Goal: Communication & Community: Answer question/provide support

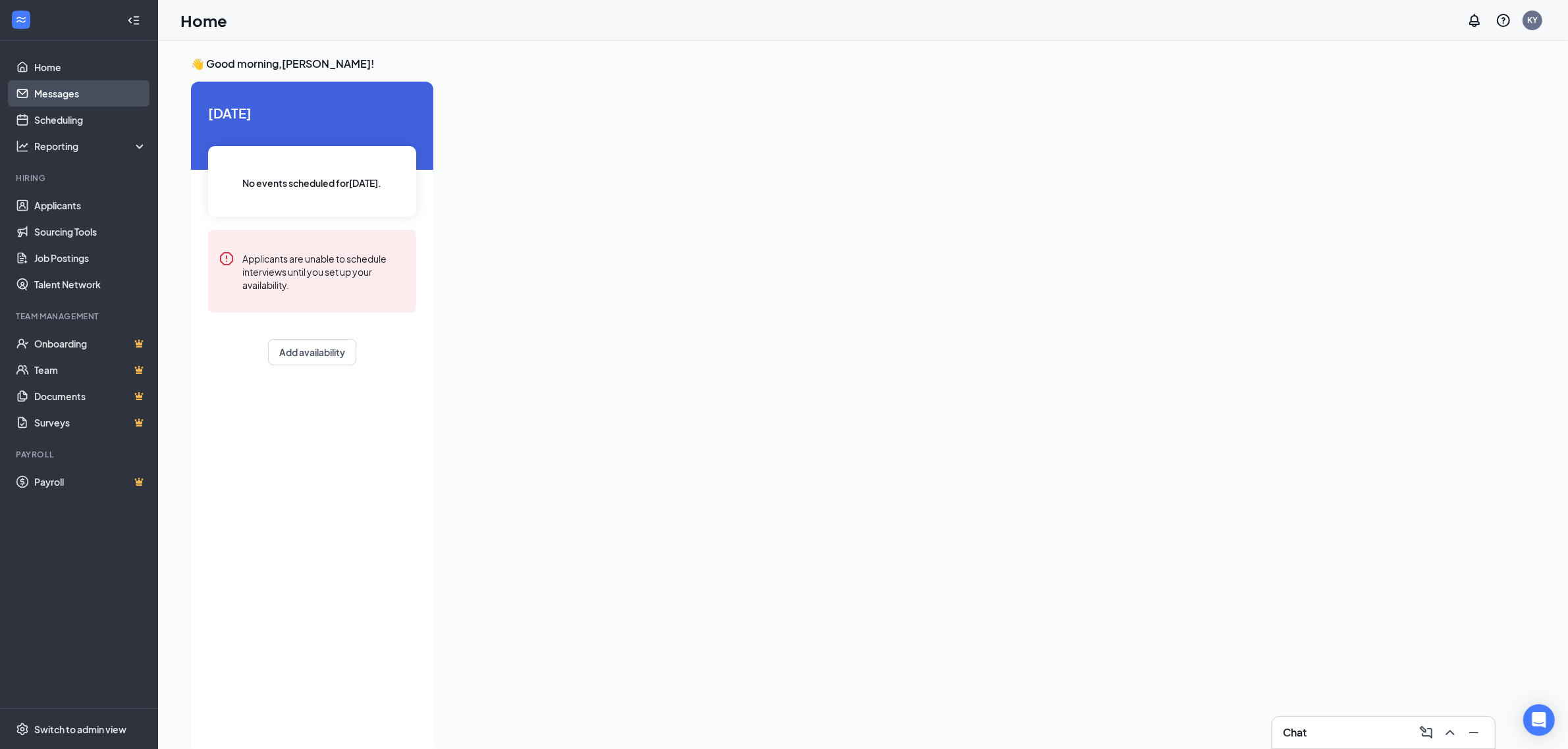
click at [43, 86] on link "Messages" at bounding box center [90, 93] width 113 height 27
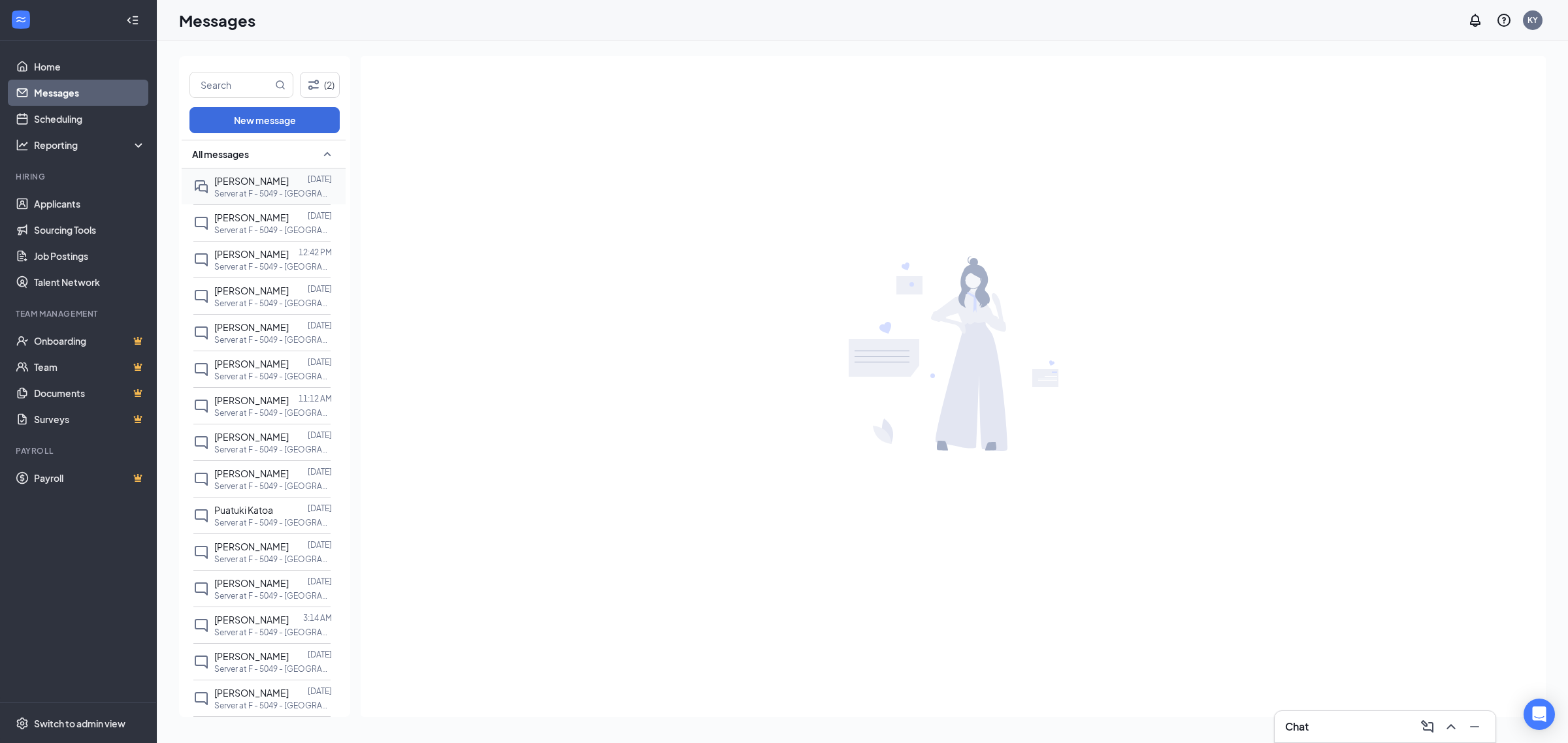
click at [289, 183] on div at bounding box center [298, 181] width 19 height 15
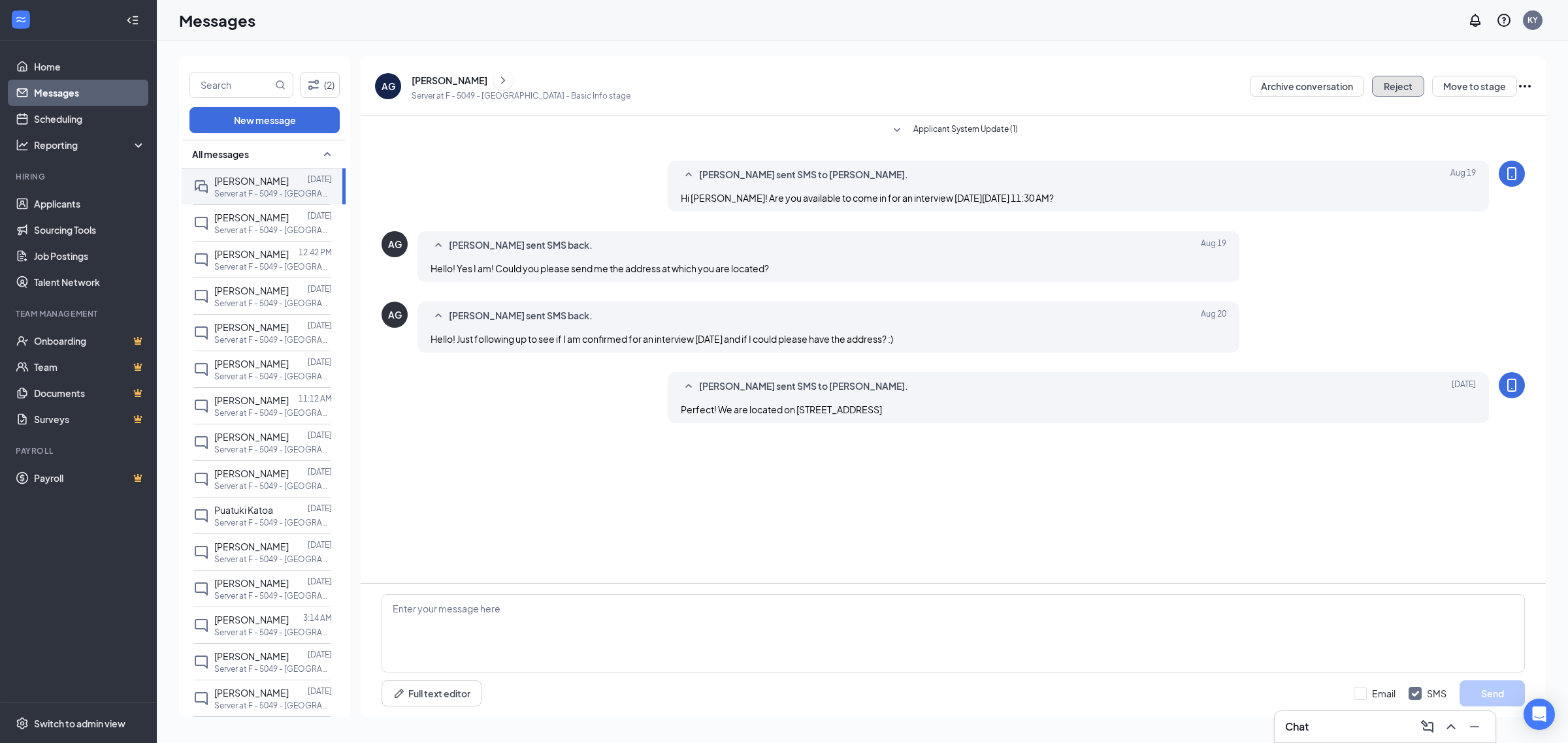
click at [1383, 83] on button "Reject" at bounding box center [1398, 85] width 53 height 21
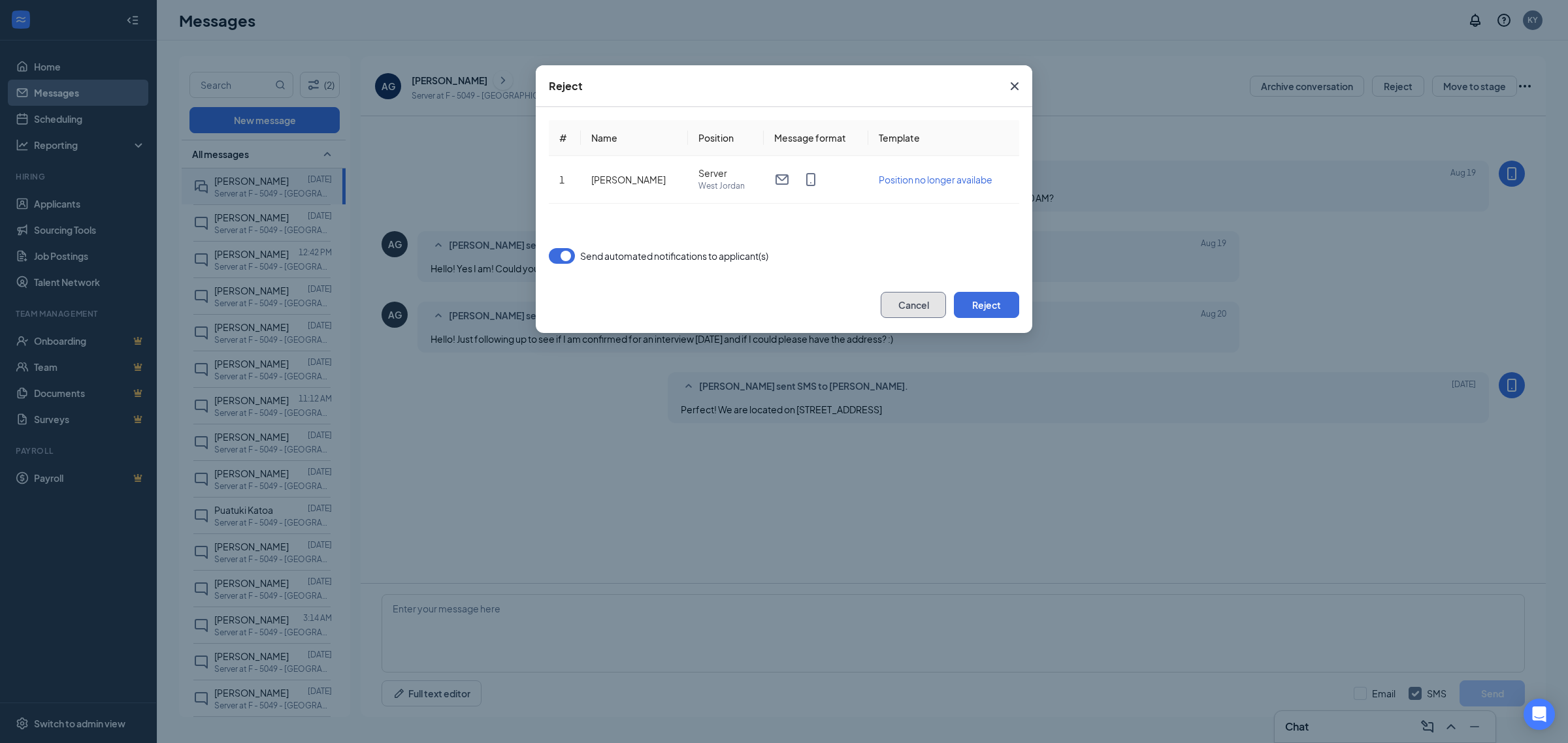
click at [897, 299] on button "Cancel" at bounding box center [913, 304] width 65 height 26
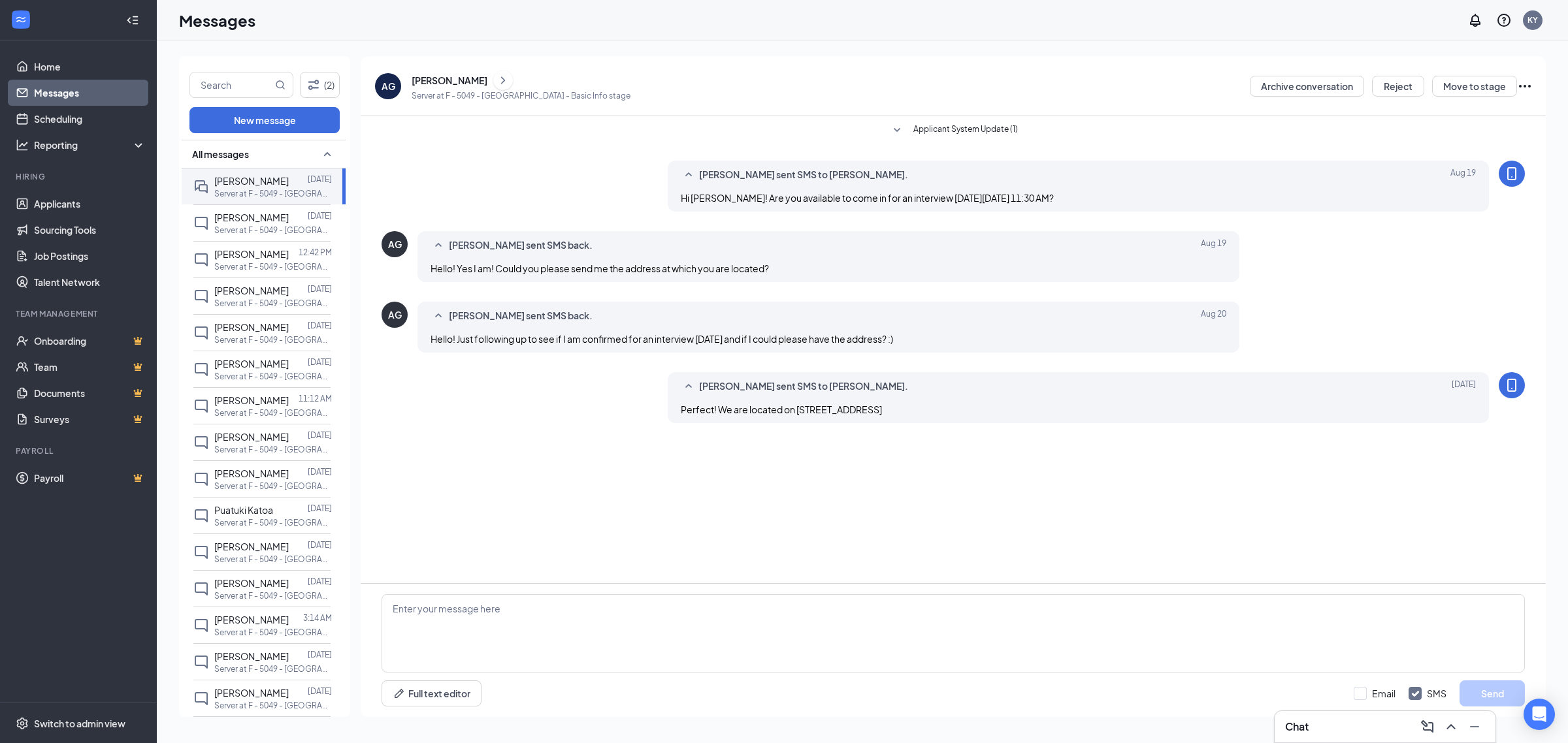
click at [410, 166] on div "Karla Yescas sent SMS to Aylin Garcia. Aug 19 Hi Aylin! Are you available to co…" at bounding box center [953, 189] width 1143 height 57
click at [258, 226] on p "Server at F - 5049 - [GEOGRAPHIC_DATA]" at bounding box center [273, 230] width 117 height 11
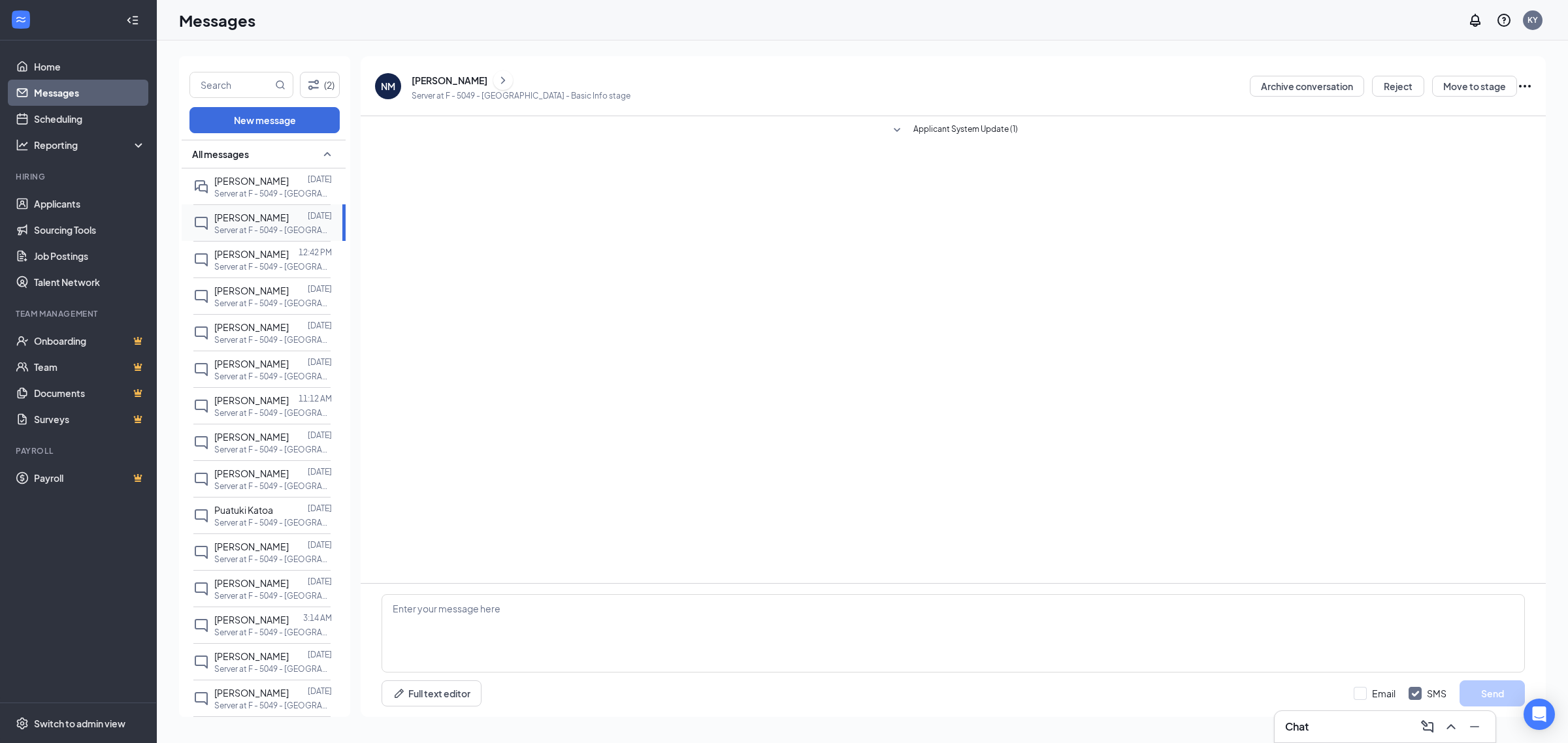
scroll to position [72, 0]
drag, startPoint x: 259, startPoint y: 659, endPoint x: 268, endPoint y: 655, distance: 9.8
click at [259, 660] on span "TRACI LINSCOMB" at bounding box center [252, 659] width 74 height 12
click at [258, 691] on div "Logan Ott Aug 20" at bounding box center [273, 697] width 117 height 15
click at [430, 82] on div "Logan Ott" at bounding box center [449, 80] width 75 height 13
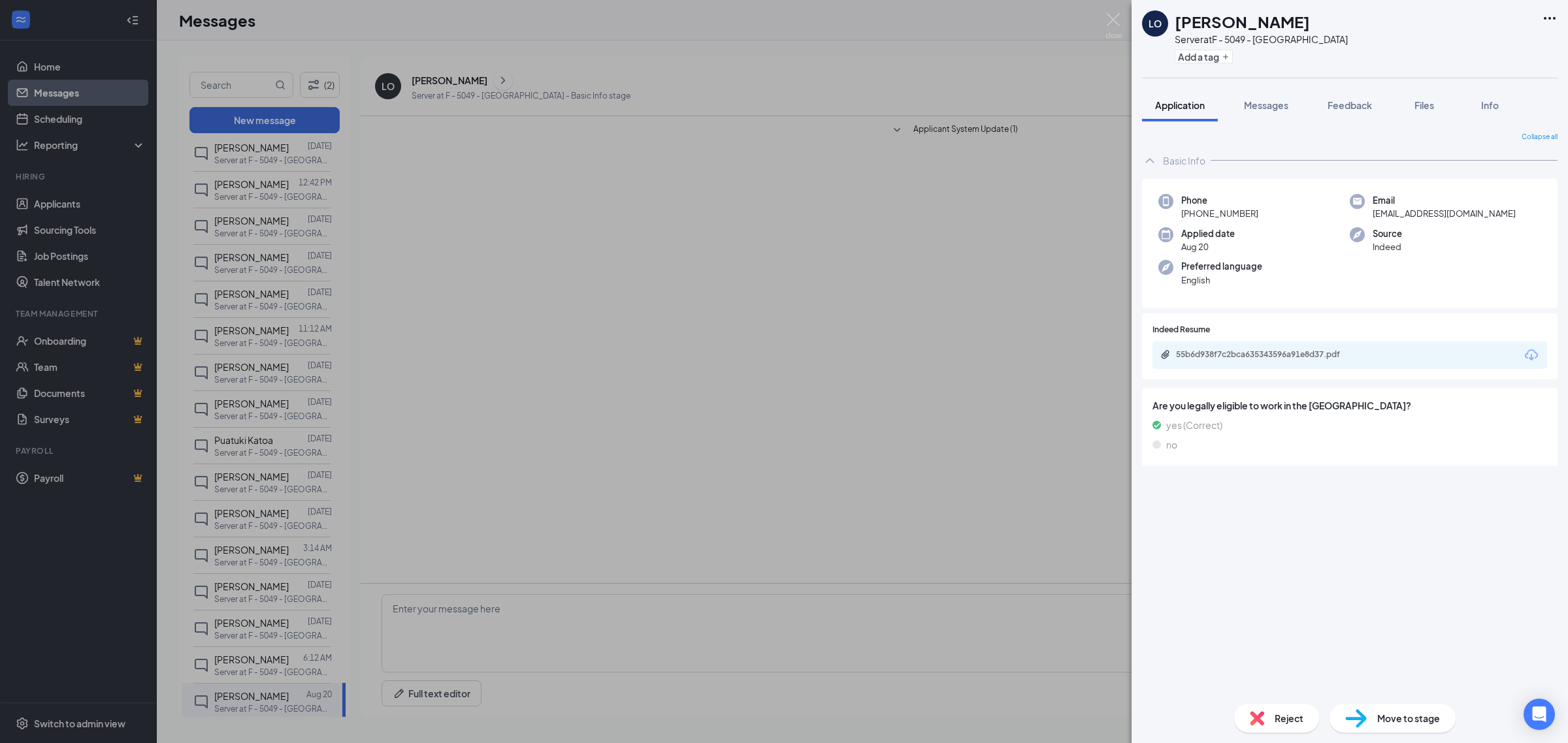
click at [1275, 366] on div "55b6d938f7c2bca635343596a91e8d37.pdf" at bounding box center [1349, 355] width 394 height 27
click at [1277, 361] on div "55b6d938f7c2bca635343596a91e8d37.pdf" at bounding box center [1265, 356] width 212 height 13
drag, startPoint x: 704, startPoint y: 297, endPoint x: 993, endPoint y: 219, distance: 299.3
click at [704, 298] on div "LO Logan Ott Server at F - 5049 - West Jordan Add a tag Application Messages Fe…" at bounding box center [784, 372] width 1568 height 743
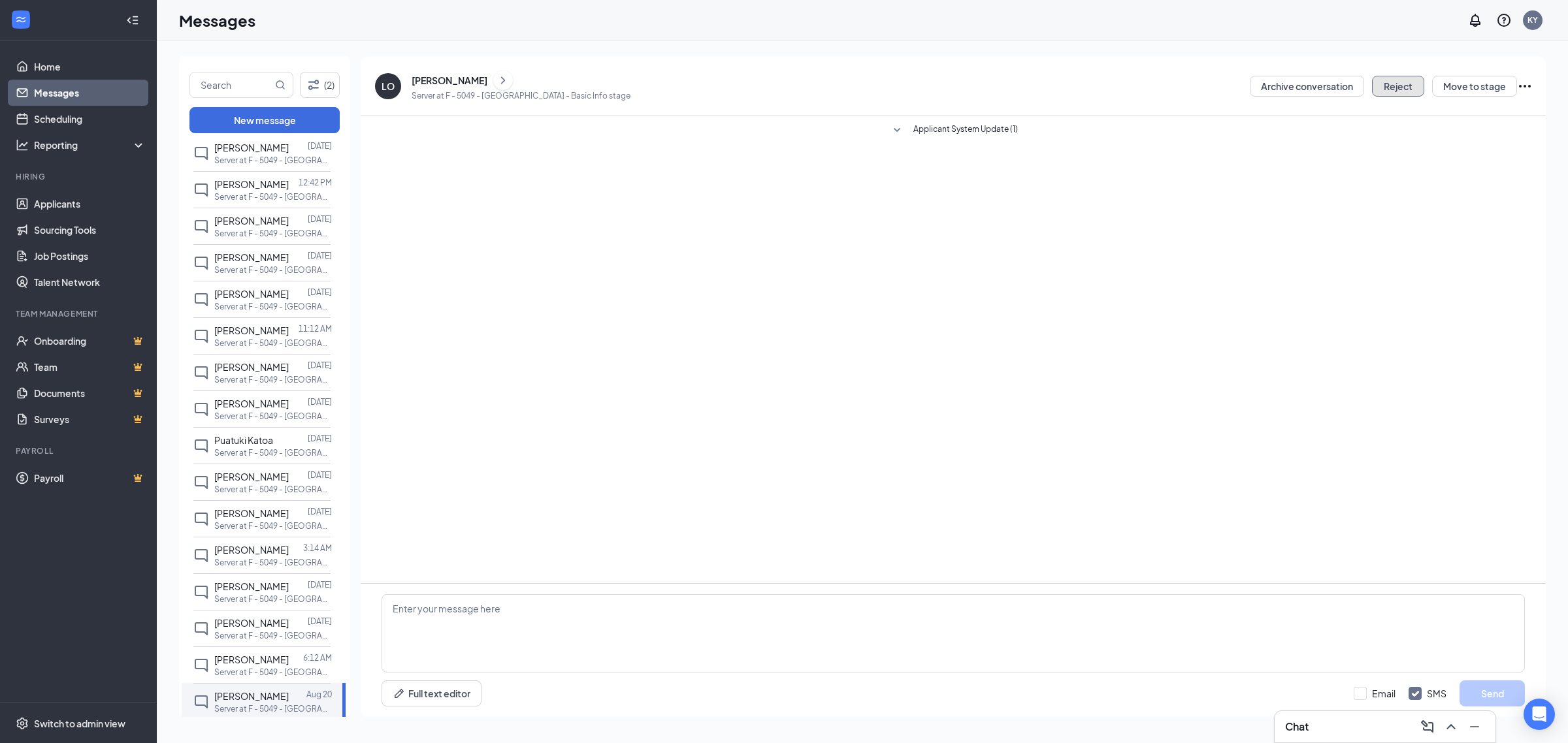
click at [1384, 94] on button "Reject" at bounding box center [1398, 85] width 53 height 21
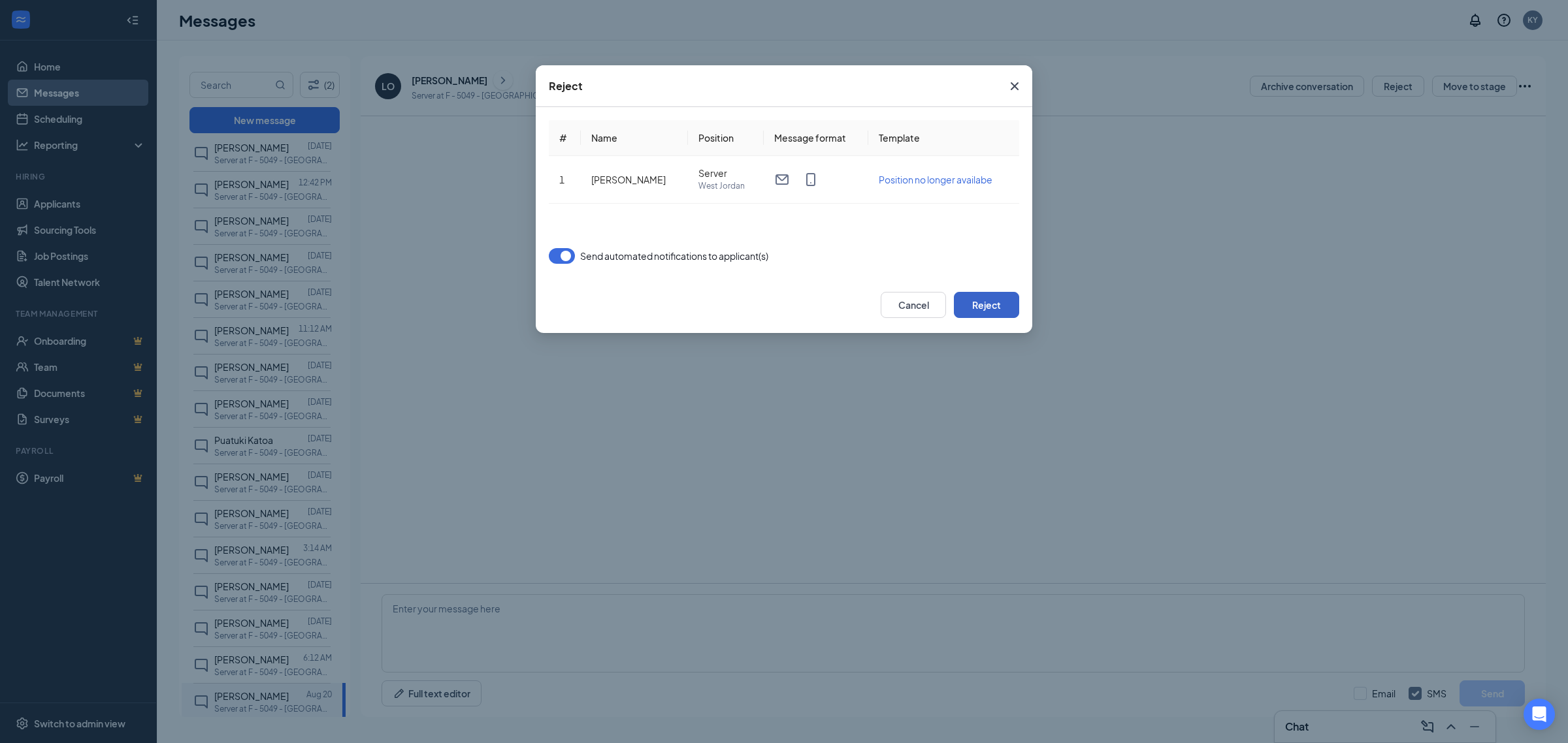
click at [1000, 306] on button "Reject" at bounding box center [987, 304] width 65 height 26
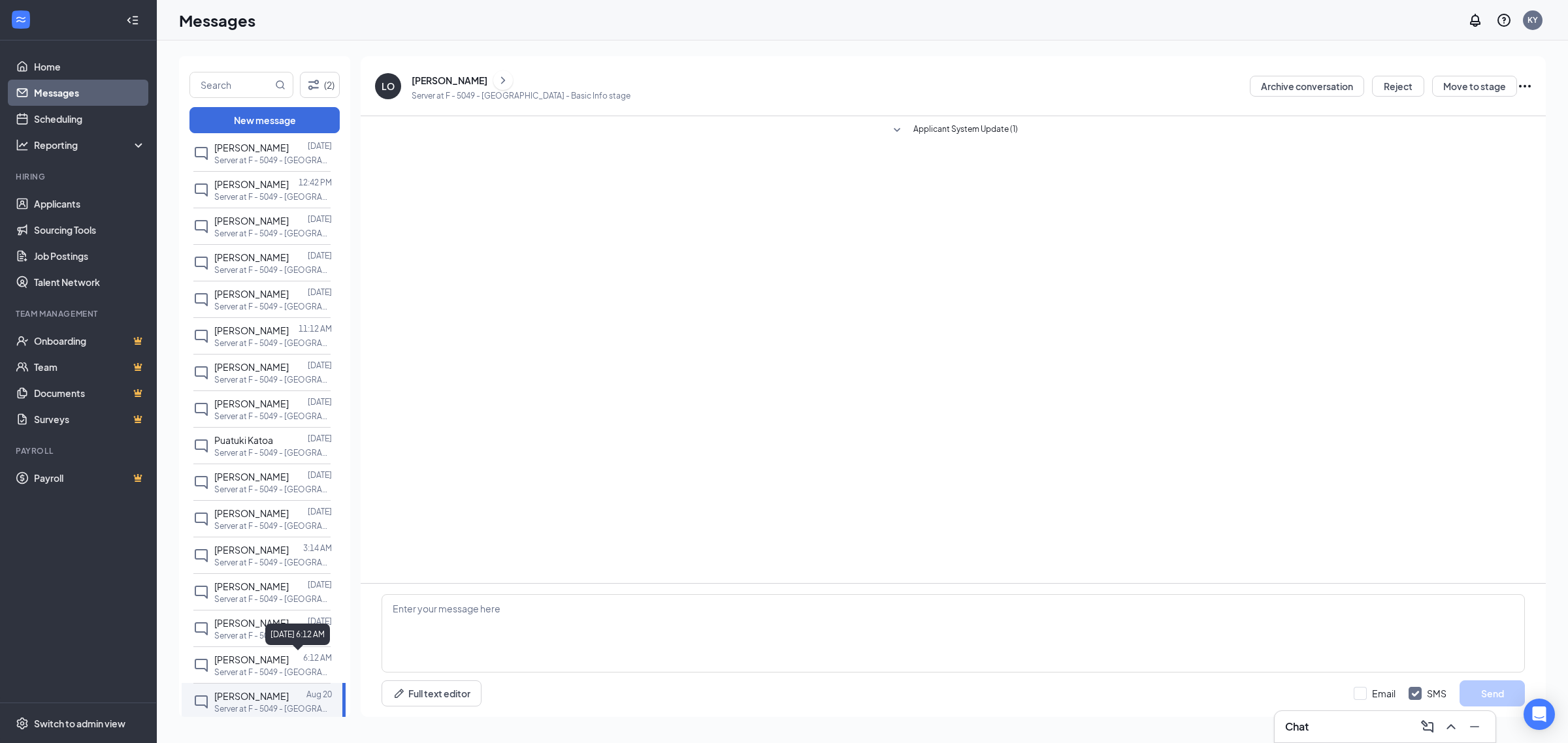
click at [274, 624] on div "August 26, 2025 6:12 AM" at bounding box center [297, 635] width 65 height 22
click at [250, 622] on span "Savanah Newell" at bounding box center [252, 623] width 74 height 12
click at [385, 74] on div "SN" at bounding box center [388, 86] width 26 height 26
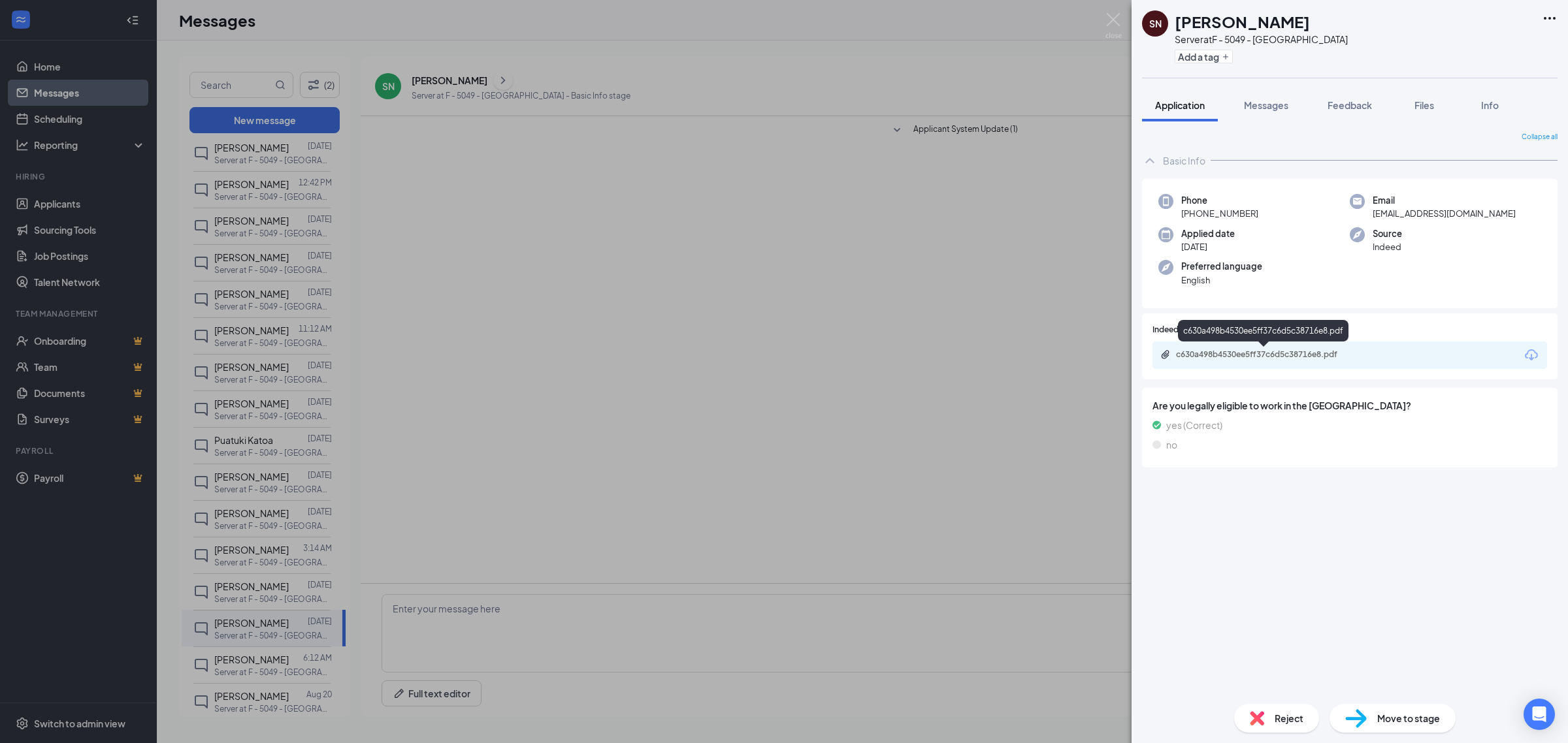
click at [1308, 350] on div "c630a498b4530ee5ff37c6d5c38716e8.pdf" at bounding box center [1266, 355] width 183 height 11
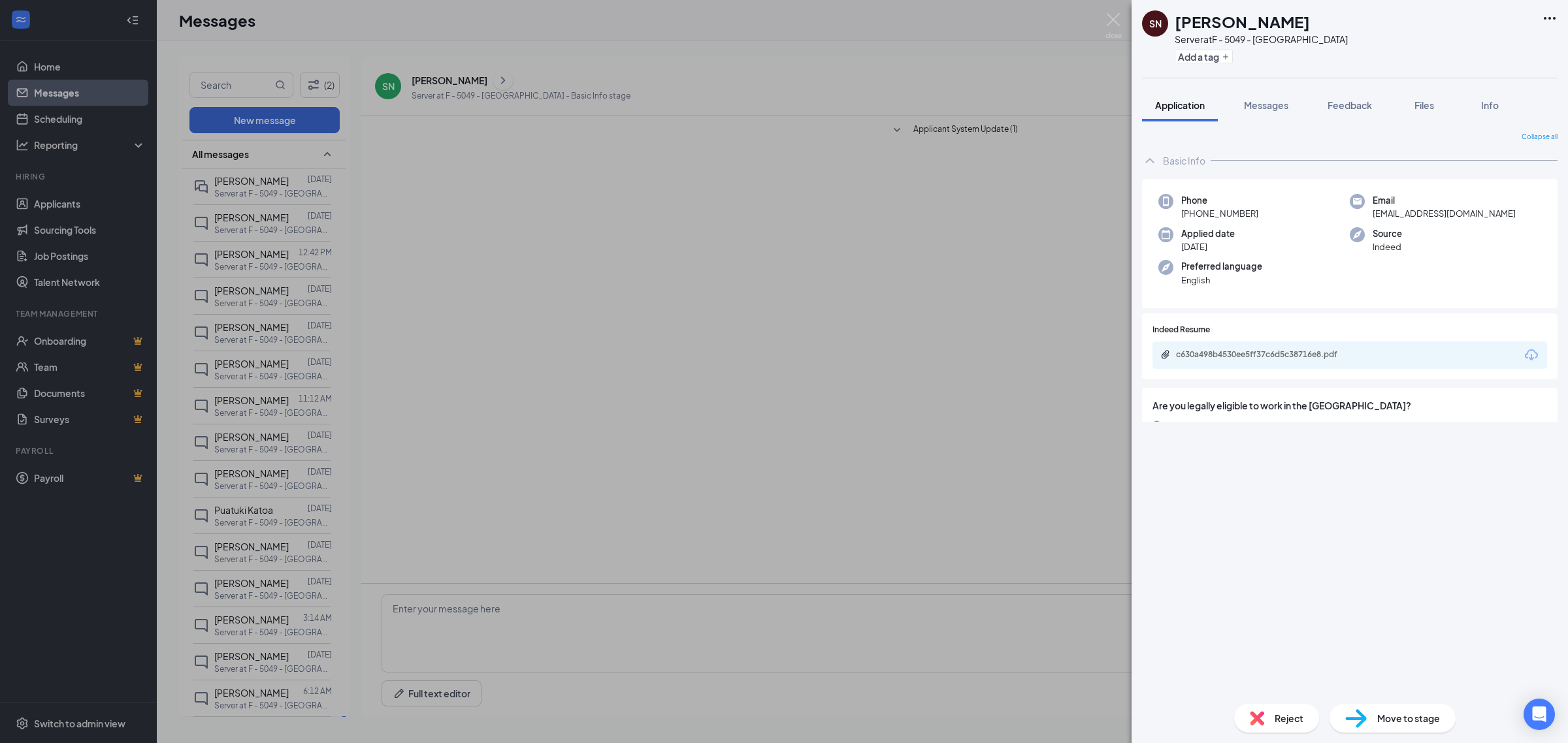
click at [635, 301] on div "SN Savanah Newell Server at F - 5049 - West Jordan Add a tag Application Messag…" at bounding box center [784, 372] width 1568 height 743
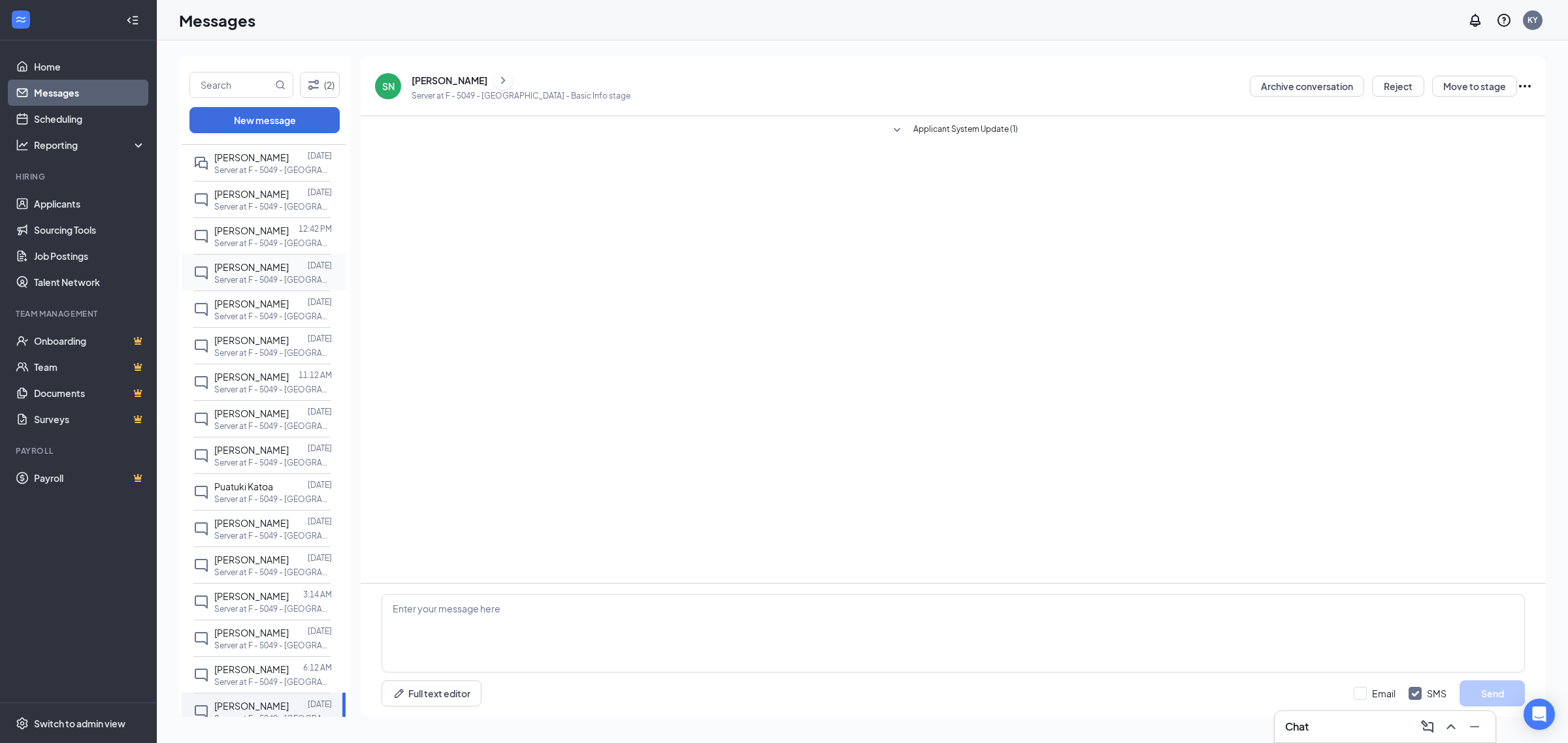
scroll to position [35, 0]
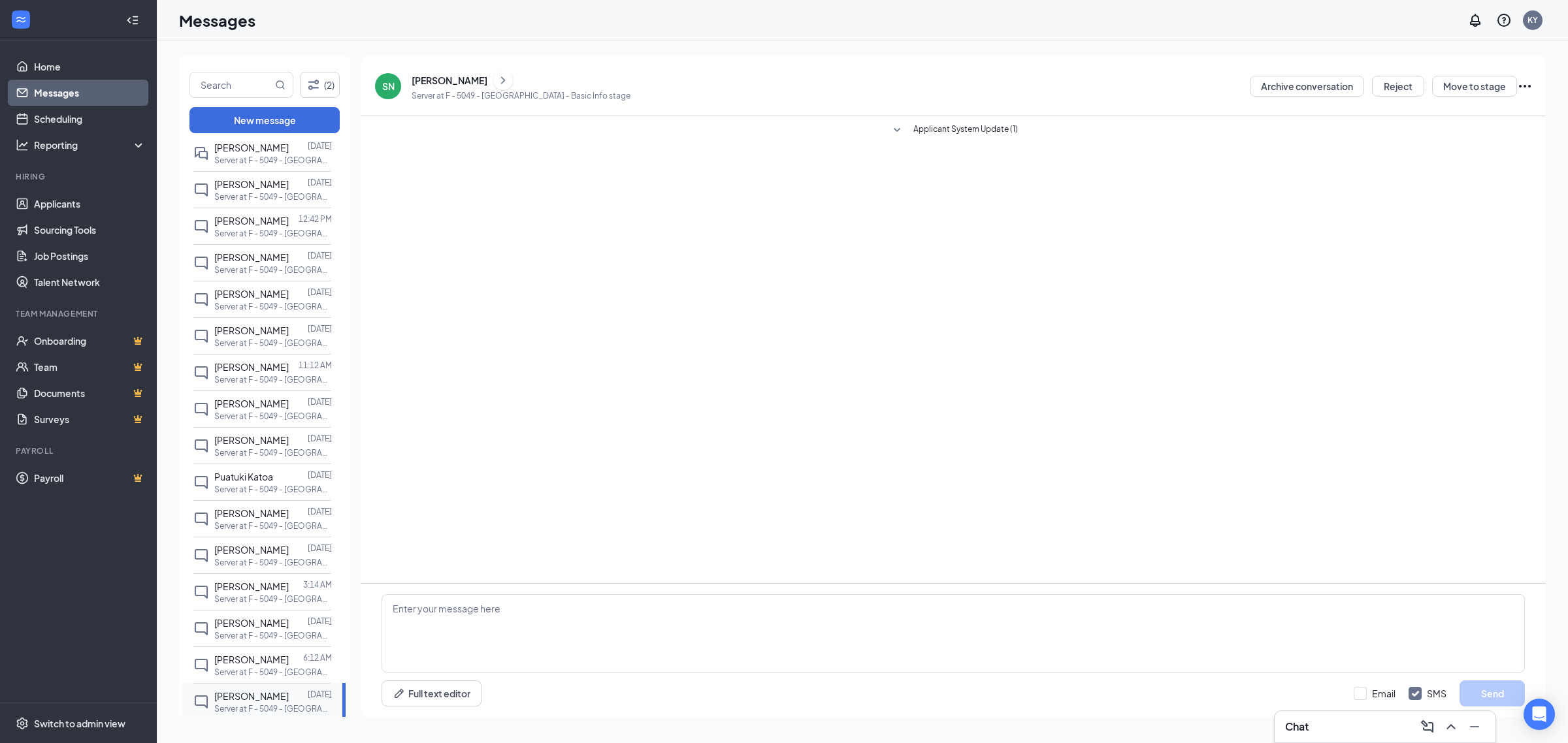
click at [219, 687] on div "Savanah Newell Aug 22 Server at F - 5049 - West Jordan" at bounding box center [262, 701] width 137 height 36
click at [429, 73] on div "Savanah Newell" at bounding box center [521, 81] width 219 height 20
click at [432, 80] on div "Savanah Newell" at bounding box center [449, 80] width 75 height 13
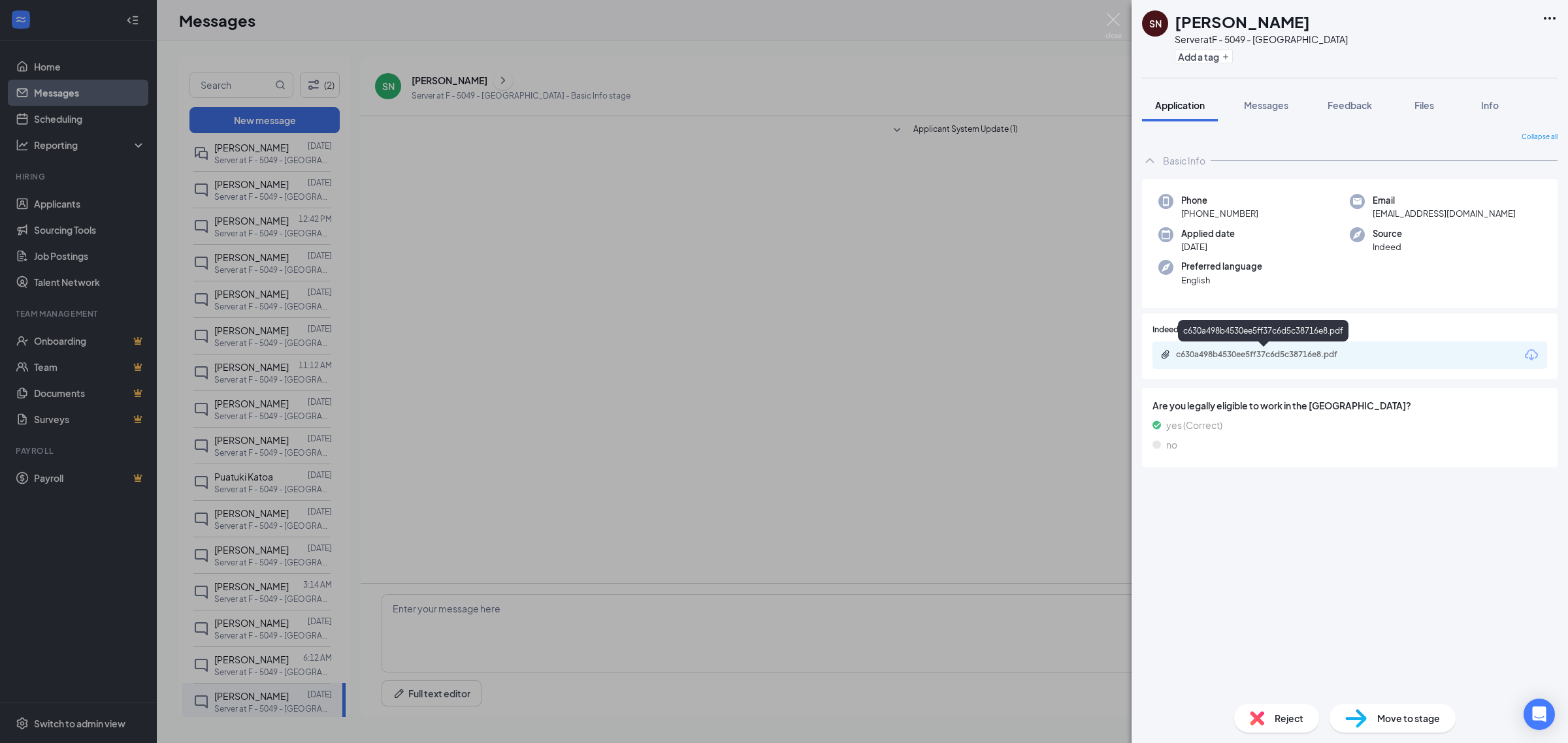
click at [1277, 356] on div "c630a498b4530ee5ff37c6d5c38716e8.pdf" at bounding box center [1266, 355] width 183 height 11
click at [640, 180] on div "SN Savanah Newell Server at F - 5049 - West Jordan Add a tag Application Messag…" at bounding box center [784, 372] width 1568 height 743
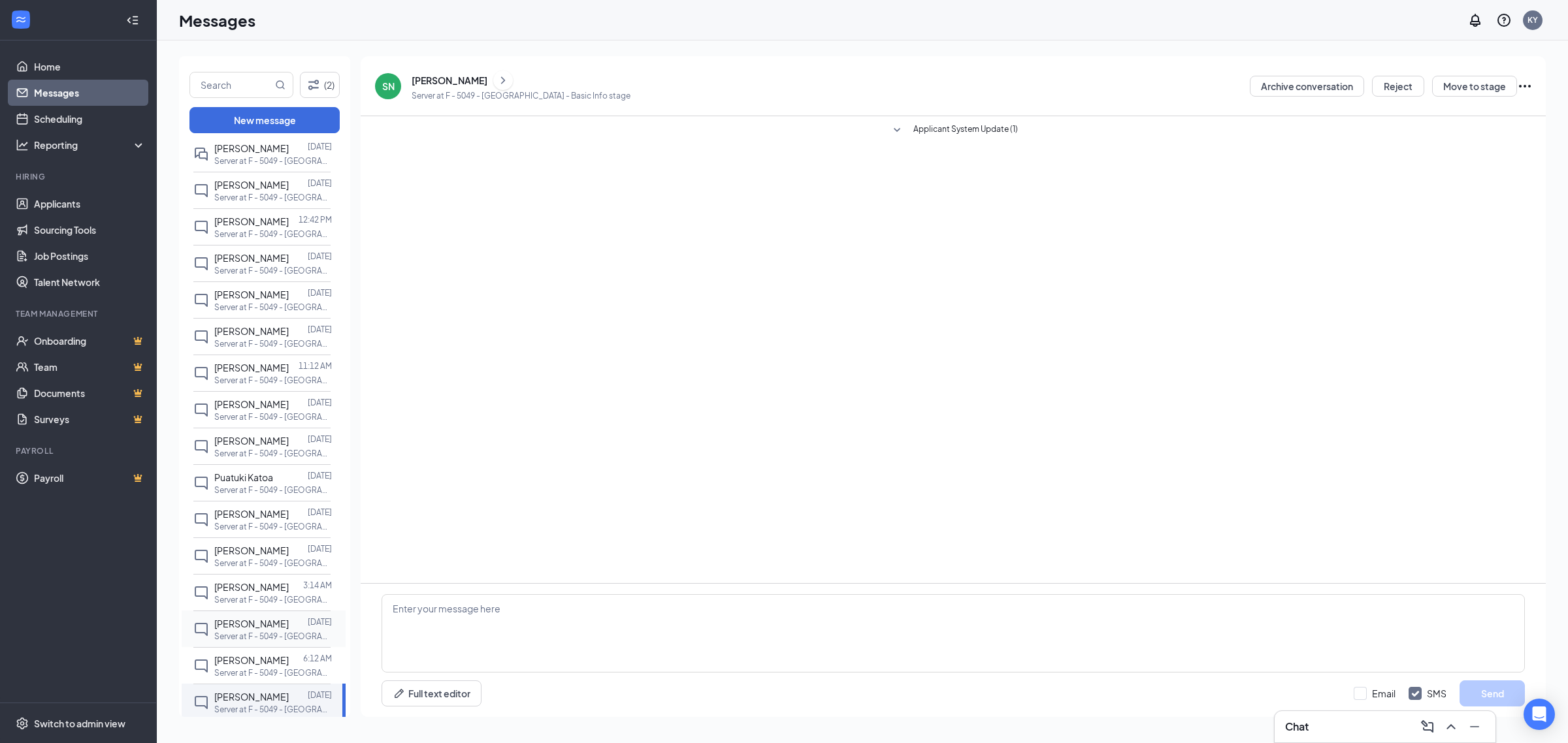
scroll to position [35, 0]
click at [249, 669] on p "Server at F - 5049 - [GEOGRAPHIC_DATA]" at bounding box center [273, 672] width 117 height 11
click at [451, 80] on div "TRACI LINSCOMB" at bounding box center [449, 80] width 75 height 13
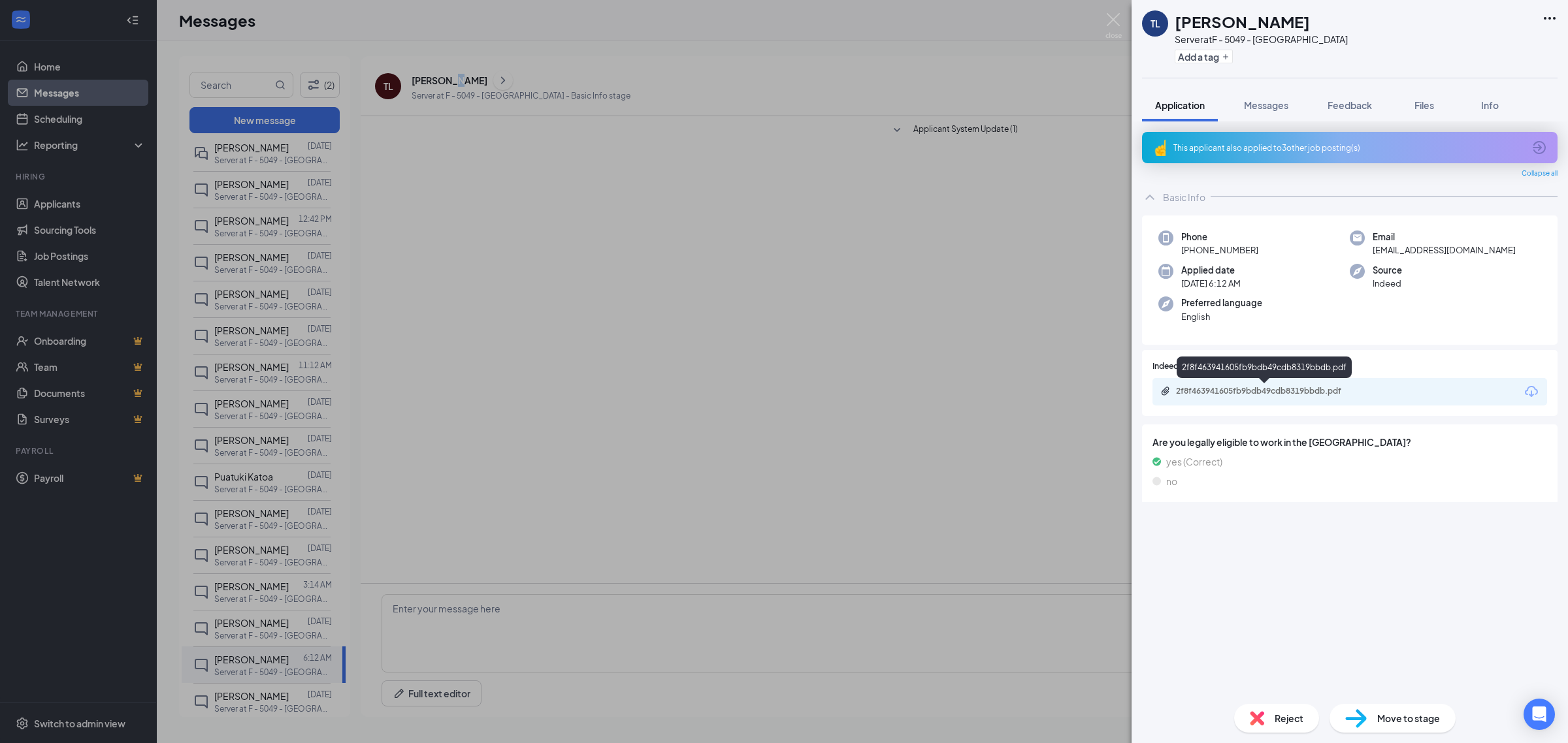
click at [1279, 392] on div "2f8f463941605fb9bdb49cdb8319bbdb.pdf" at bounding box center [1266, 391] width 183 height 11
click at [561, 227] on div "TL TRACI LINSCOMB Server at F - 5049 - West Jordan Add a tag Application Messag…" at bounding box center [784, 372] width 1568 height 743
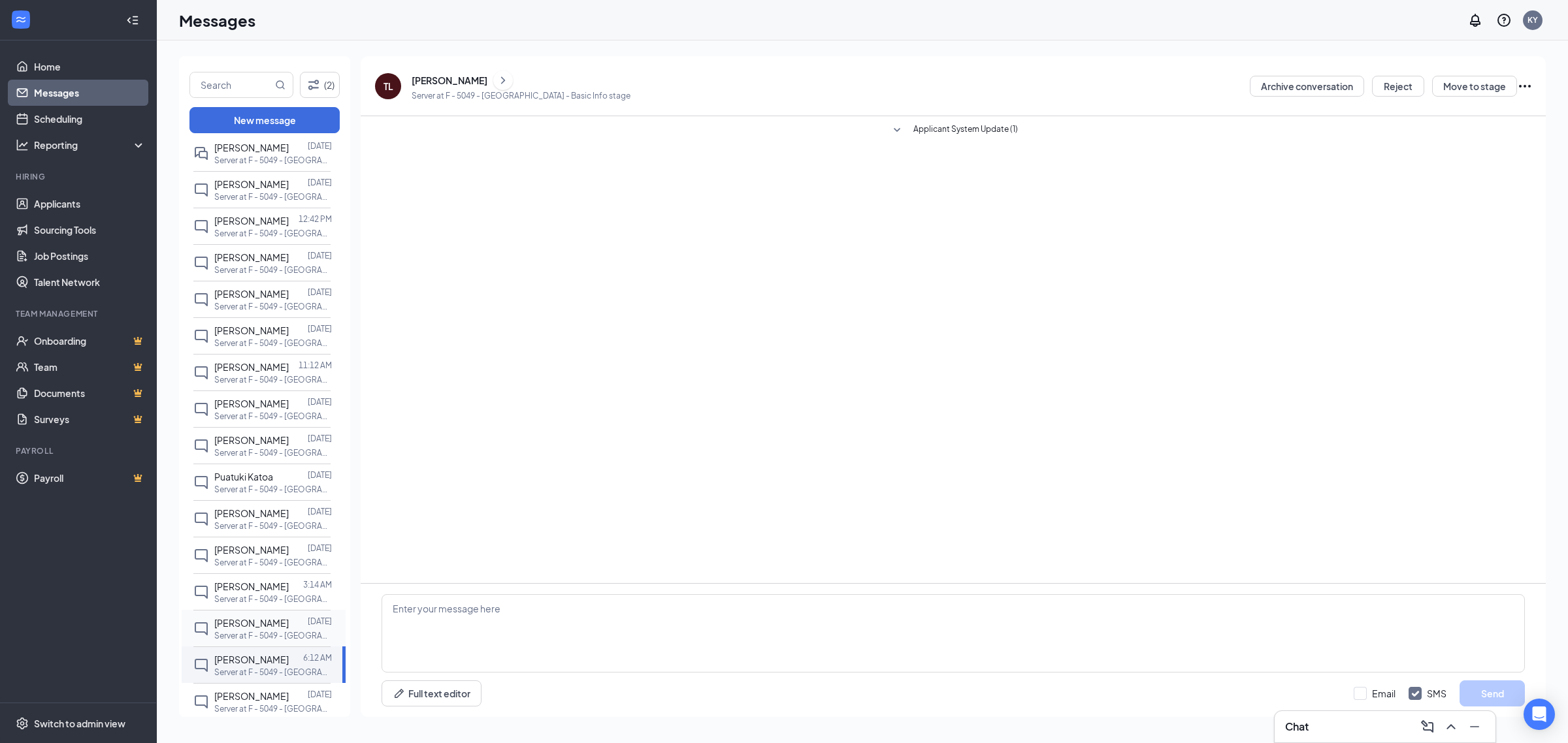
click at [286, 625] on span "Kieshawn Johnson" at bounding box center [252, 623] width 74 height 12
click at [461, 79] on div "Kieshawn Johnson" at bounding box center [449, 80] width 75 height 13
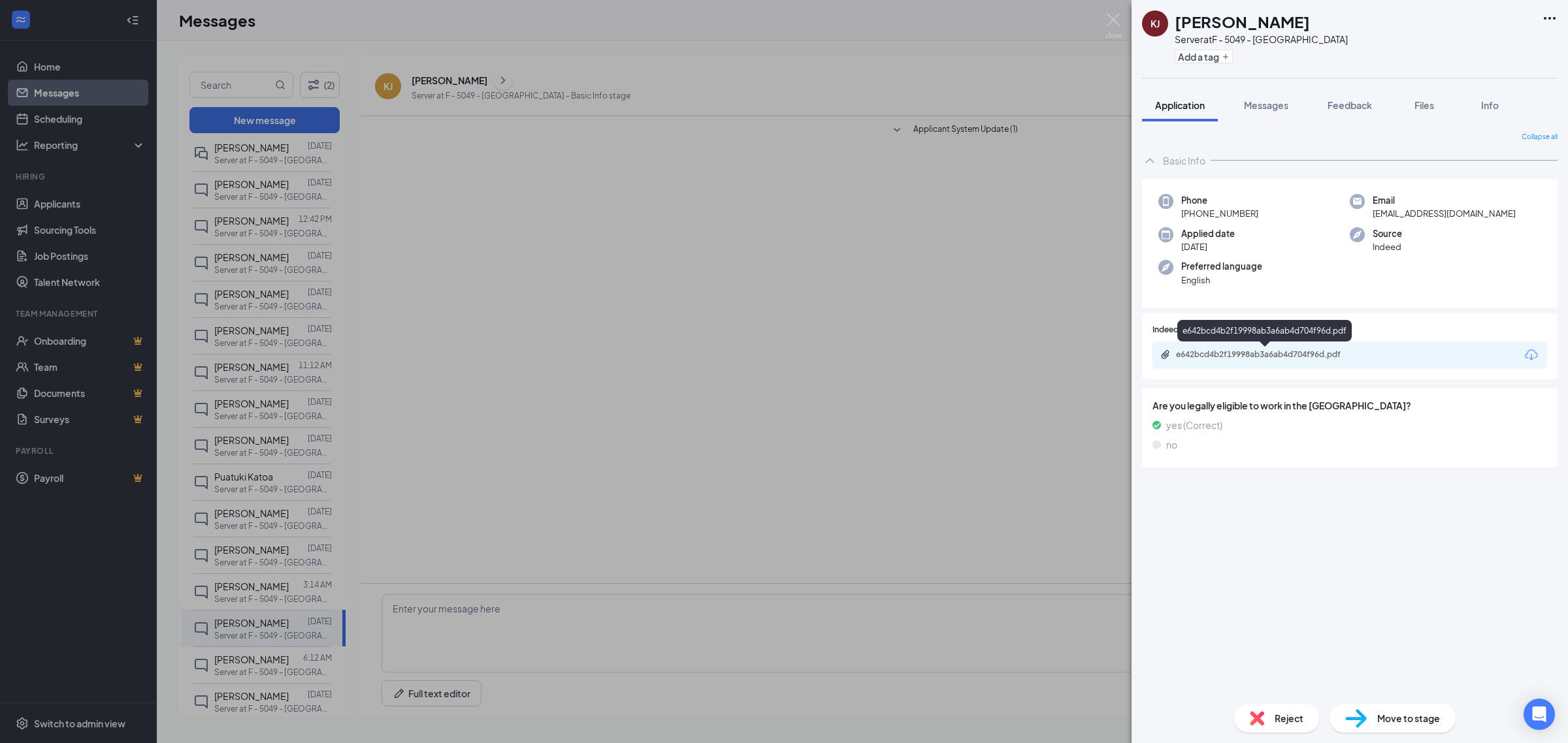
click at [1255, 350] on div "e642bcd4b2f19998ab3a6ab4d704f96d.pdf" at bounding box center [1266, 355] width 183 height 11
click at [524, 164] on div "KJ Kieshawn Johnson Server at F - 5049 - West Jordan Add a tag Application Mess…" at bounding box center [784, 372] width 1568 height 743
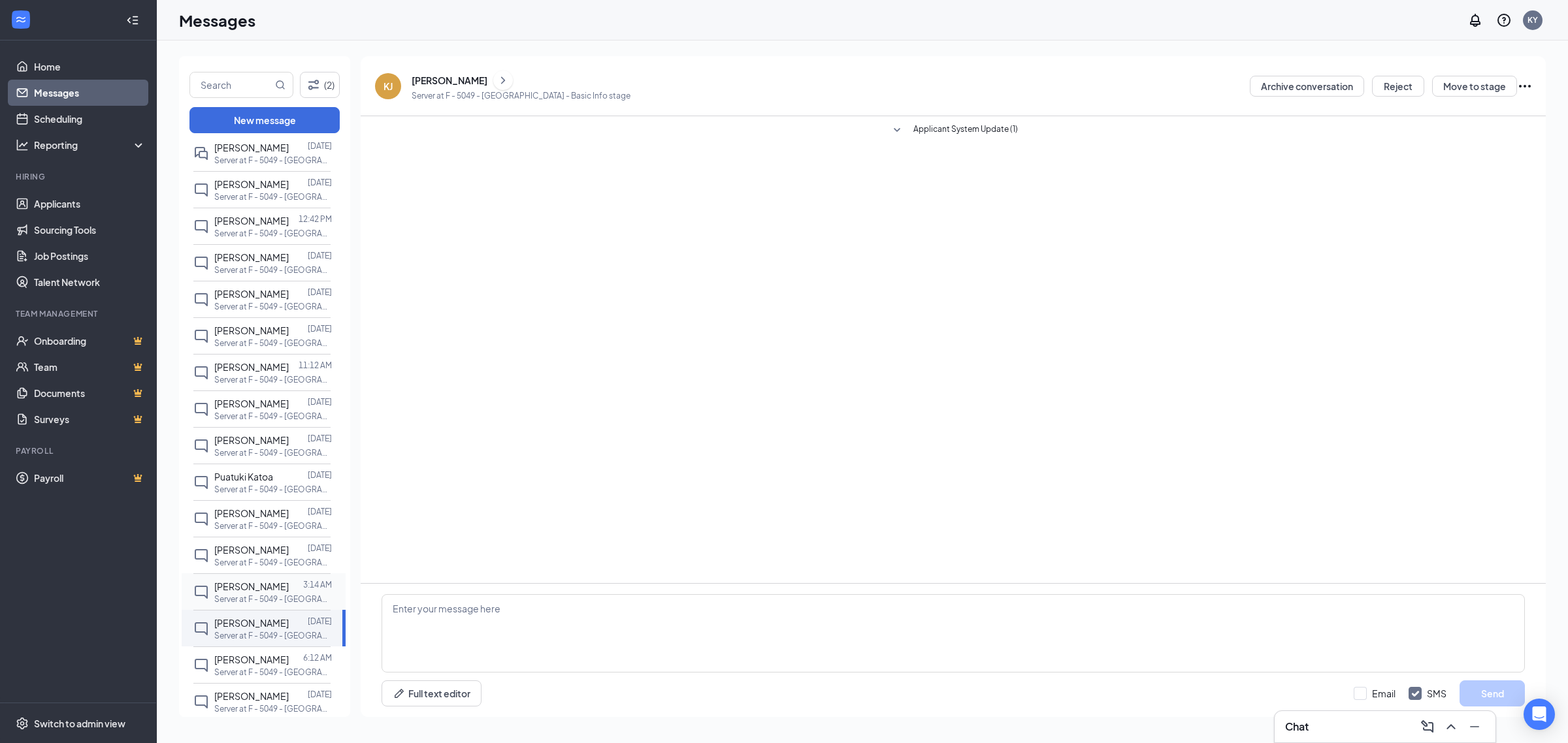
click at [250, 578] on div "Melissa Kemp 3:14 AM Server at F - 5049 - West Jordan" at bounding box center [262, 591] width 137 height 36
click at [459, 83] on div "[PERSON_NAME]" at bounding box center [449, 80] width 75 height 13
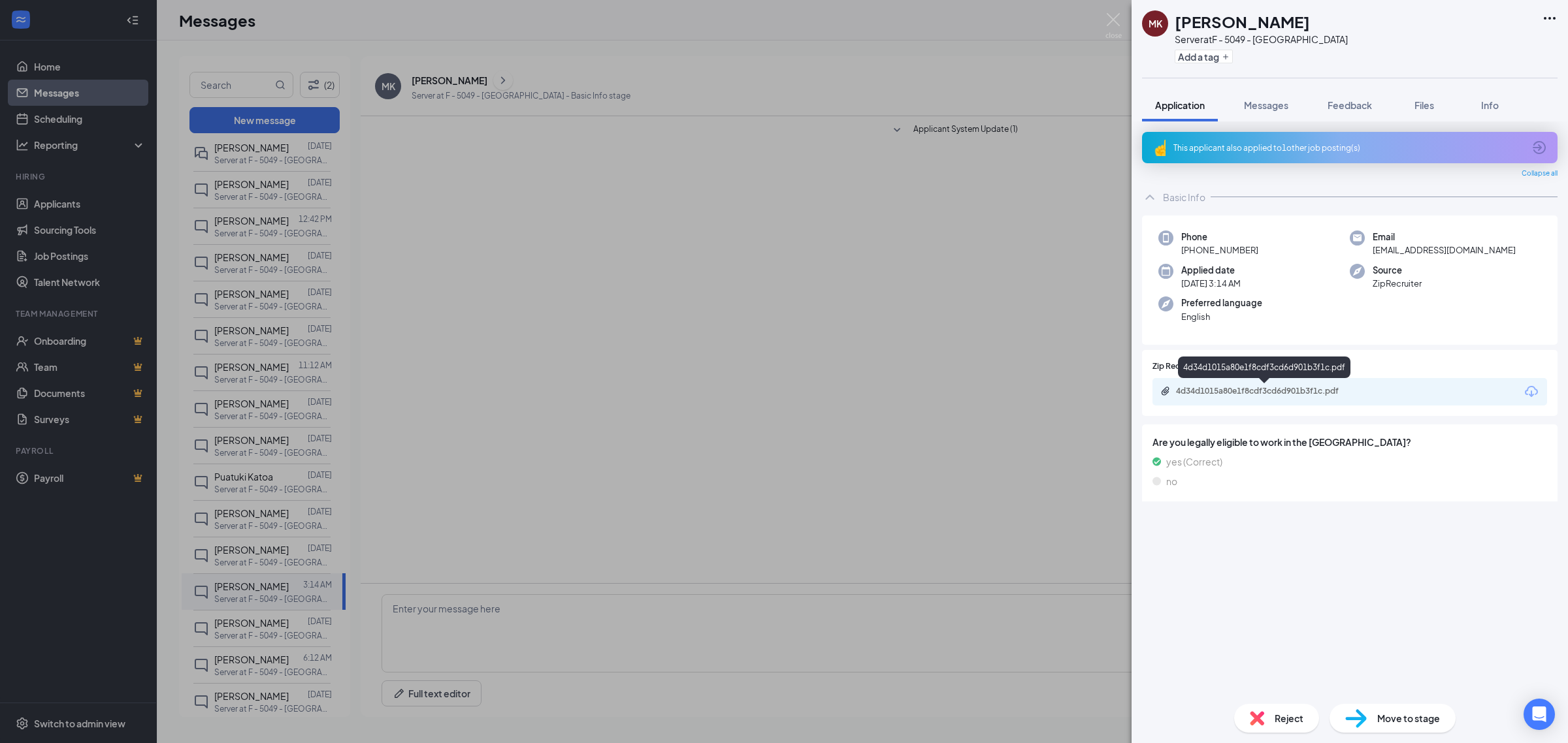
click at [1245, 387] on div "4d34d1015a80e1f8cdf3cd6d901b3f1c.pdf" at bounding box center [1266, 391] width 183 height 11
click at [1546, 15] on icon "Ellipses" at bounding box center [1549, 18] width 15 height 15
drag, startPoint x: 1431, startPoint y: 105, endPoint x: 1454, endPoint y: 105, distance: 23.0
click at [1431, 105] on span "Files" at bounding box center [1424, 104] width 20 height 12
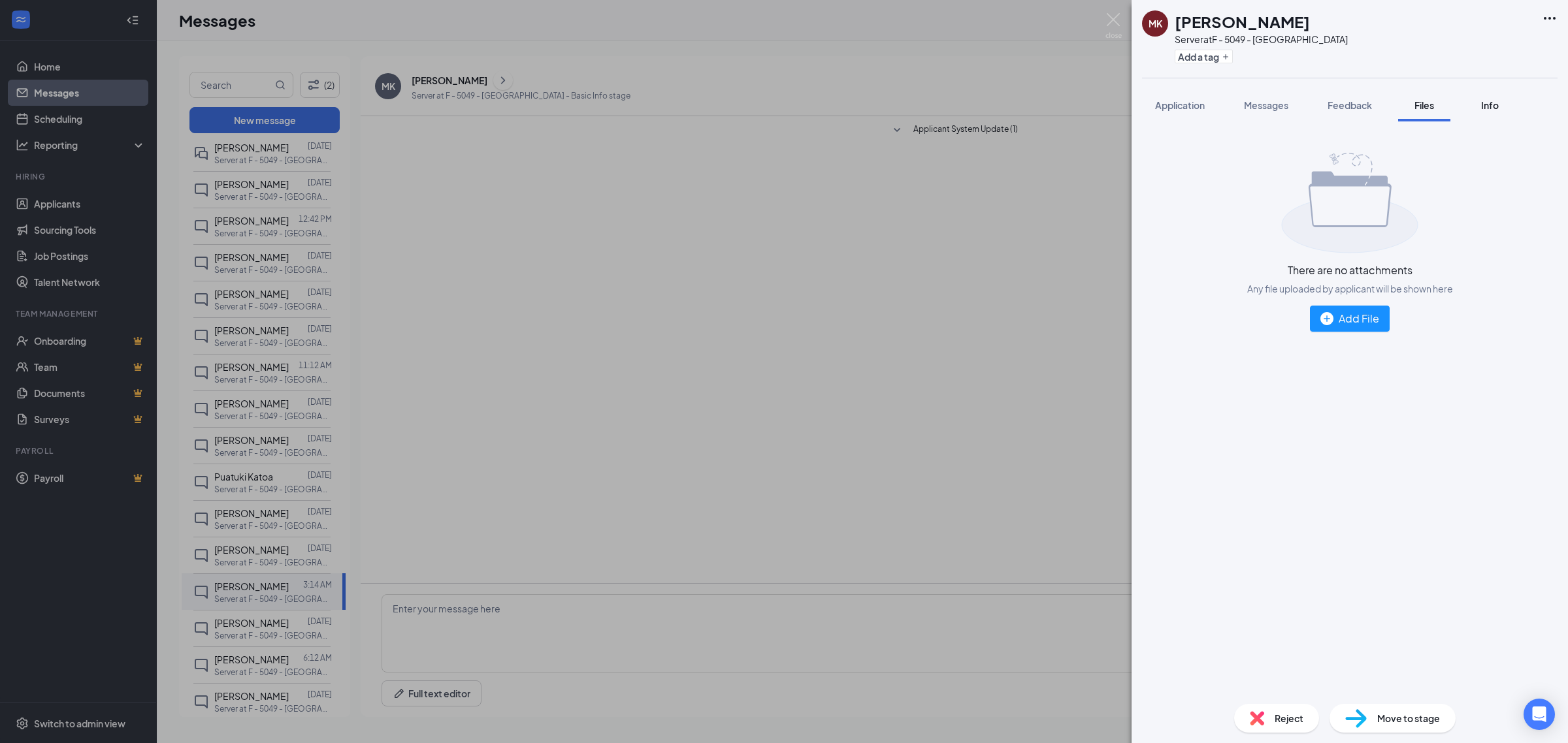
click at [1487, 104] on span "Info" at bounding box center [1489, 104] width 17 height 12
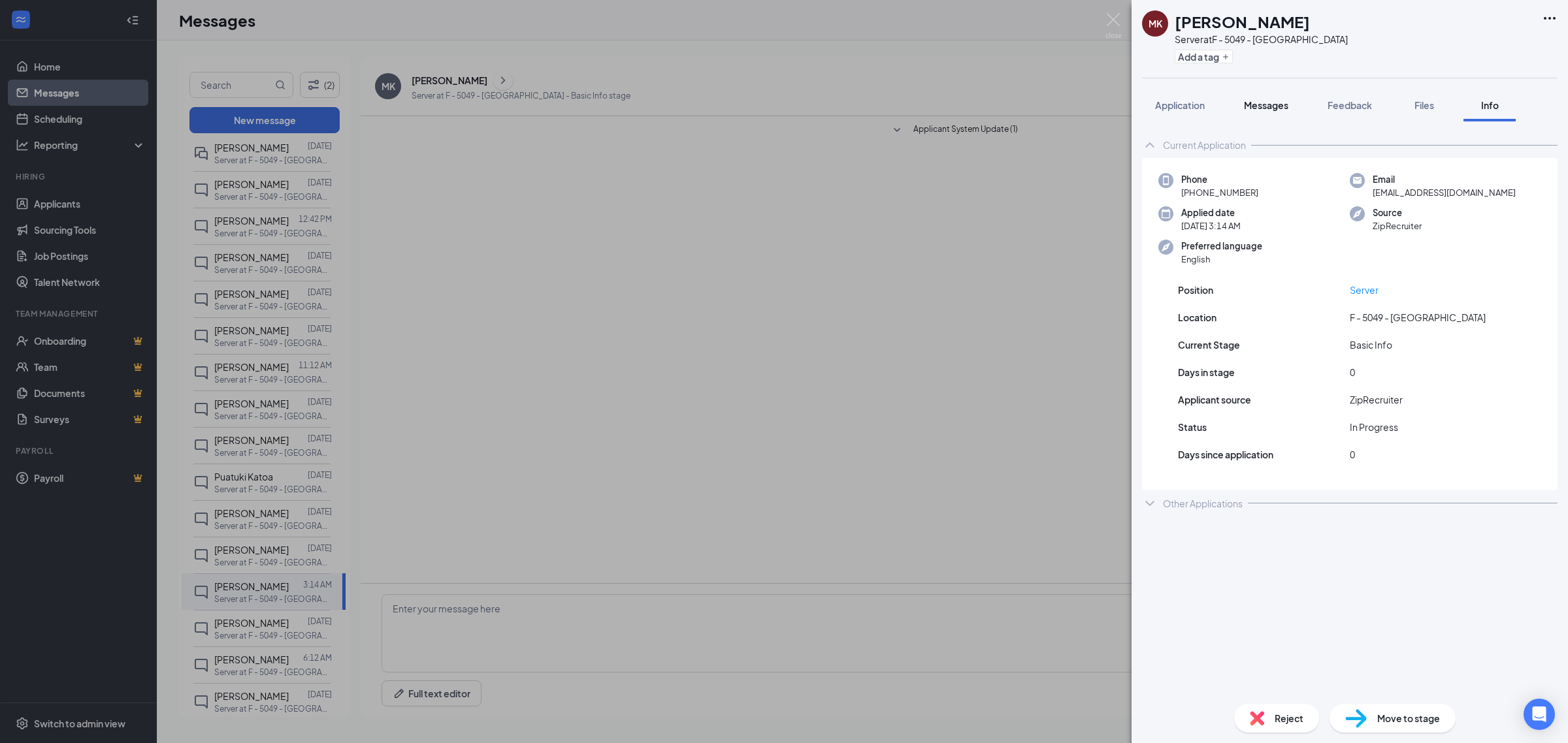
click at [1245, 115] on button "Messages" at bounding box center [1266, 105] width 71 height 33
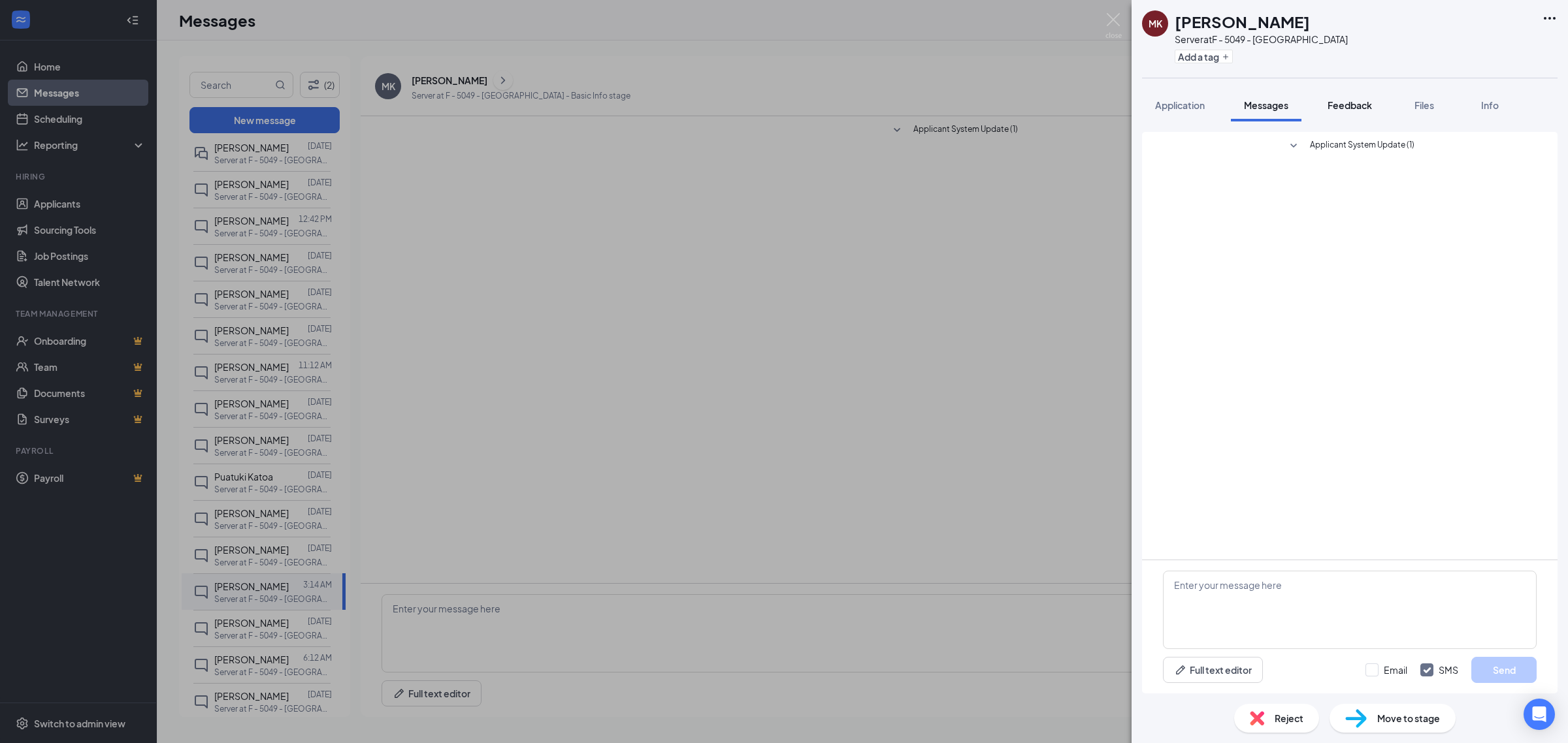
click at [1360, 101] on span "Feedback" at bounding box center [1349, 104] width 45 height 12
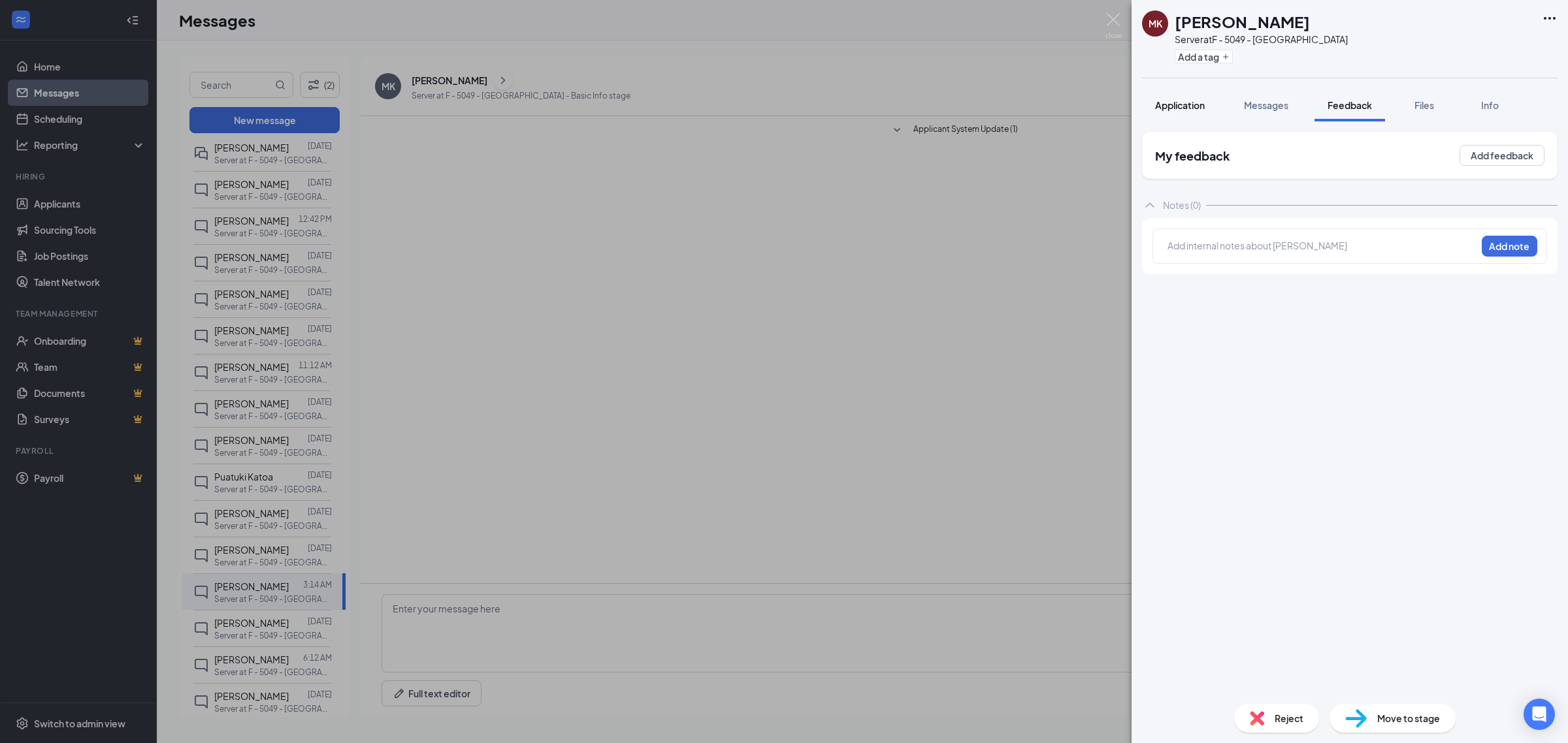
click at [1196, 105] on span "Application" at bounding box center [1179, 104] width 50 height 12
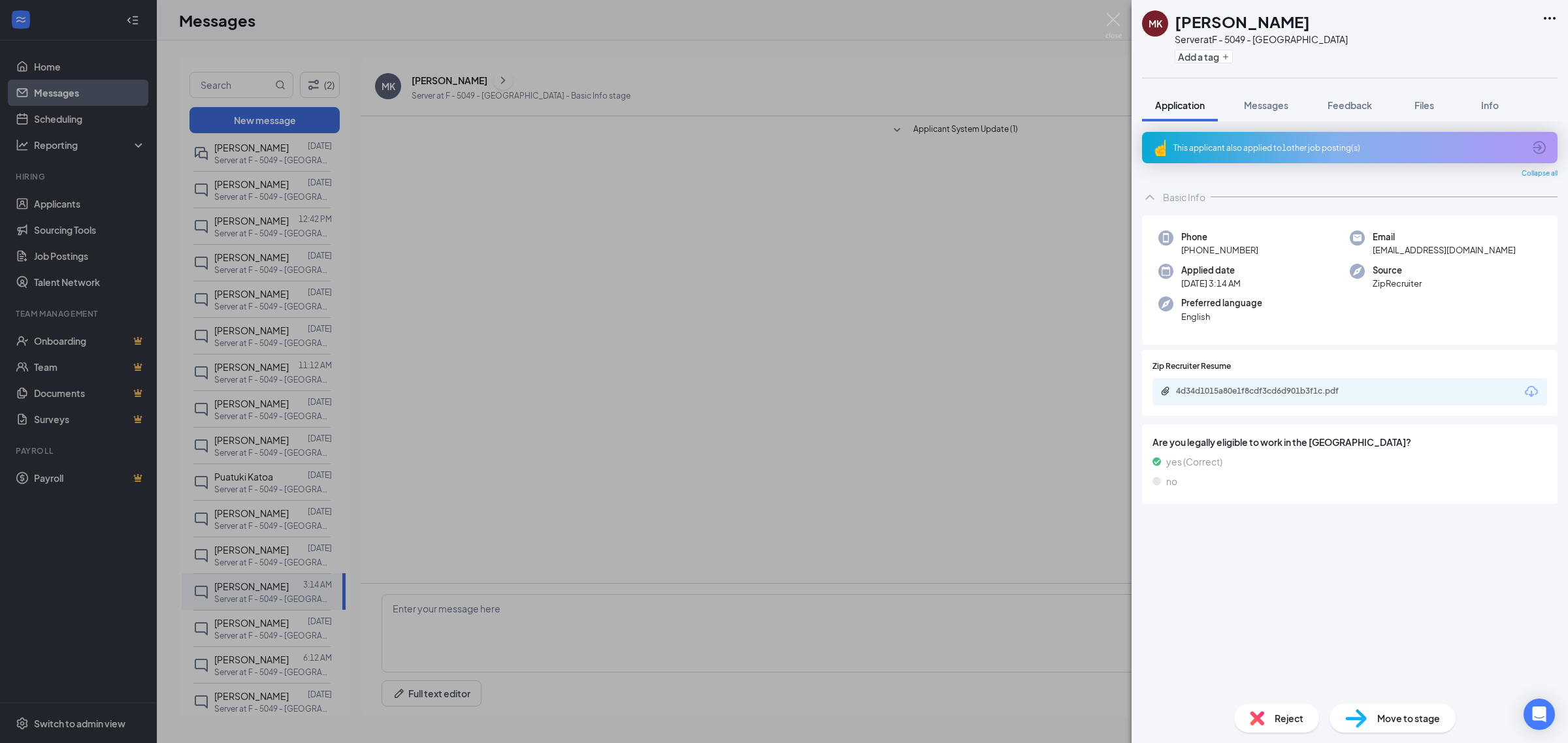
click at [1155, 20] on div "MK" at bounding box center [1155, 24] width 14 height 13
click at [861, 298] on div "MK Melissa Kemp Server at F - 5049 - West Jordan Add a tag Application Messages…" at bounding box center [784, 372] width 1568 height 743
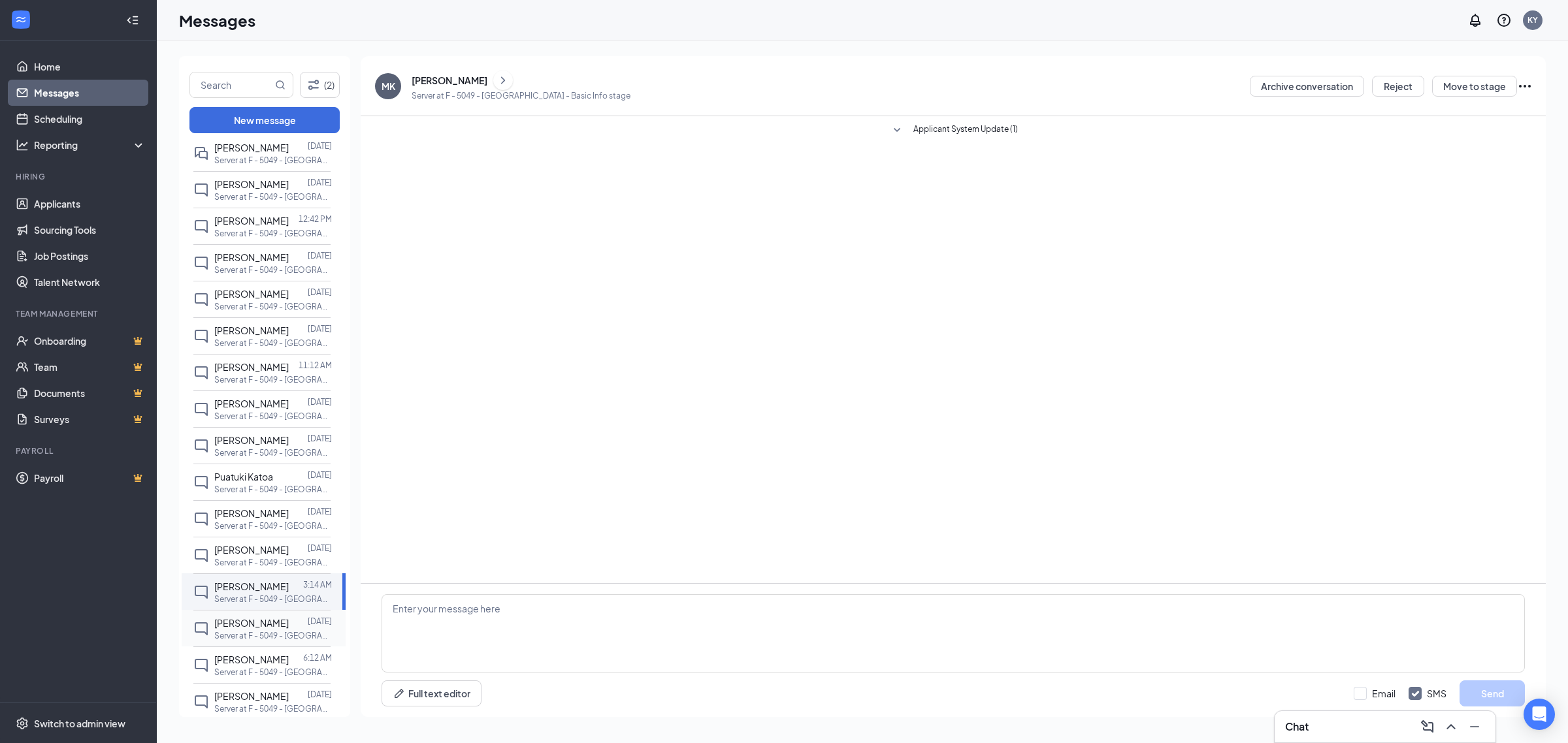
click at [289, 624] on span "Kieshawn Johnson" at bounding box center [252, 623] width 74 height 12
click at [1404, 84] on button "Reject" at bounding box center [1398, 85] width 53 height 21
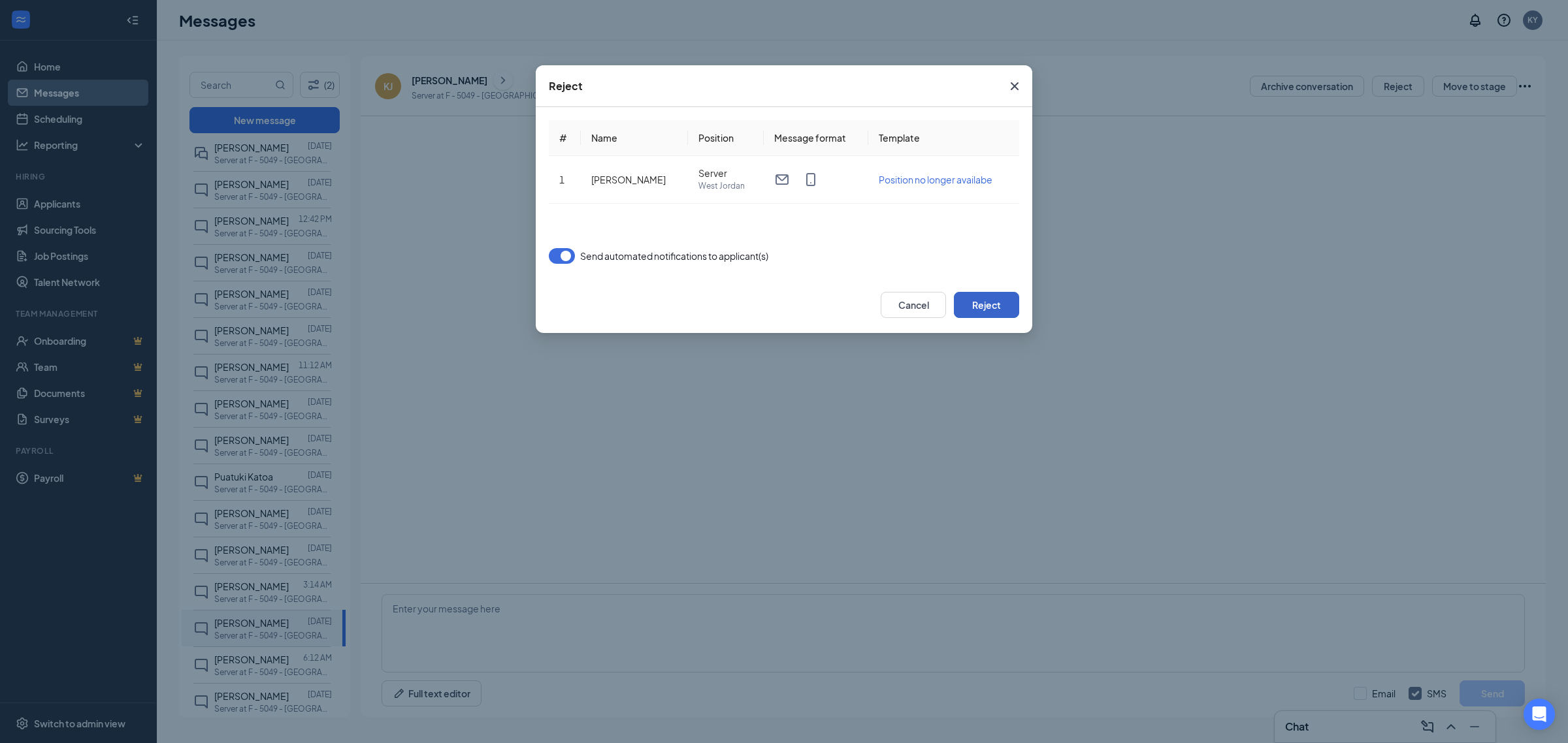
click at [1009, 302] on button "Reject" at bounding box center [987, 304] width 65 height 26
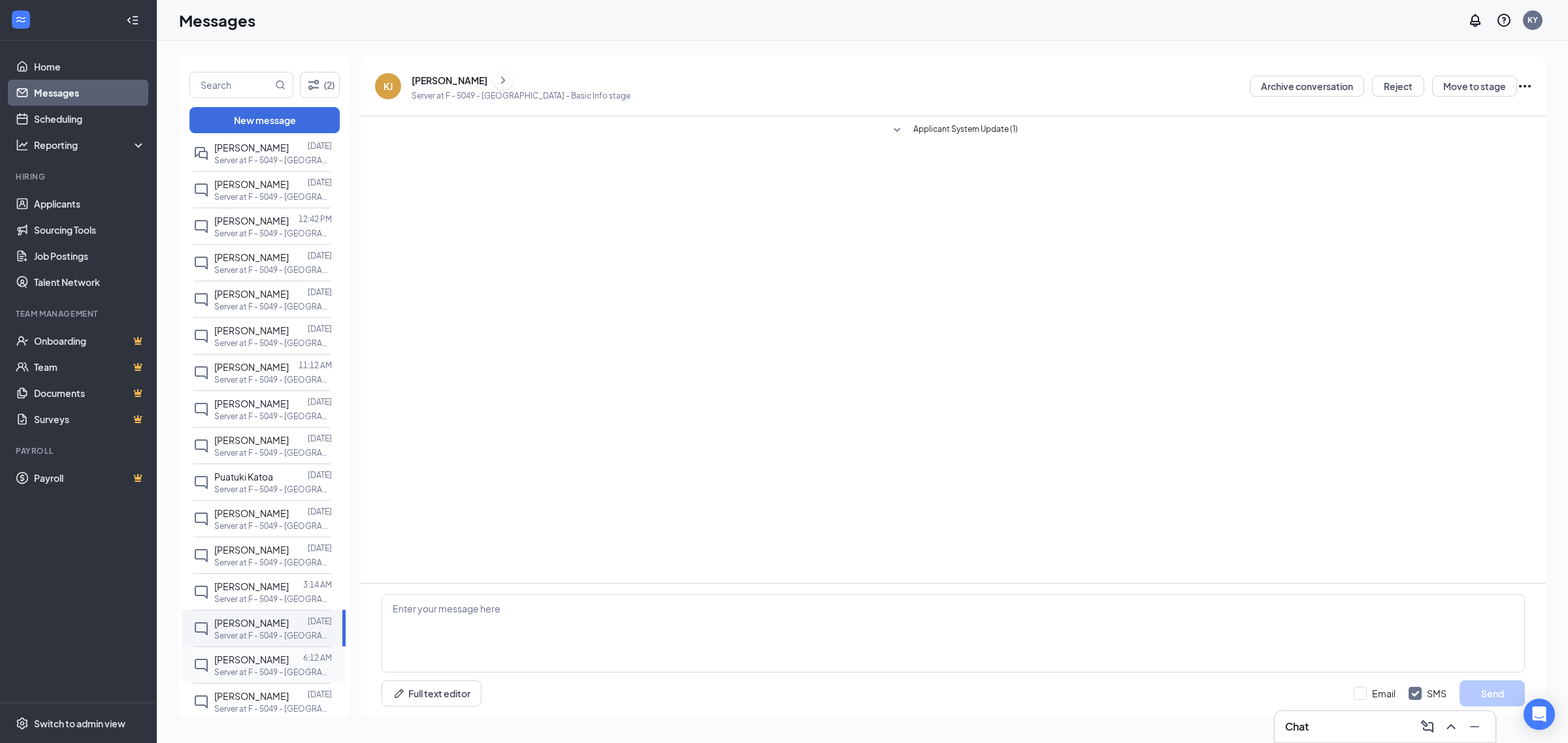
click at [273, 661] on span "TRACI LINSCOMB" at bounding box center [252, 659] width 74 height 12
click at [1395, 80] on button "Reject" at bounding box center [1398, 85] width 53 height 21
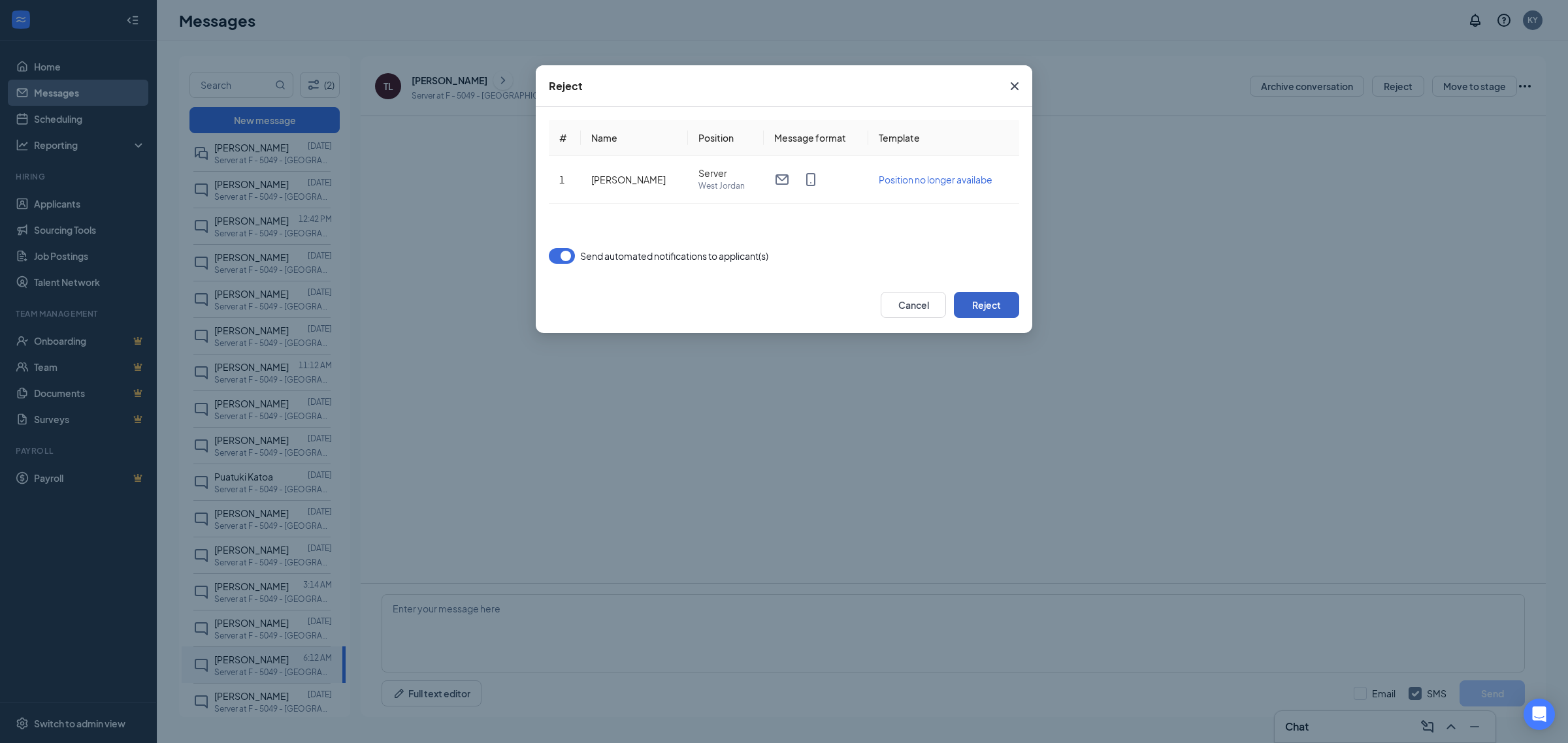
click at [1001, 309] on button "Reject" at bounding box center [987, 304] width 65 height 26
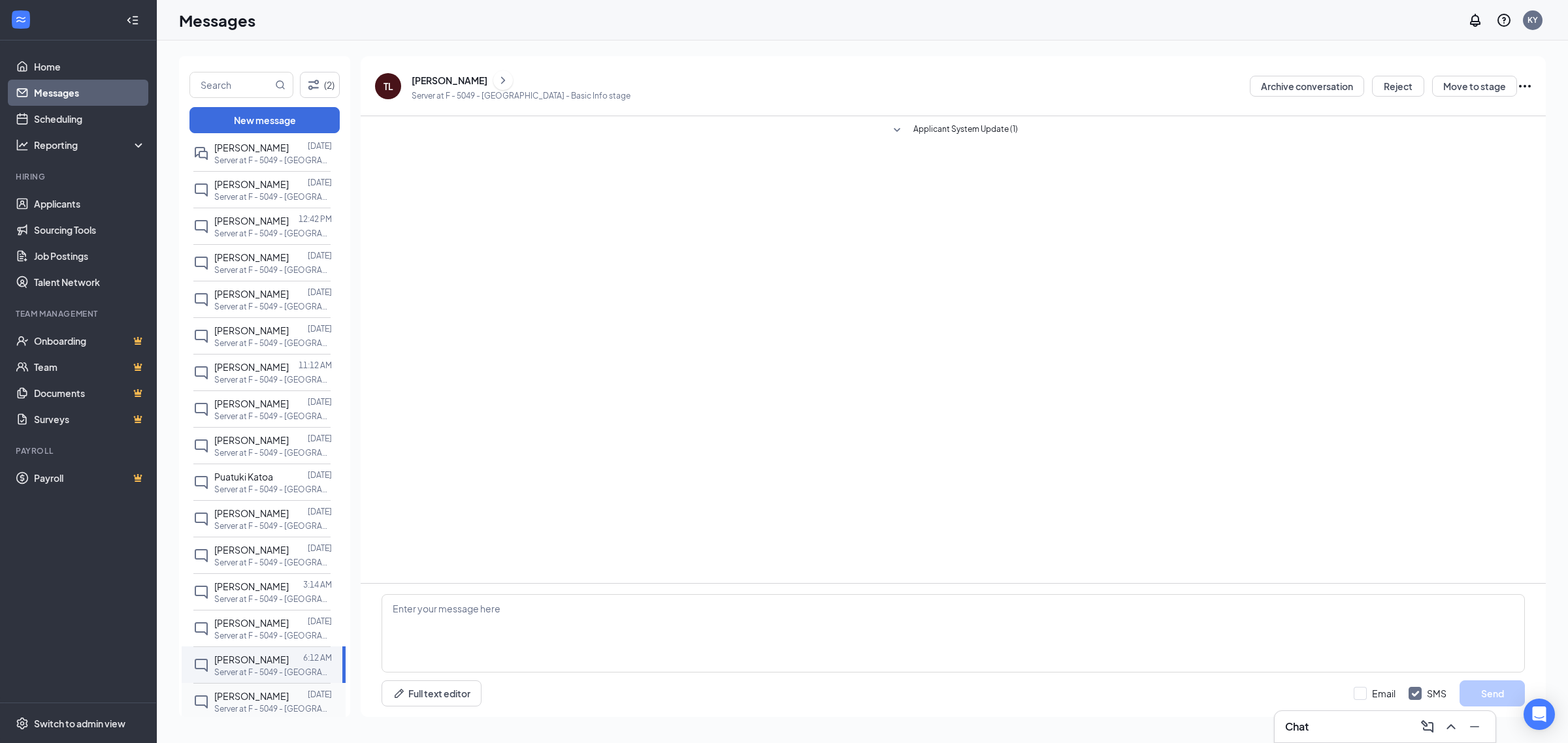
click at [250, 706] on p "Server at F - 5049 - [GEOGRAPHIC_DATA]" at bounding box center [273, 708] width 117 height 11
click at [1387, 84] on button "Reject" at bounding box center [1398, 85] width 53 height 21
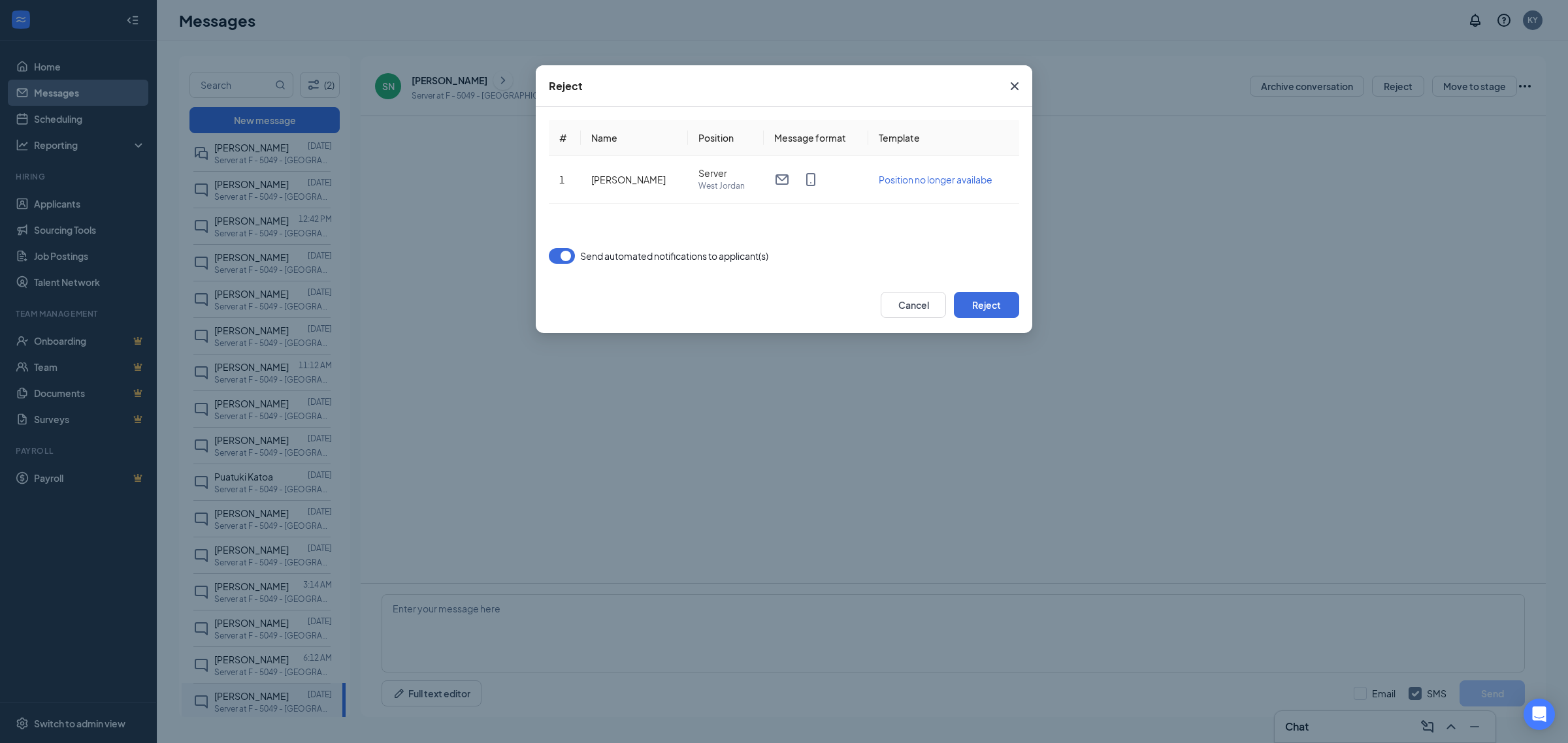
click at [978, 323] on div "Cancel Reject" at bounding box center [784, 305] width 496 height 56
click at [984, 301] on button "Reject" at bounding box center [987, 304] width 65 height 26
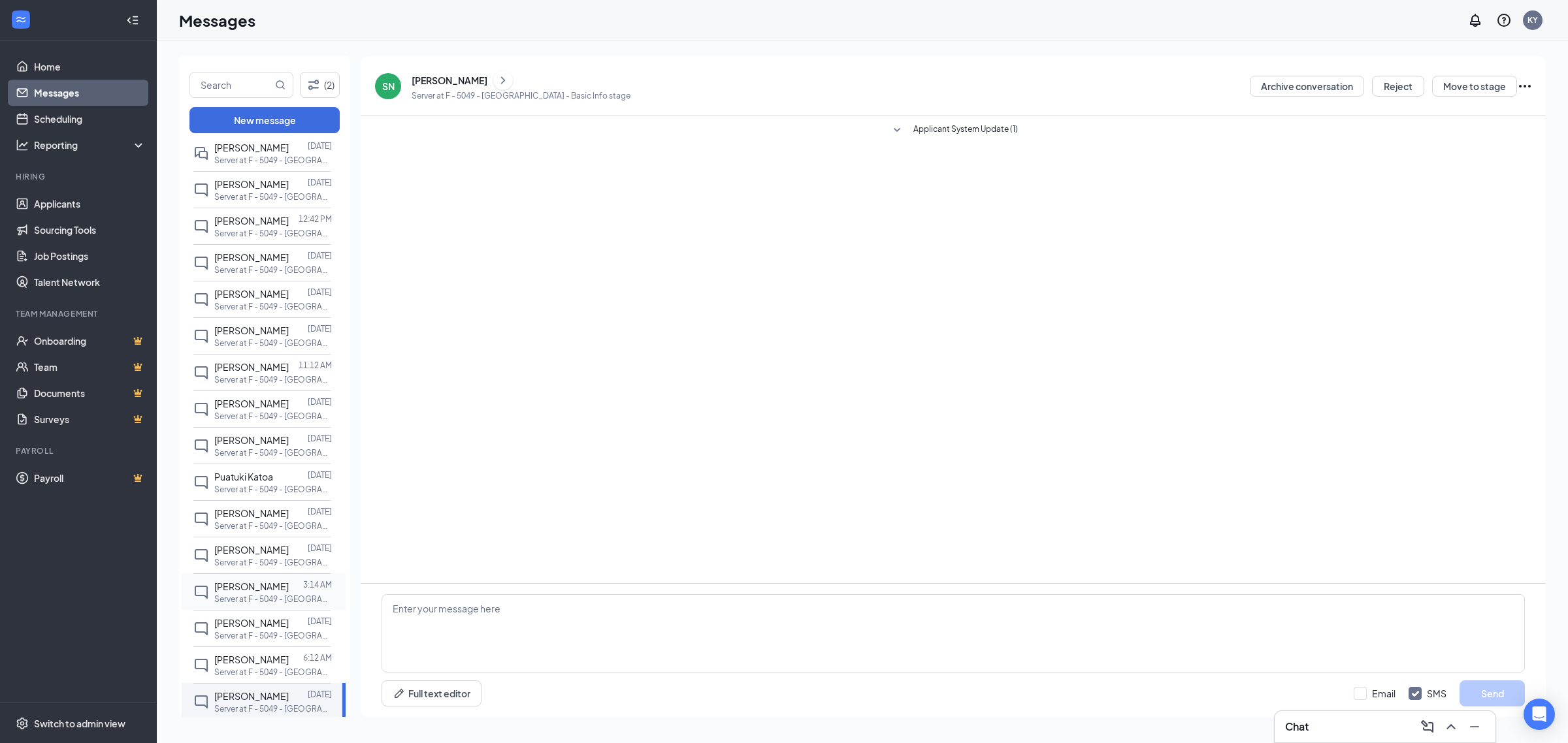
click at [289, 592] on div at bounding box center [296, 587] width 15 height 15
click at [270, 572] on div "Gracie Dotson Aug 18 Server at F - 5049 - West Jordan" at bounding box center [262, 589] width 137 height 36
click at [418, 74] on div "[PERSON_NAME]" at bounding box center [449, 80] width 75 height 13
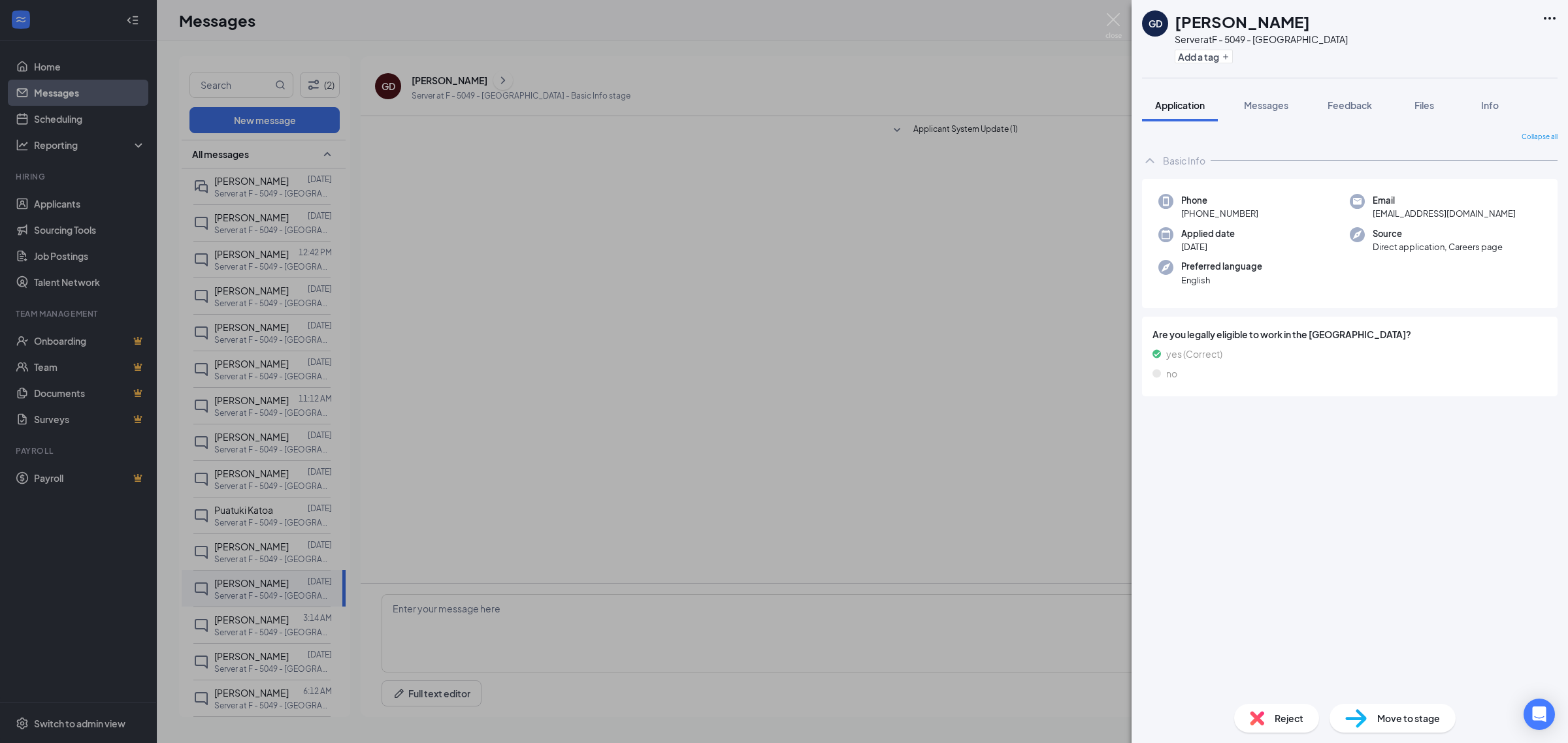
click at [1004, 250] on div "GD Gracie Dotson Server at F - 5049 - West Jordan Add a tag Application Message…" at bounding box center [784, 372] width 1568 height 743
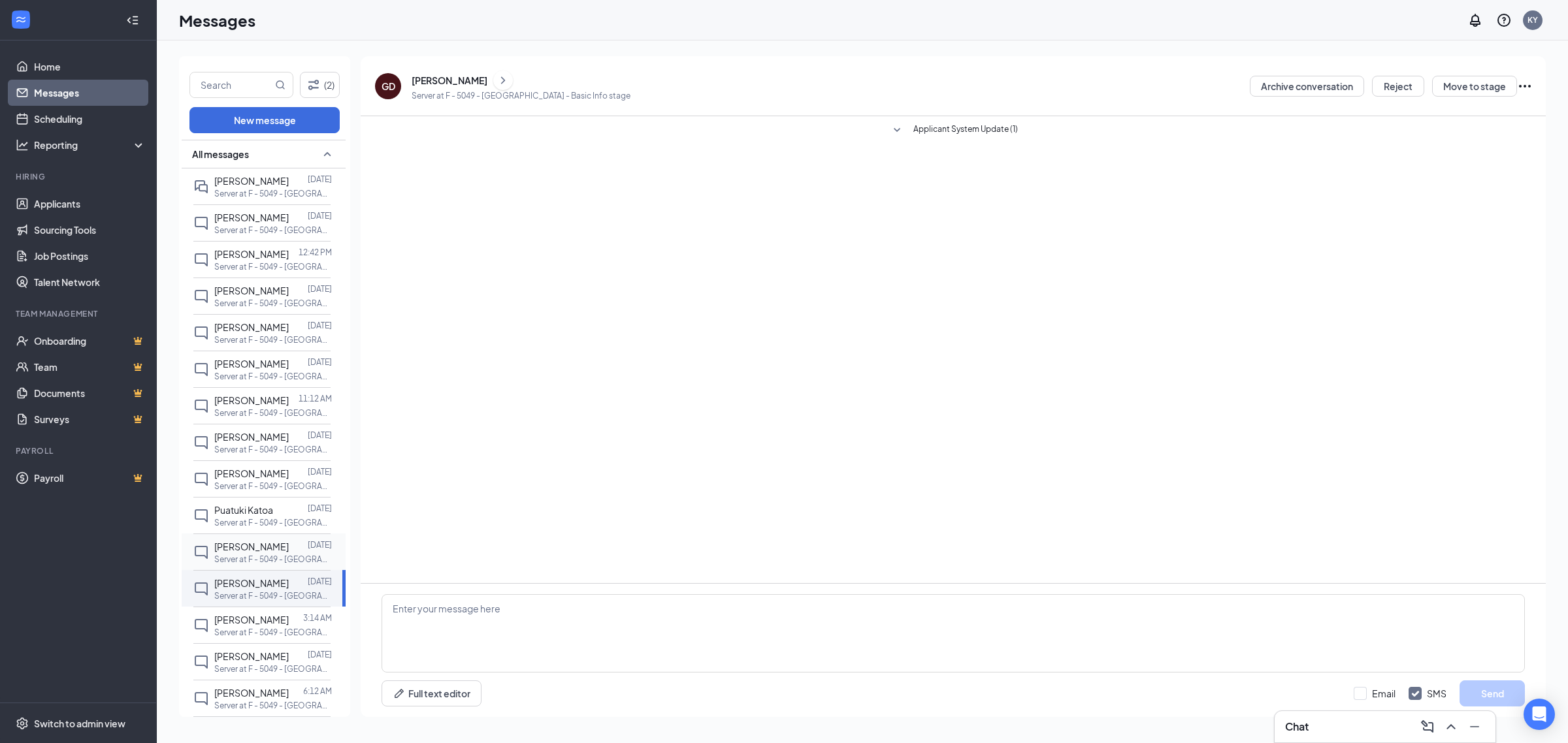
click at [301, 548] on div at bounding box center [298, 547] width 19 height 15
click at [442, 82] on div "Kenneth Phair" at bounding box center [449, 80] width 75 height 13
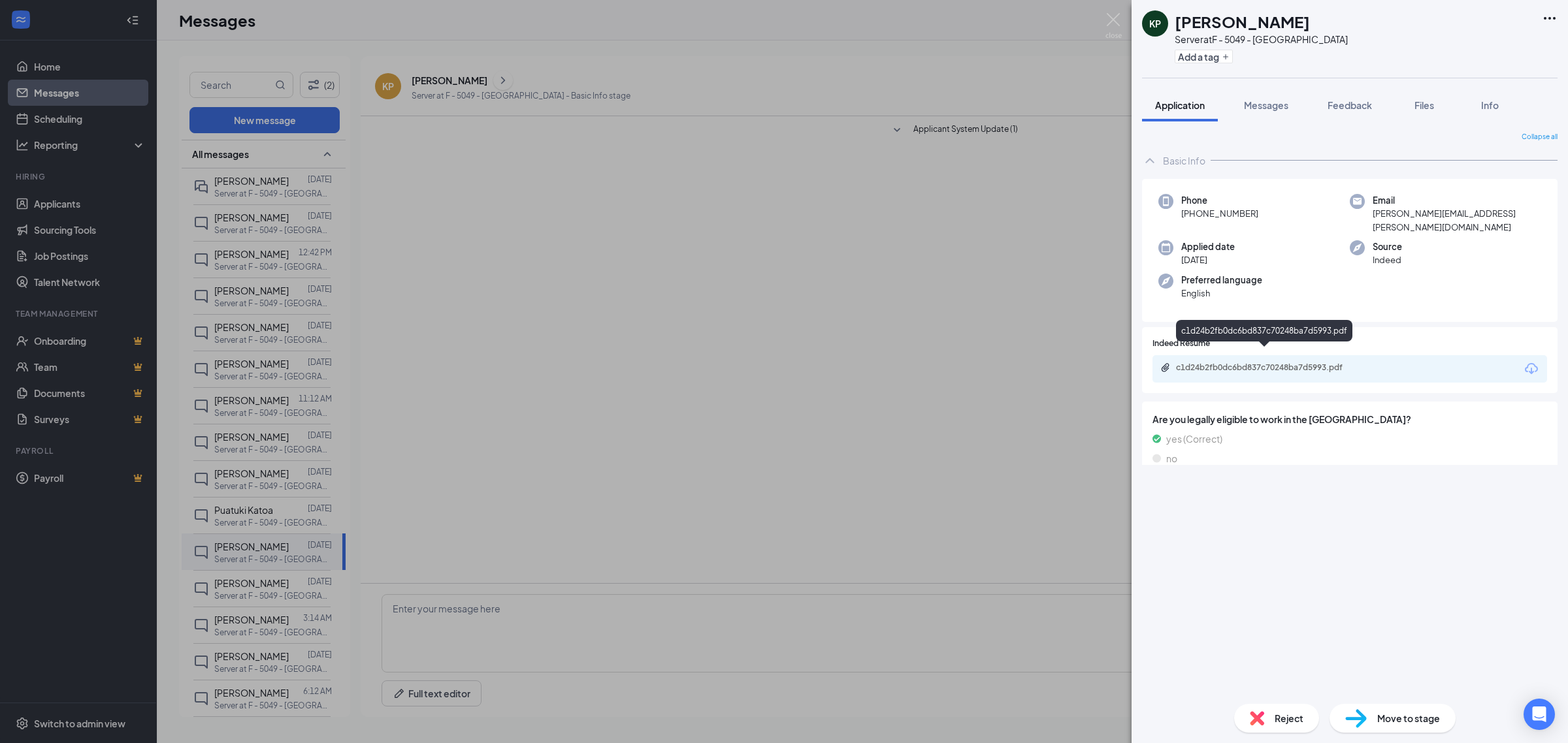
click at [1266, 362] on div "c1d24b2fb0dc6bd837c70248ba7d5993.pdf" at bounding box center [1266, 368] width 183 height 11
click at [843, 256] on div "KP Kenneth Phair Server at F - 5049 - West Jordan Add a tag Application Message…" at bounding box center [784, 372] width 1568 height 743
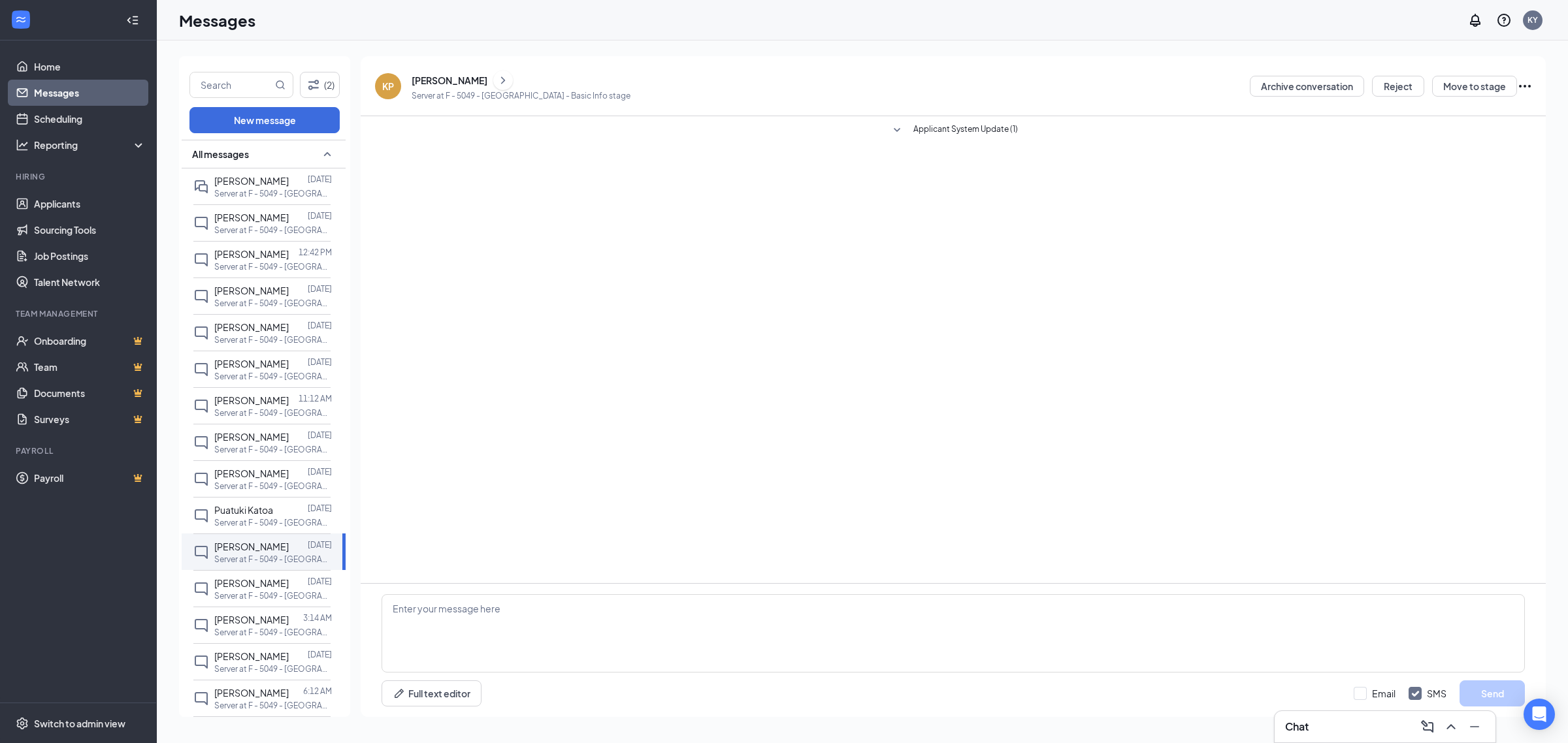
click at [1426, 76] on div "Archive conversation Reject Move to stage" at bounding box center [1391, 85] width 283 height 34
click at [1405, 80] on button "Reject" at bounding box center [1398, 85] width 53 height 21
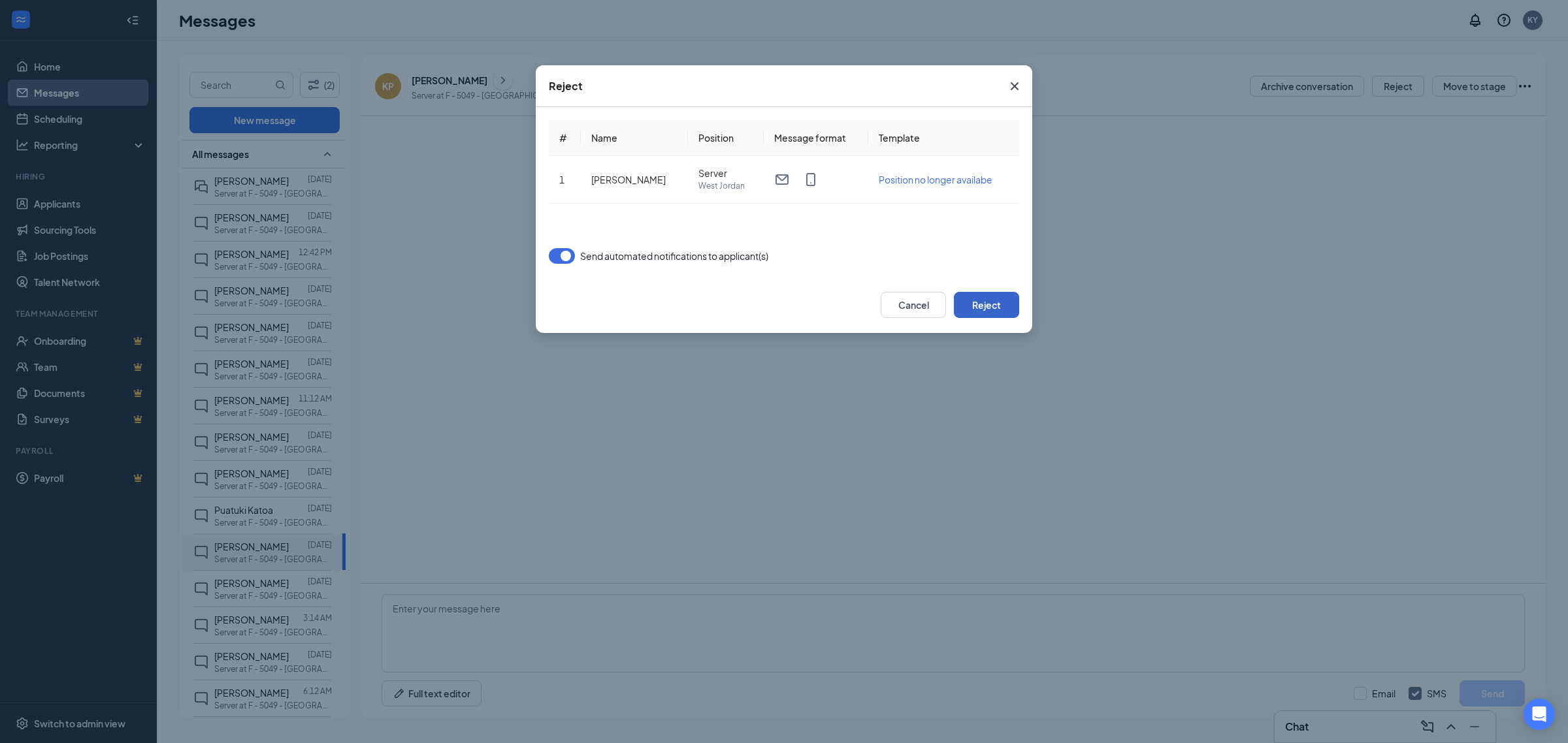
click at [1000, 308] on button "Reject" at bounding box center [987, 304] width 65 height 26
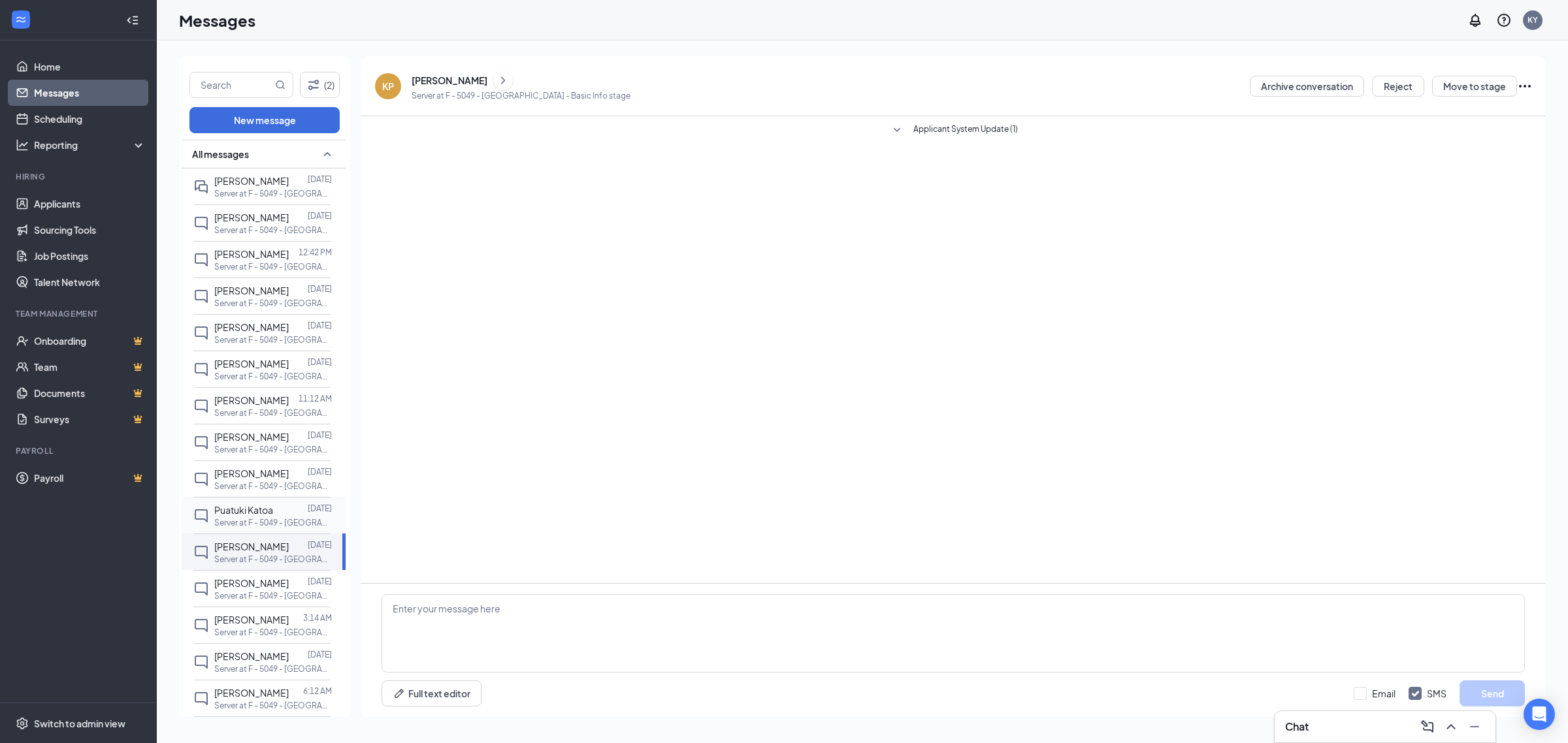
click at [283, 520] on p "Server at F - 5049 - [GEOGRAPHIC_DATA]" at bounding box center [273, 523] width 117 height 11
click at [443, 84] on div "Puatuki Katoa" at bounding box center [442, 80] width 60 height 13
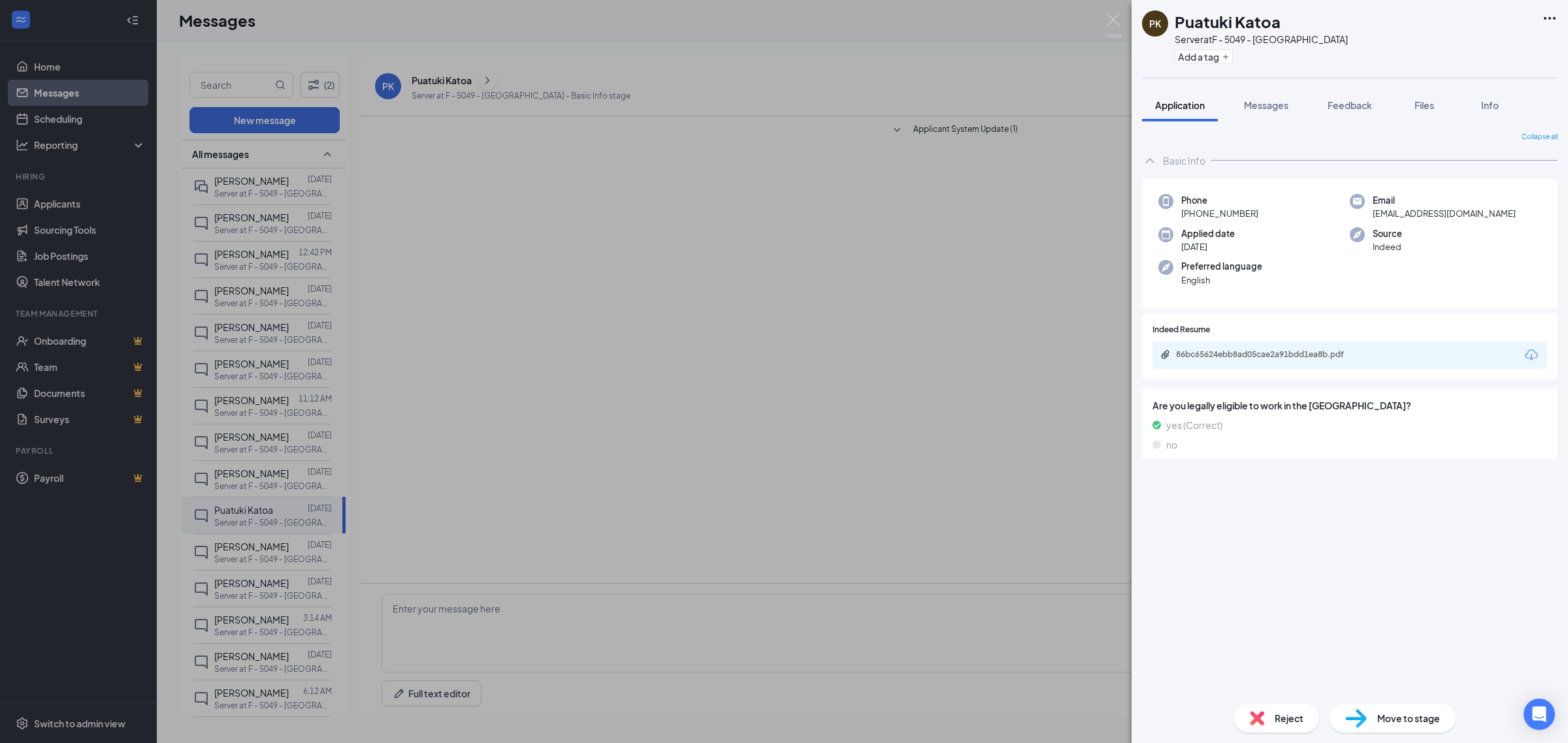
click at [1239, 345] on div "86bc65624ebb8ad05cae2a91bdd1ea8b.pdf" at bounding box center [1349, 355] width 394 height 27
click at [1245, 364] on div "86bc65624ebb8ad05cae2a91bdd1ea8b.pdf" at bounding box center [1349, 355] width 394 height 27
click at [1241, 350] on div "86bc65624ebb8ad05cae2a91bdd1ea8b.pdf" at bounding box center [1266, 355] width 183 height 11
click at [974, 278] on div "PK Puatuki Katoa Server at F - 5049 - West Jordan Add a tag Application Message…" at bounding box center [784, 372] width 1568 height 743
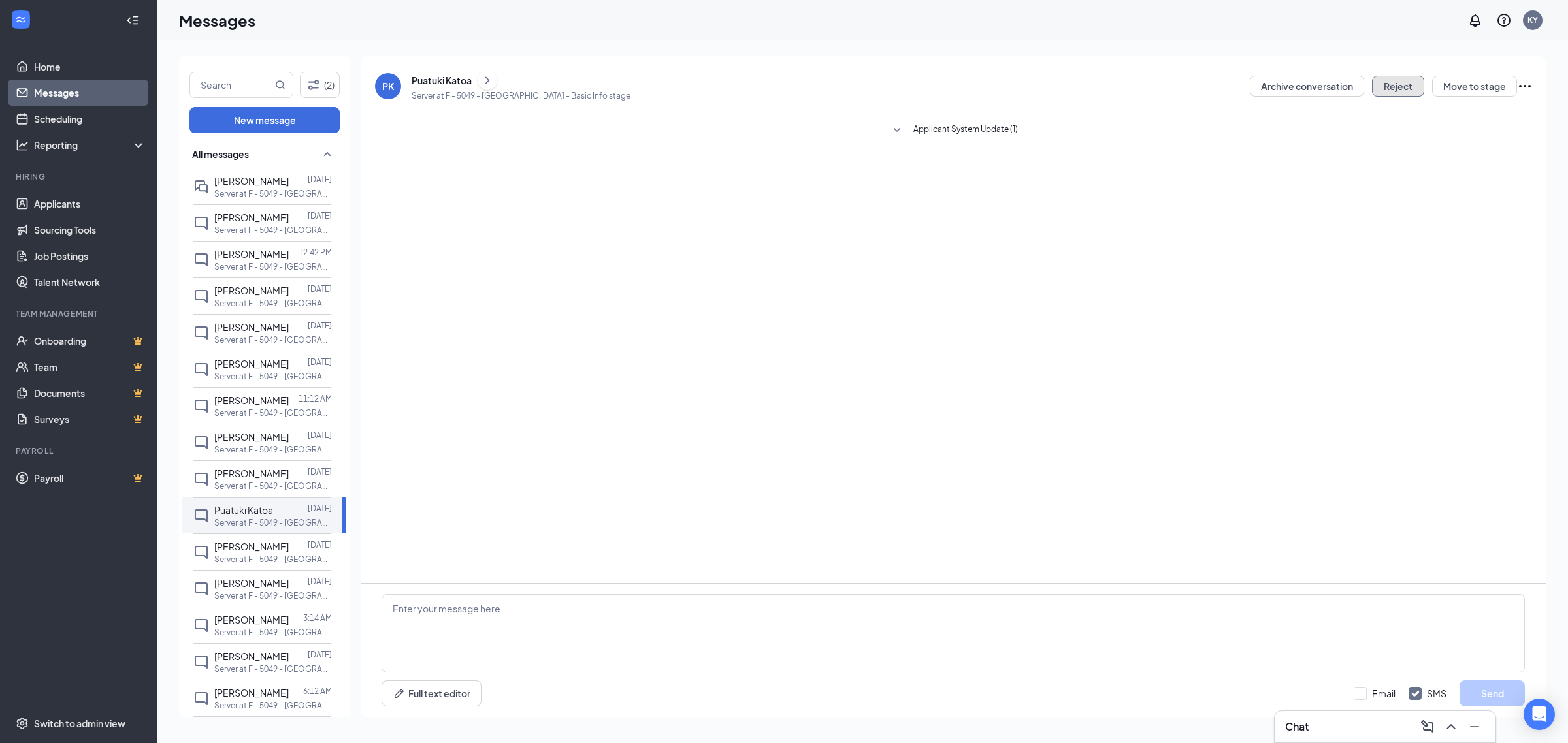
click at [1385, 86] on button "Reject" at bounding box center [1398, 85] width 53 height 21
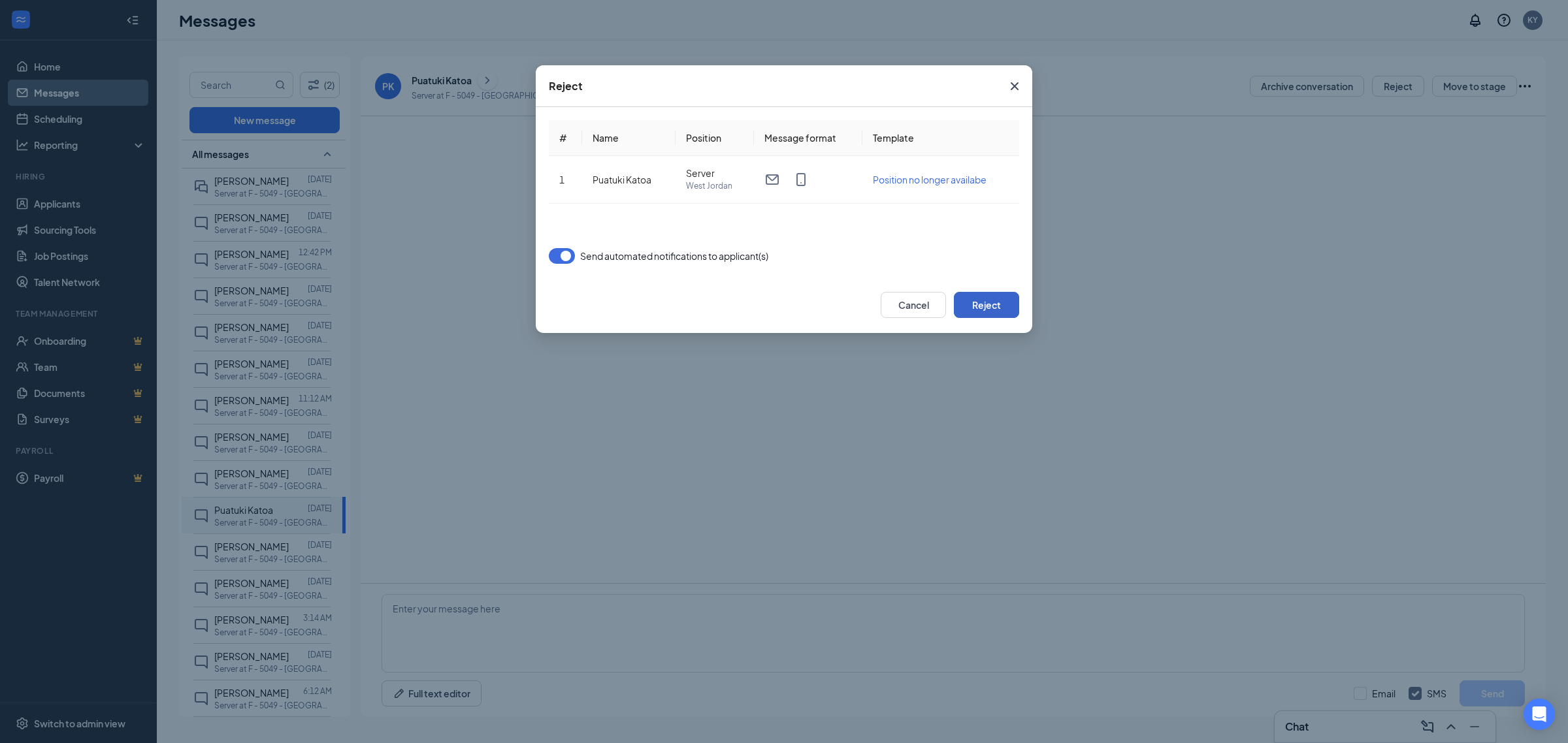
click at [997, 294] on button "Reject" at bounding box center [987, 304] width 65 height 26
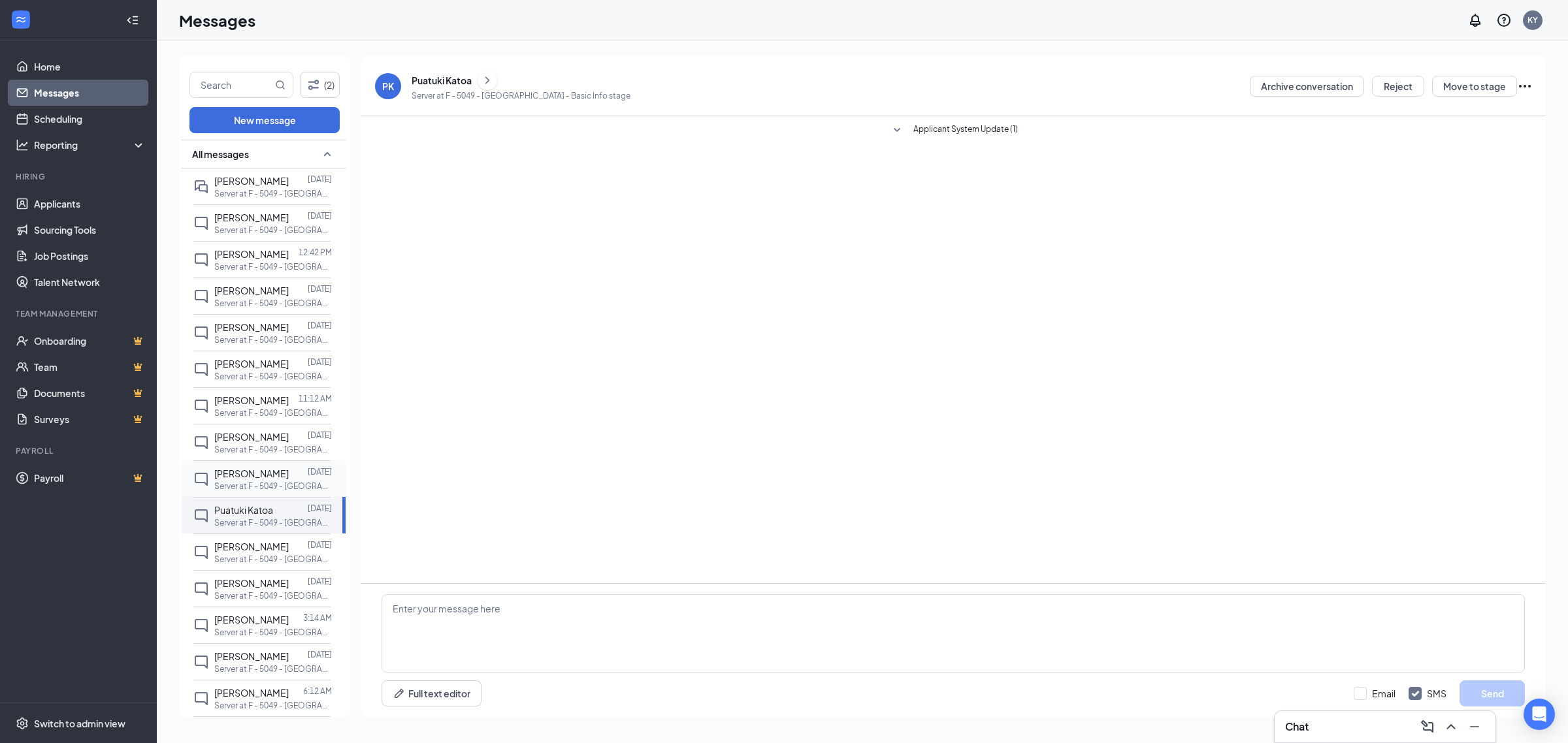
click at [253, 485] on p "Server at F - 5049 - [GEOGRAPHIC_DATA]" at bounding box center [273, 486] width 117 height 11
click at [451, 83] on div "Alexandria Johnson" at bounding box center [449, 80] width 75 height 13
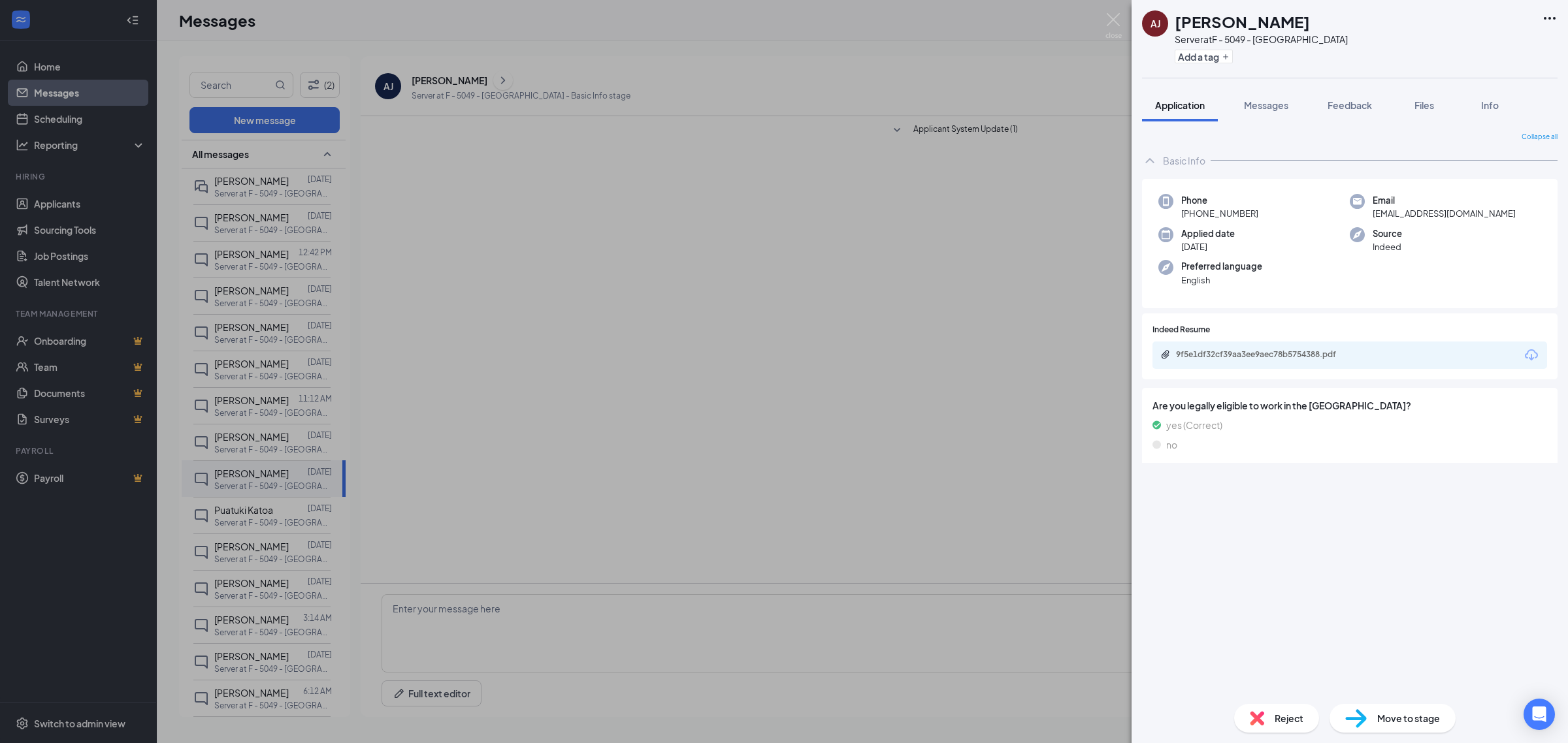
drag, startPoint x: 1248, startPoint y: 335, endPoint x: 1246, endPoint y: 343, distance: 8.2
click at [1246, 338] on div "Indeed Resume 9f5e1df32cf39aa3ee9aec78b5754388.pdf" at bounding box center [1349, 347] width 394 height 45
click at [1246, 343] on div "9f5e1df32cf39aa3ee9aec78b5754388.pdf" at bounding box center [1349, 355] width 394 height 27
click at [1248, 351] on div "9f5e1df32cf39aa3ee9aec78b5754388.pdf" at bounding box center [1266, 355] width 183 height 11
click at [776, 272] on div "AJ Alexandria Johnson Server at F - 5049 - West Jordan Add a tag Application Me…" at bounding box center [784, 372] width 1568 height 743
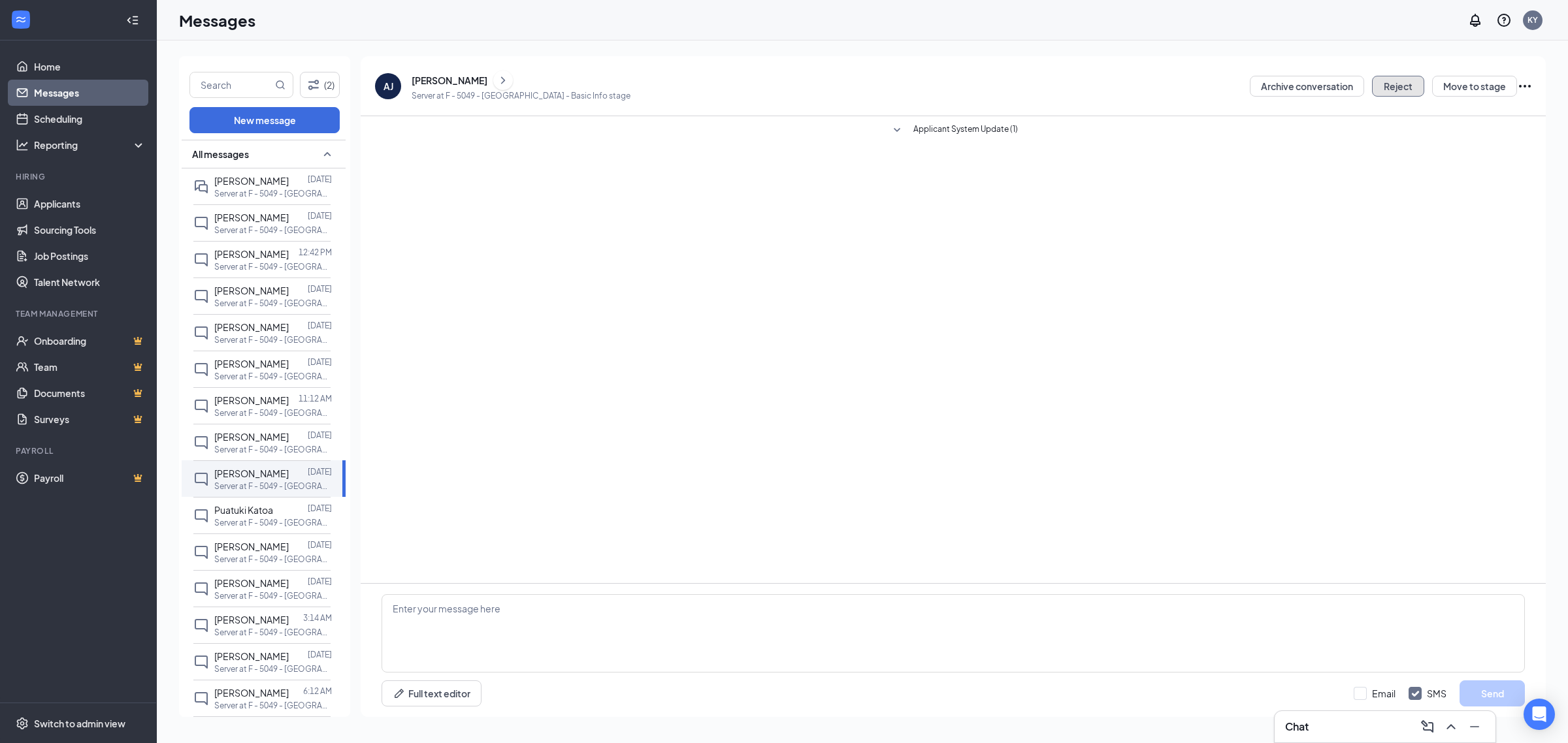
click at [1374, 90] on button "Reject" at bounding box center [1398, 85] width 53 height 21
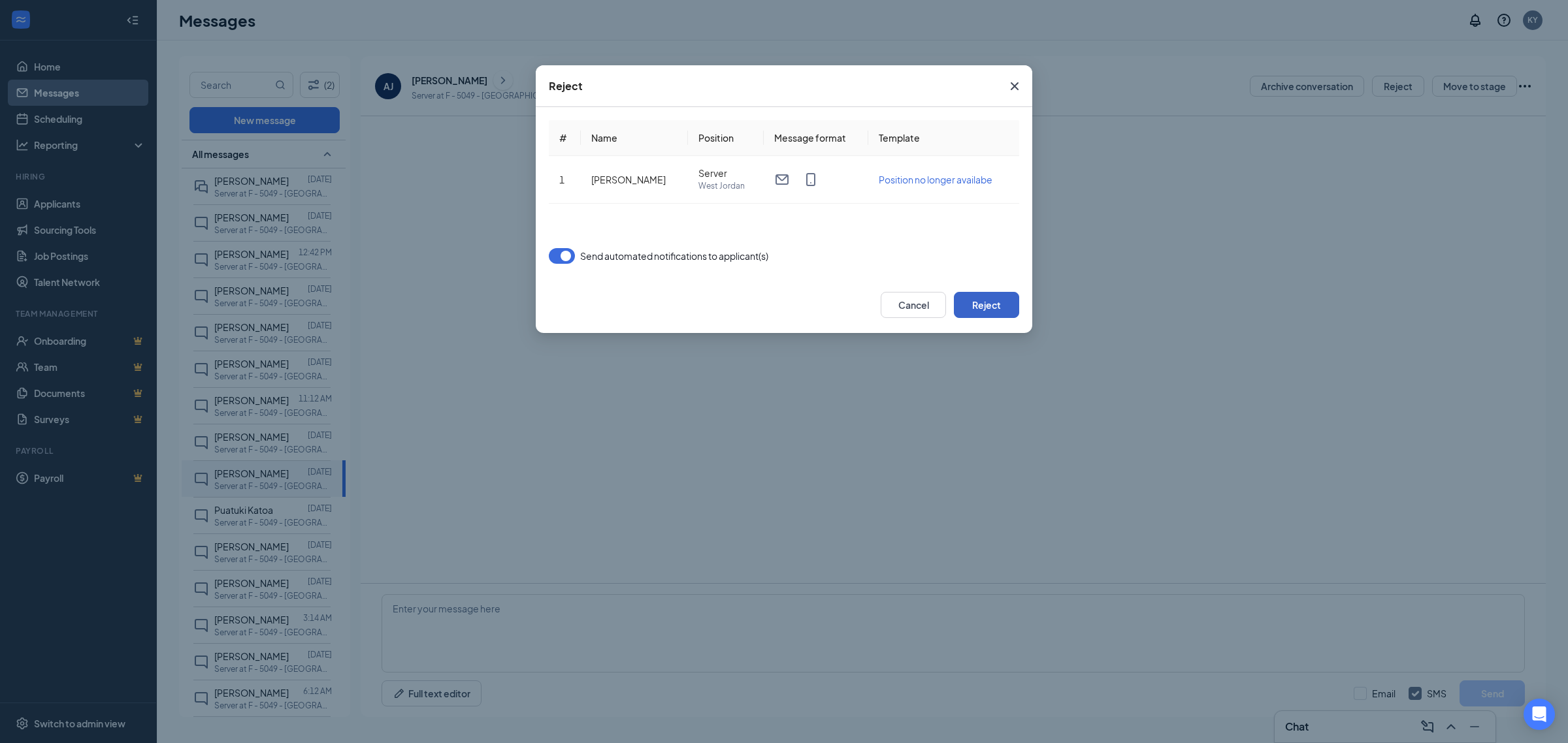
click at [992, 299] on button "Reject" at bounding box center [987, 304] width 65 height 26
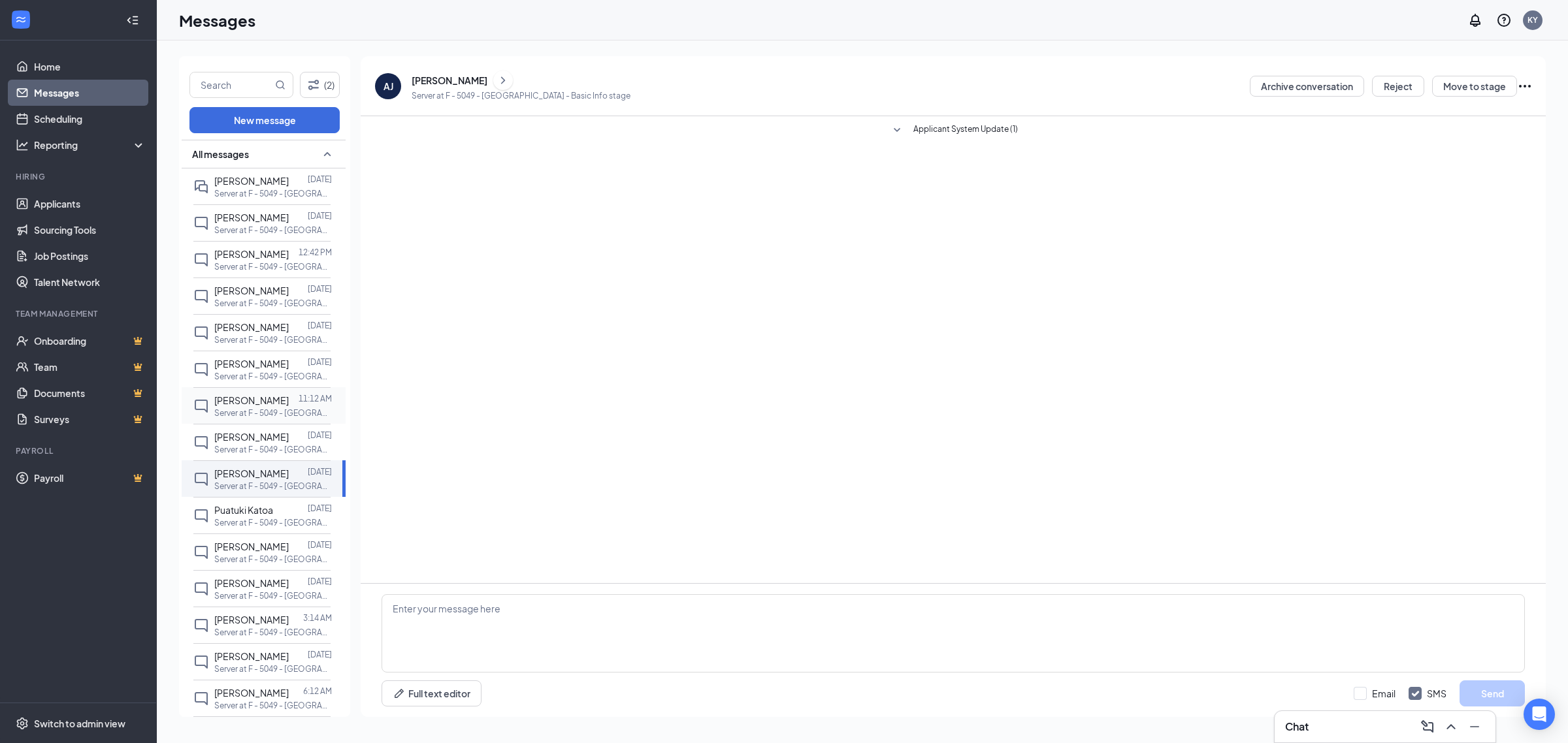
click at [274, 441] on span "[PERSON_NAME]" at bounding box center [252, 437] width 74 height 12
click at [454, 88] on div "[PERSON_NAME]" at bounding box center [521, 81] width 219 height 20
click at [455, 80] on div "[PERSON_NAME]" at bounding box center [449, 80] width 75 height 13
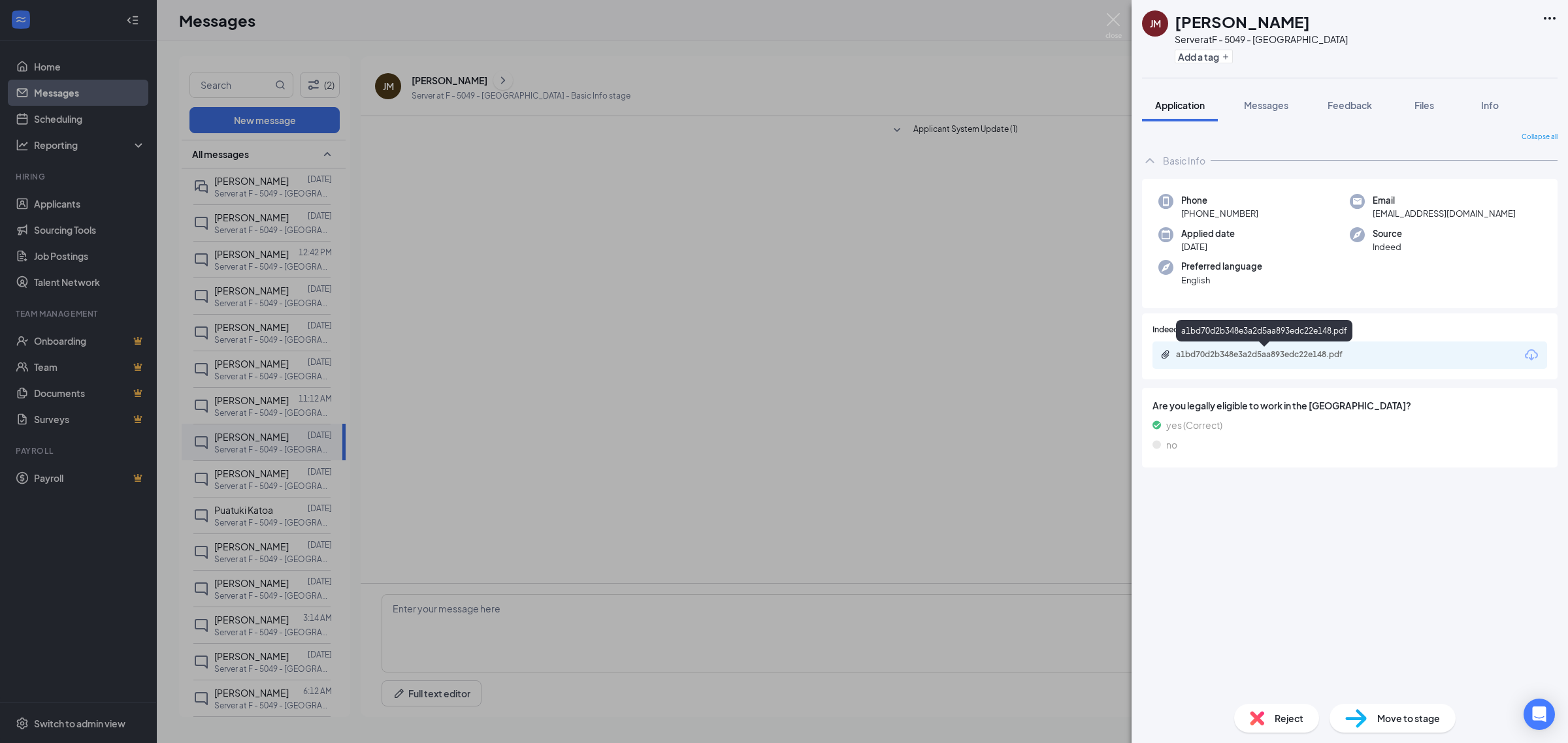
click at [1292, 352] on div "a1bd70d2b348e3a2d5aa893edc22e148.pdf" at bounding box center [1266, 355] width 183 height 11
click at [608, 342] on div "JM Jaclyn Meacham Server at F - 5049 - West Jordan Add a tag Application Messag…" at bounding box center [784, 372] width 1568 height 743
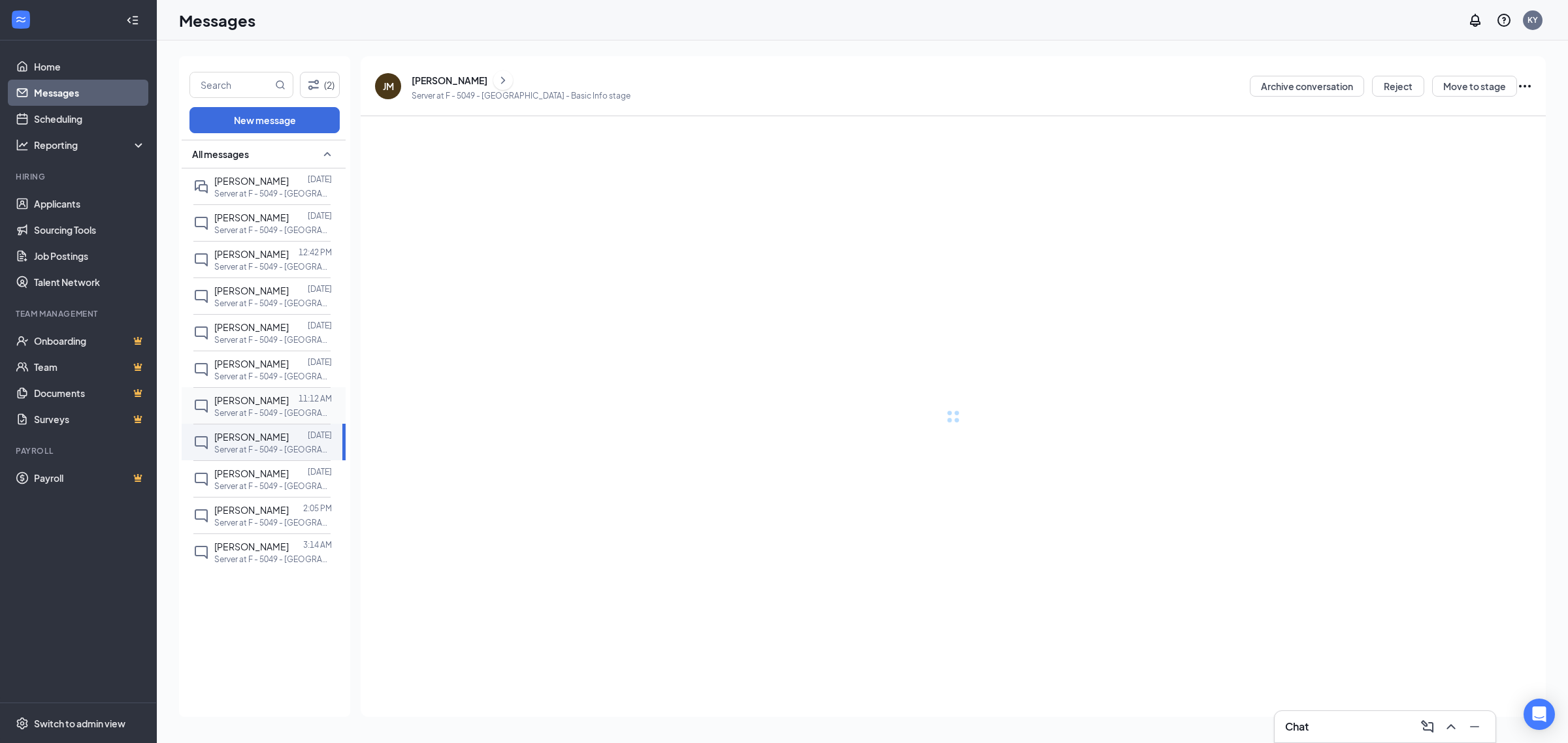
click at [250, 393] on div "[PERSON_NAME]" at bounding box center [252, 401] width 74 height 15
click at [289, 406] on div at bounding box center [293, 401] width 10 height 15
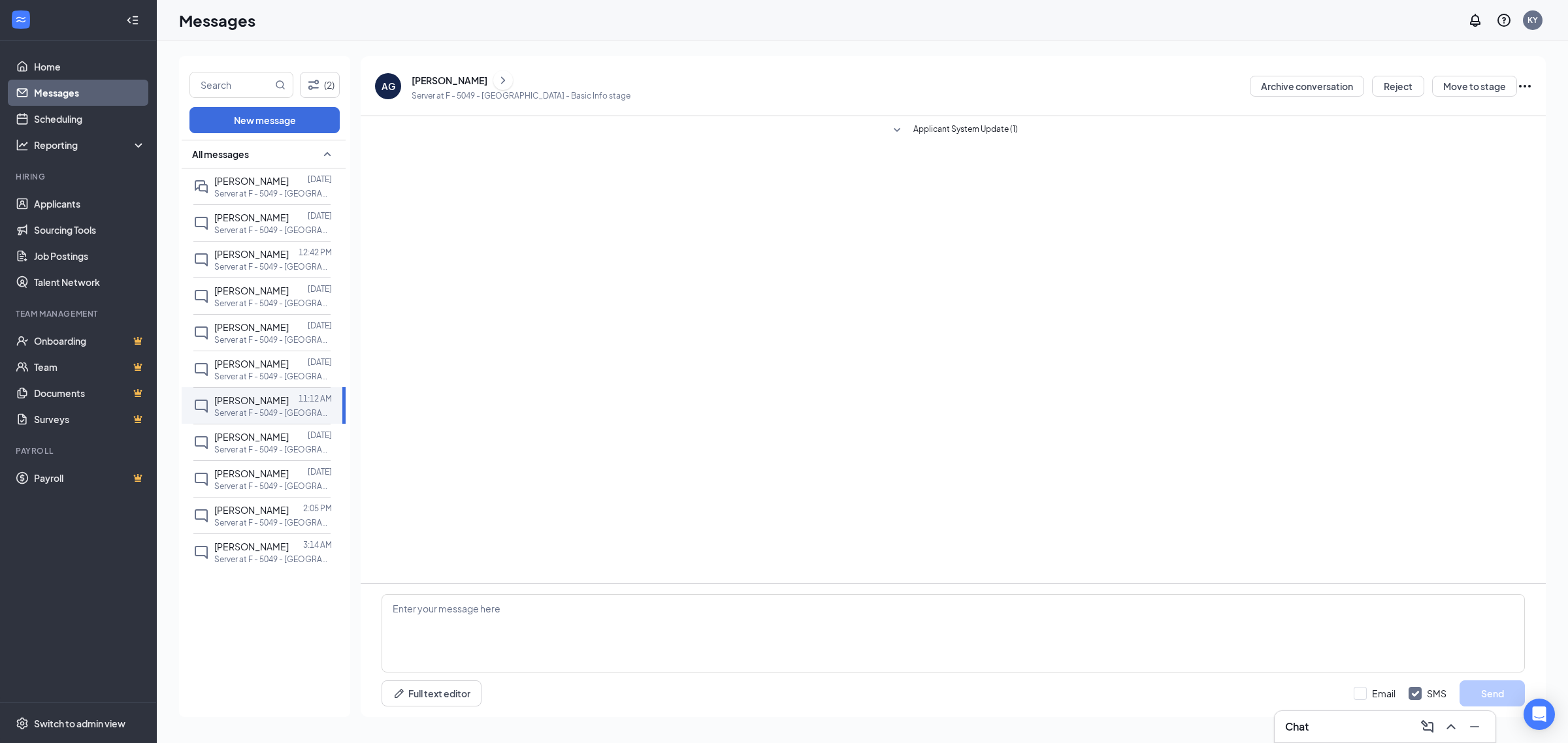
click at [429, 84] on div "[PERSON_NAME]" at bounding box center [449, 80] width 75 height 13
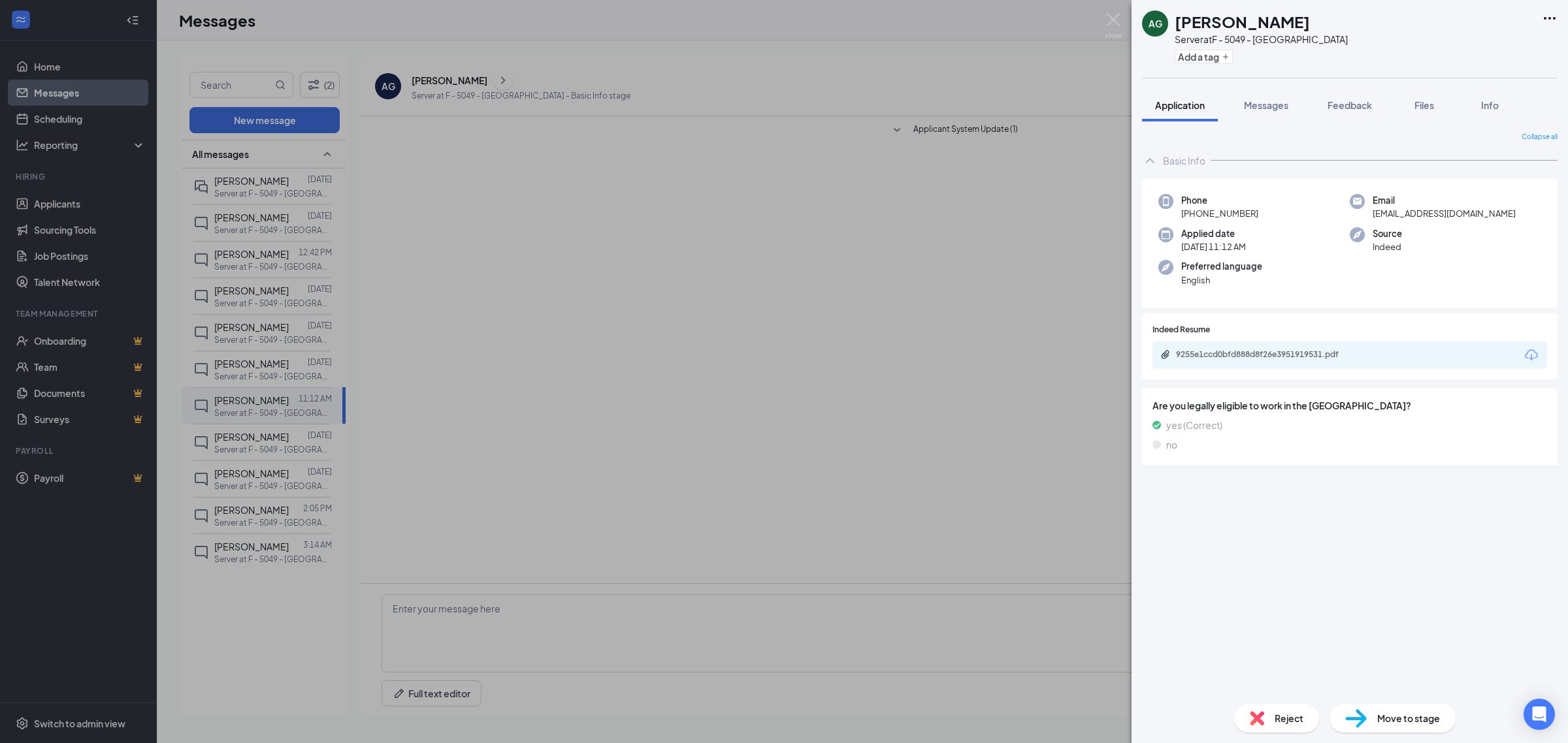
click at [1230, 340] on body "Home Messages Scheduling Reporting Hiring Applicants Sourcing Tools Job Posting…" at bounding box center [784, 372] width 1568 height 743
click at [1226, 347] on div "9255e1ccd0bfd888d8f26e3951919531.pdf" at bounding box center [1349, 355] width 394 height 27
click at [1224, 356] on div "9255e1ccd0bfd888d8f26e3951919531.pdf" at bounding box center [1266, 355] width 183 height 11
click at [840, 213] on div "AG [PERSON_NAME] Server at F - 5049 - [GEOGRAPHIC_DATA] Add a tag Application M…" at bounding box center [784, 372] width 1568 height 743
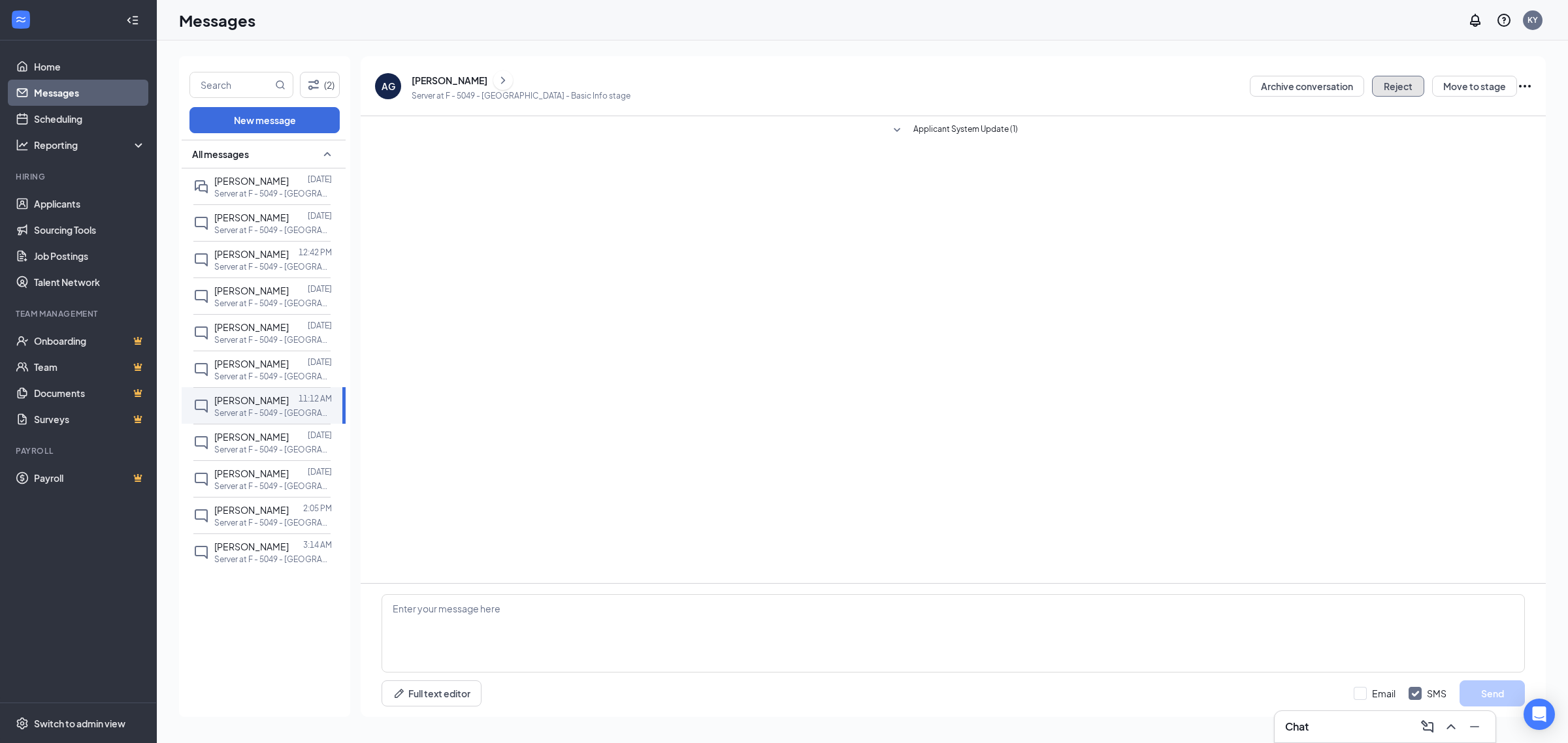
click at [1389, 84] on button "Reject" at bounding box center [1398, 85] width 53 height 21
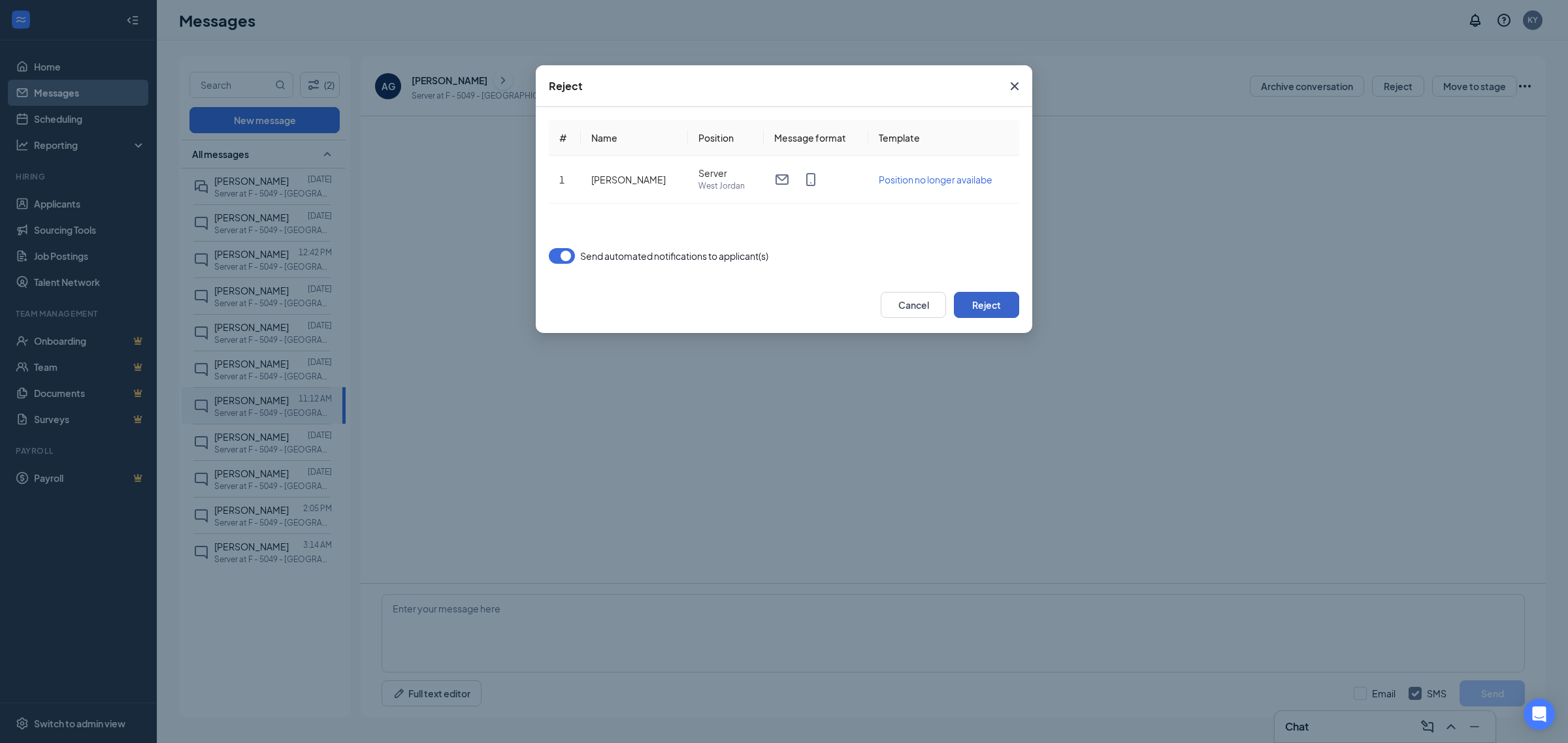
click at [978, 299] on button "Reject" at bounding box center [987, 304] width 65 height 26
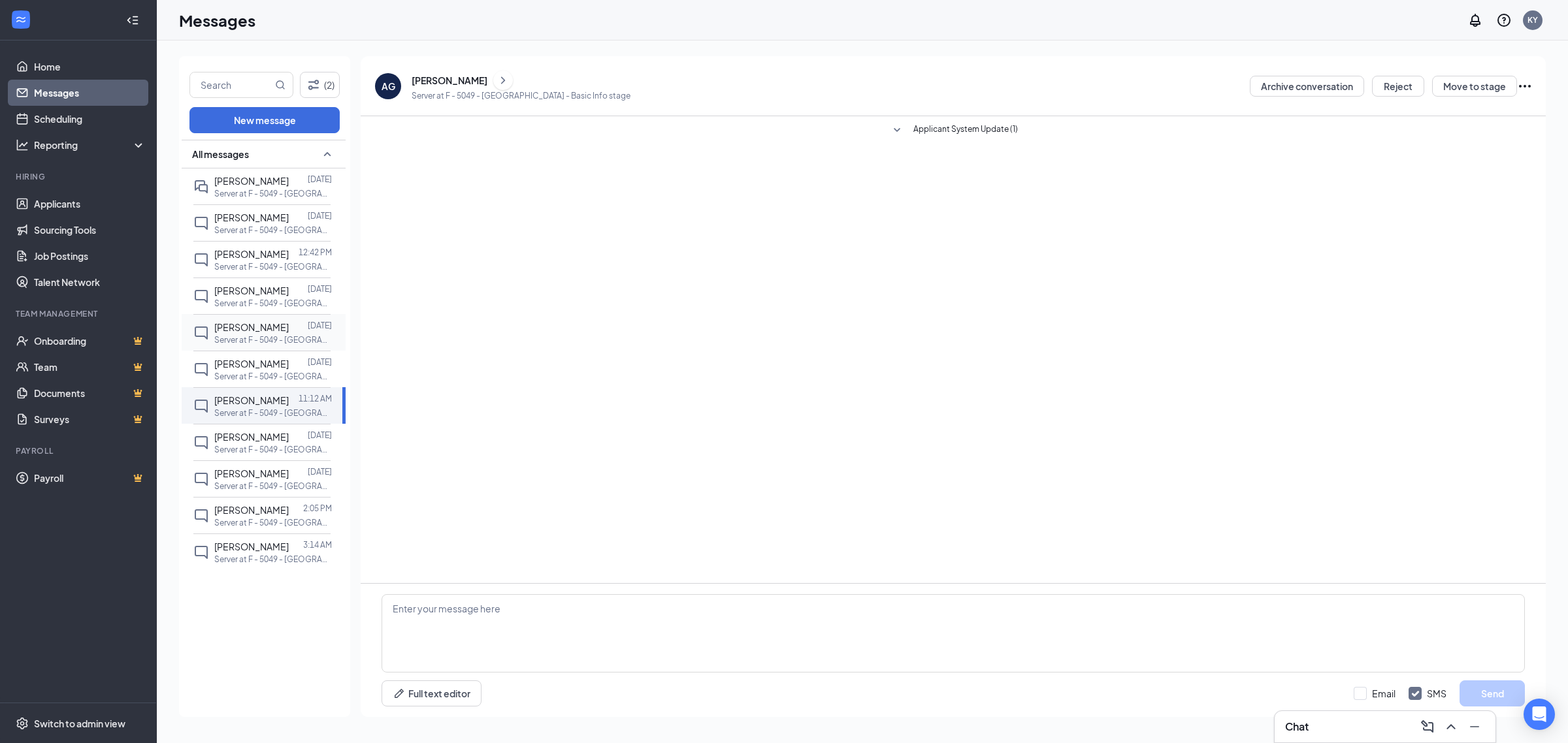
click at [246, 327] on span "[PERSON_NAME]" at bounding box center [252, 327] width 74 height 12
click at [432, 80] on div "[PERSON_NAME]" at bounding box center [449, 80] width 75 height 13
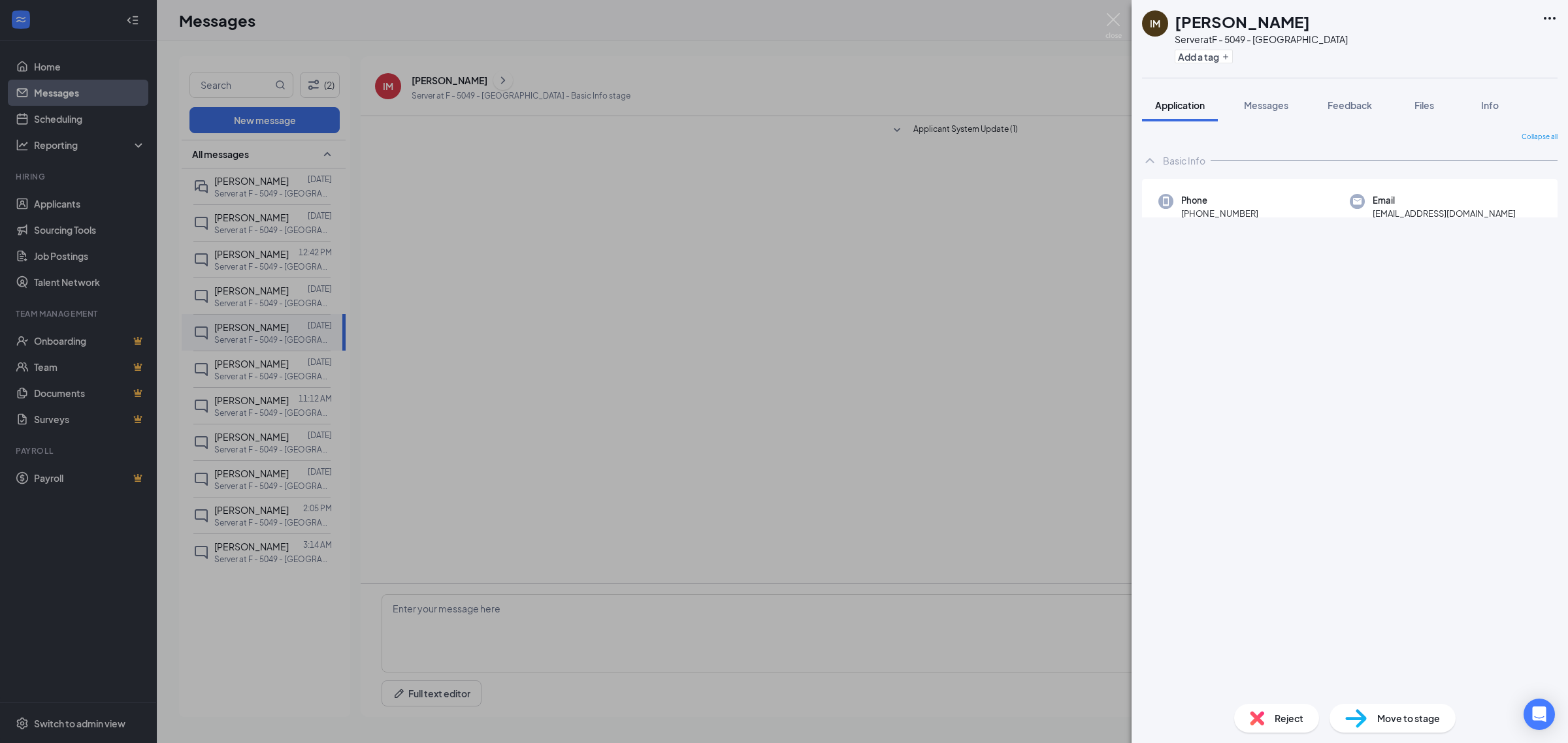
click at [1265, 357] on div "18cd0af783672a0718e6d52a23fe1a99.pdf" at bounding box center [1349, 355] width 394 height 27
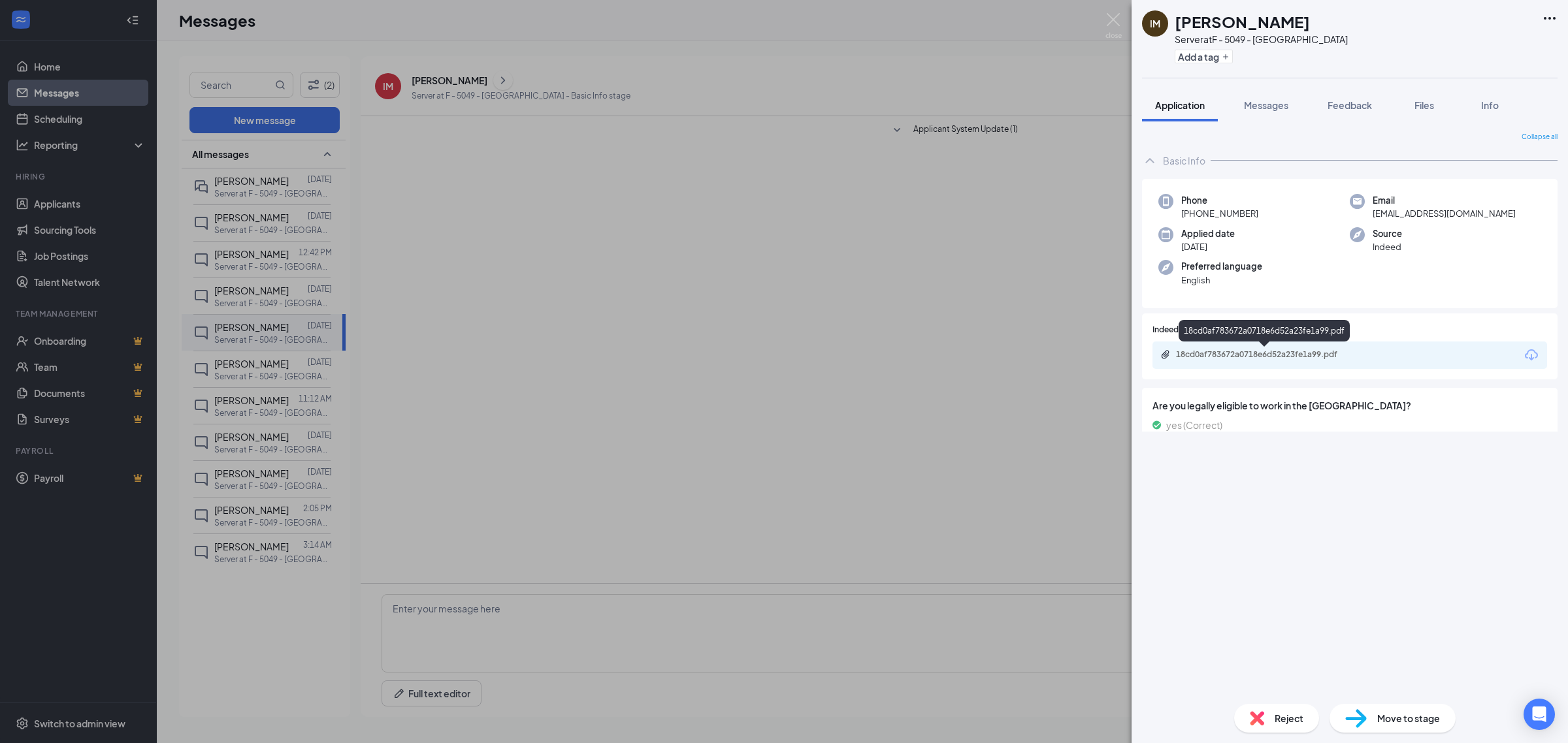
click at [1265, 357] on div "18cd0af783672a0718e6d52a23fe1a99.pdf" at bounding box center [1266, 355] width 183 height 11
click at [585, 282] on div "IM Irving Moreno Server at F - 5049 - West Jordan Add a tag Application Message…" at bounding box center [784, 372] width 1568 height 743
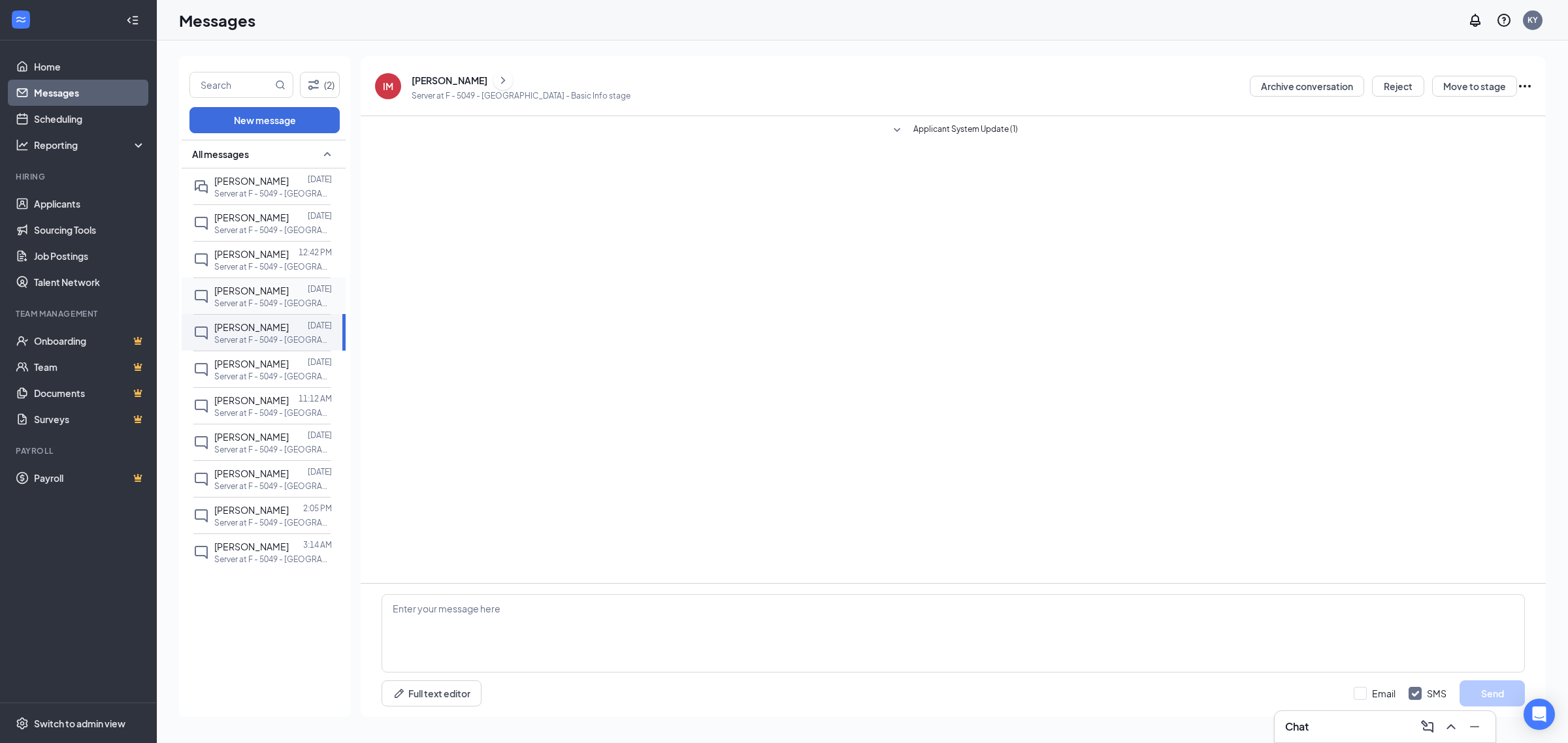
click at [243, 291] on span "Filimone Fangupo" at bounding box center [252, 291] width 74 height 12
click at [432, 82] on div "Filimone Fangupo" at bounding box center [449, 80] width 75 height 13
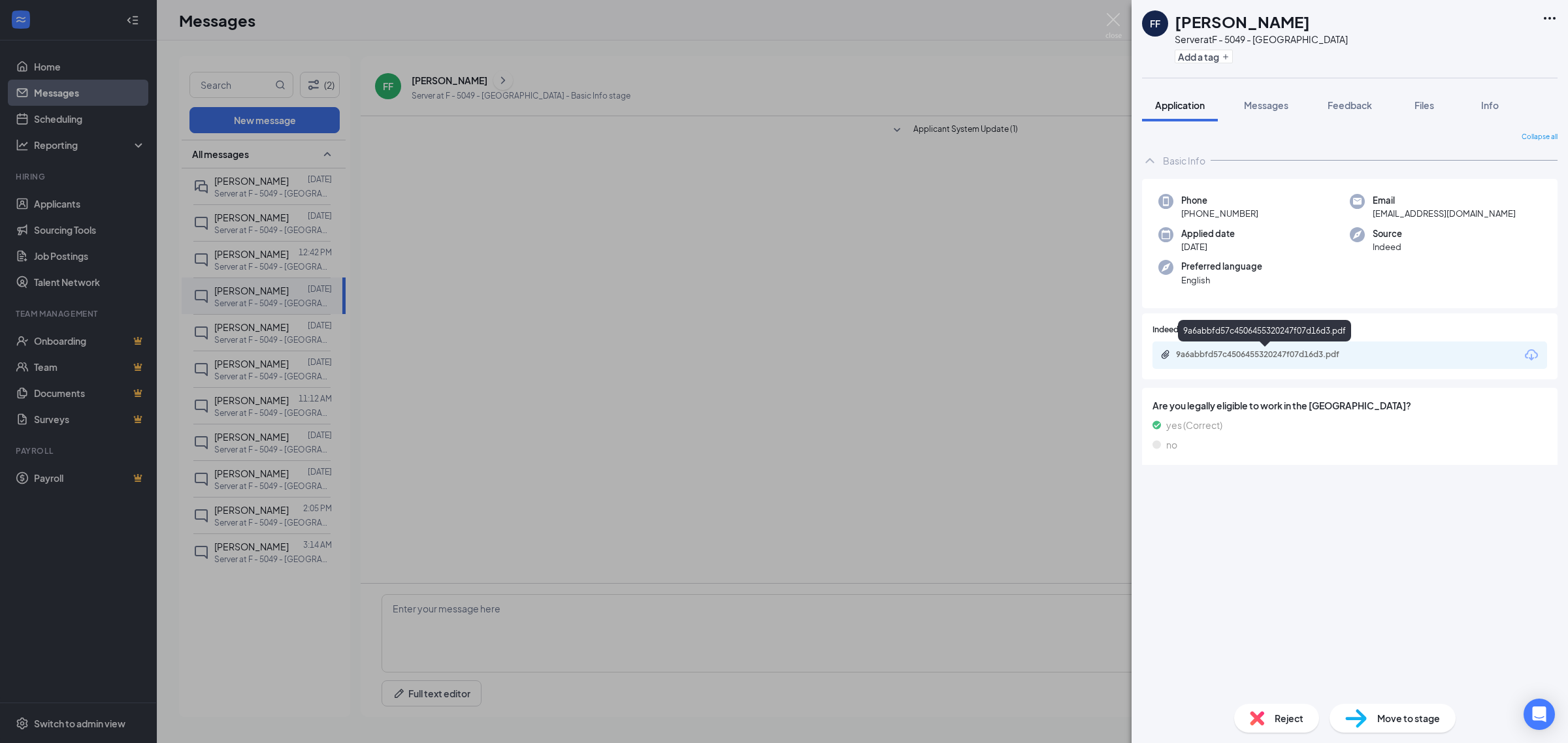
click at [1275, 360] on div "9a6abbfd57c4506455320247f07d16d3.pdf" at bounding box center [1265, 356] width 212 height 13
drag, startPoint x: 1301, startPoint y: 706, endPoint x: 894, endPoint y: 460, distance: 475.6
click at [894, 460] on div "FF Filimone Fangupo Server at F - 5049 - West Jordan Add a tag Application Mess…" at bounding box center [784, 372] width 1568 height 743
click at [1007, 243] on div "FF Filimone Fangupo Server at F - 5049 - West Jordan Add a tag Application Mess…" at bounding box center [784, 372] width 1568 height 743
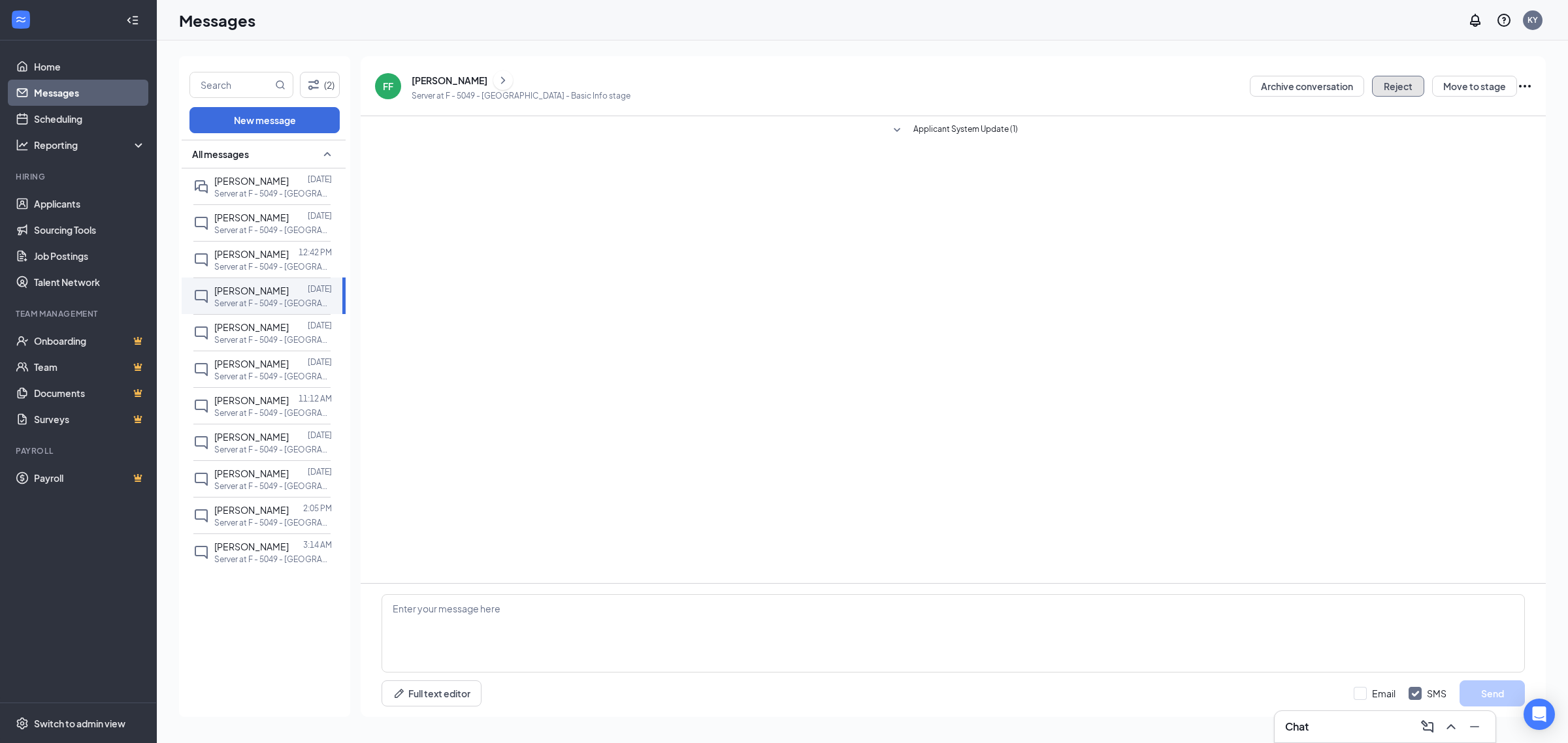
click at [1398, 84] on button "Reject" at bounding box center [1398, 85] width 53 height 21
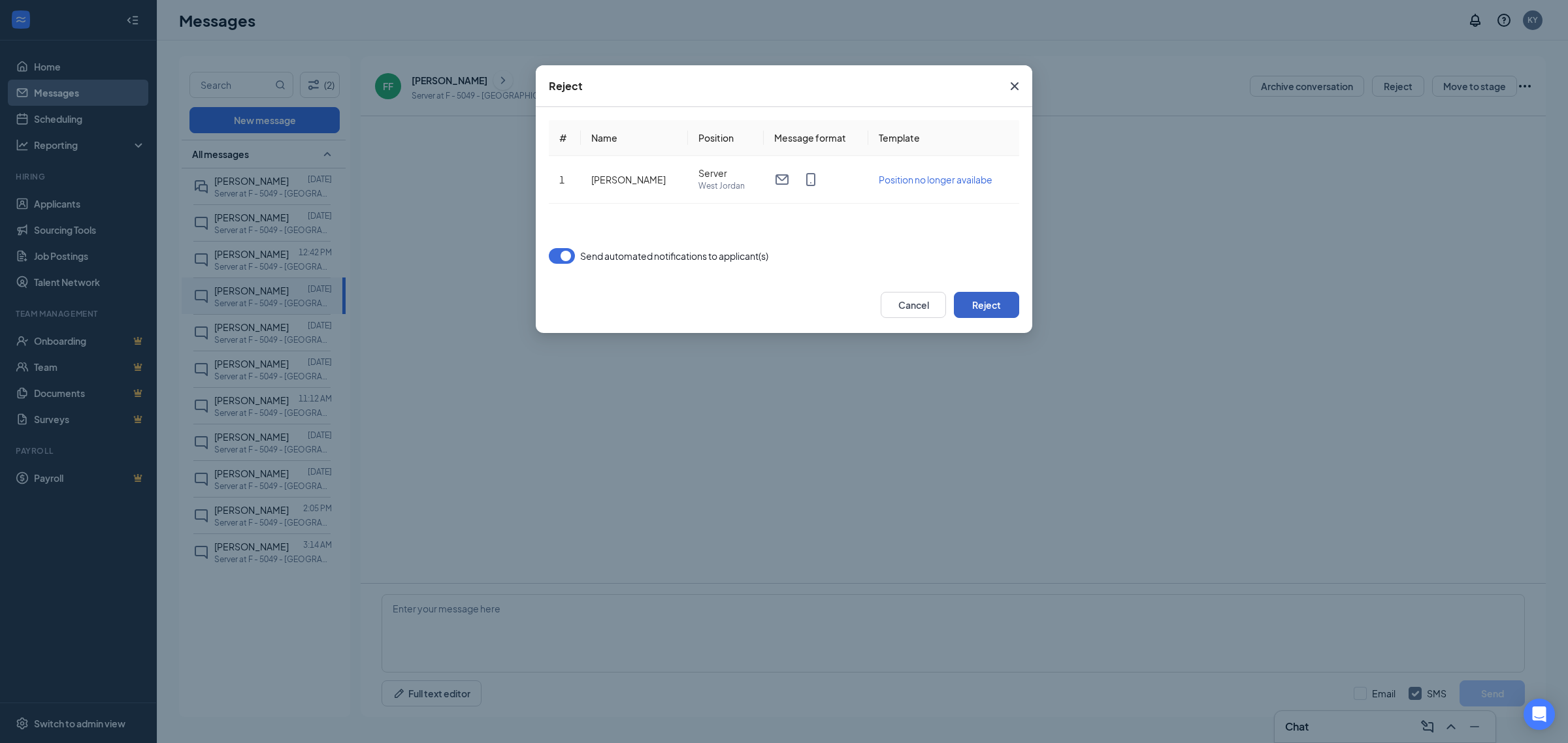
click at [958, 292] on button "Reject" at bounding box center [987, 304] width 65 height 26
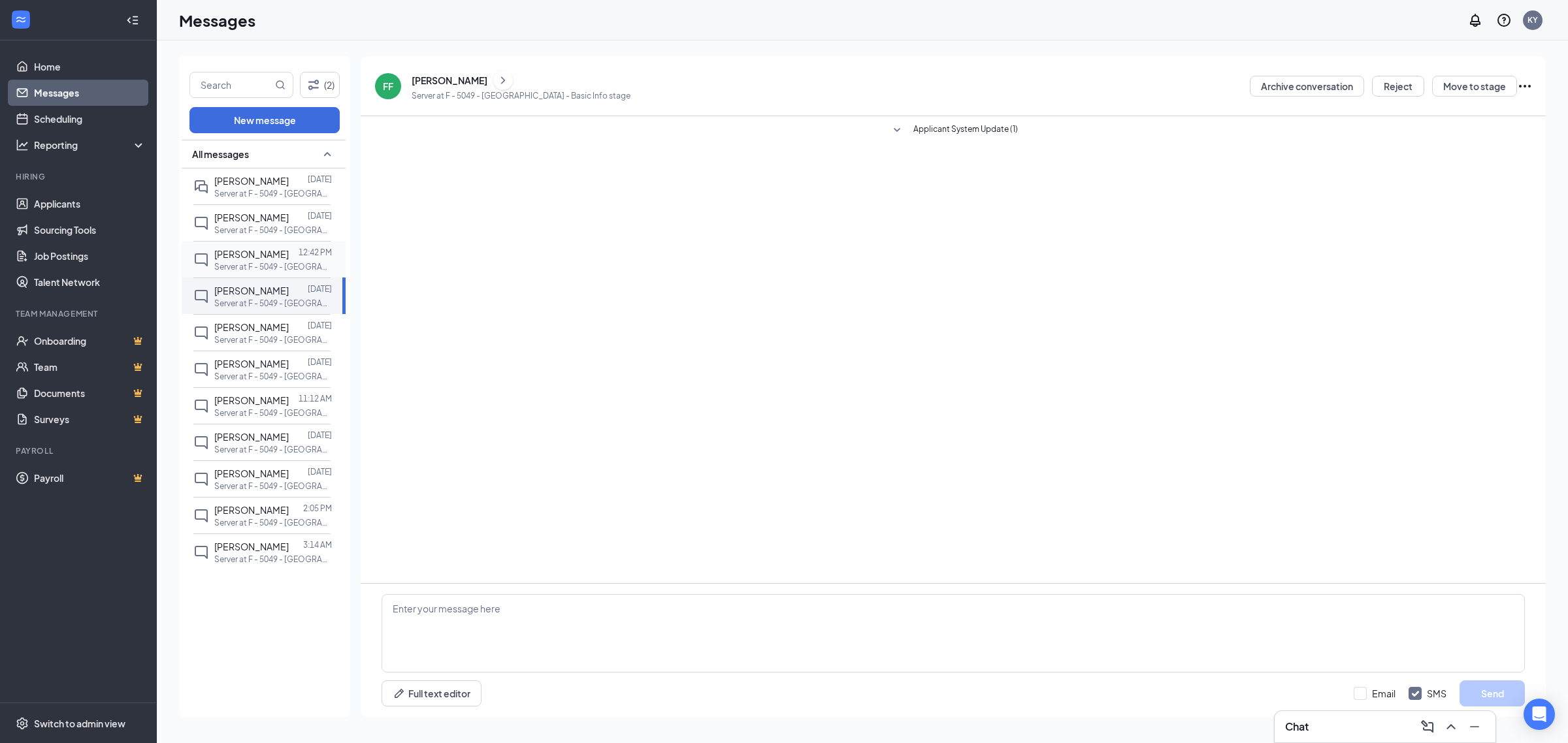
click at [238, 259] on span "[PERSON_NAME]" at bounding box center [252, 253] width 74 height 12
click at [430, 84] on div "[PERSON_NAME]" at bounding box center [449, 80] width 75 height 13
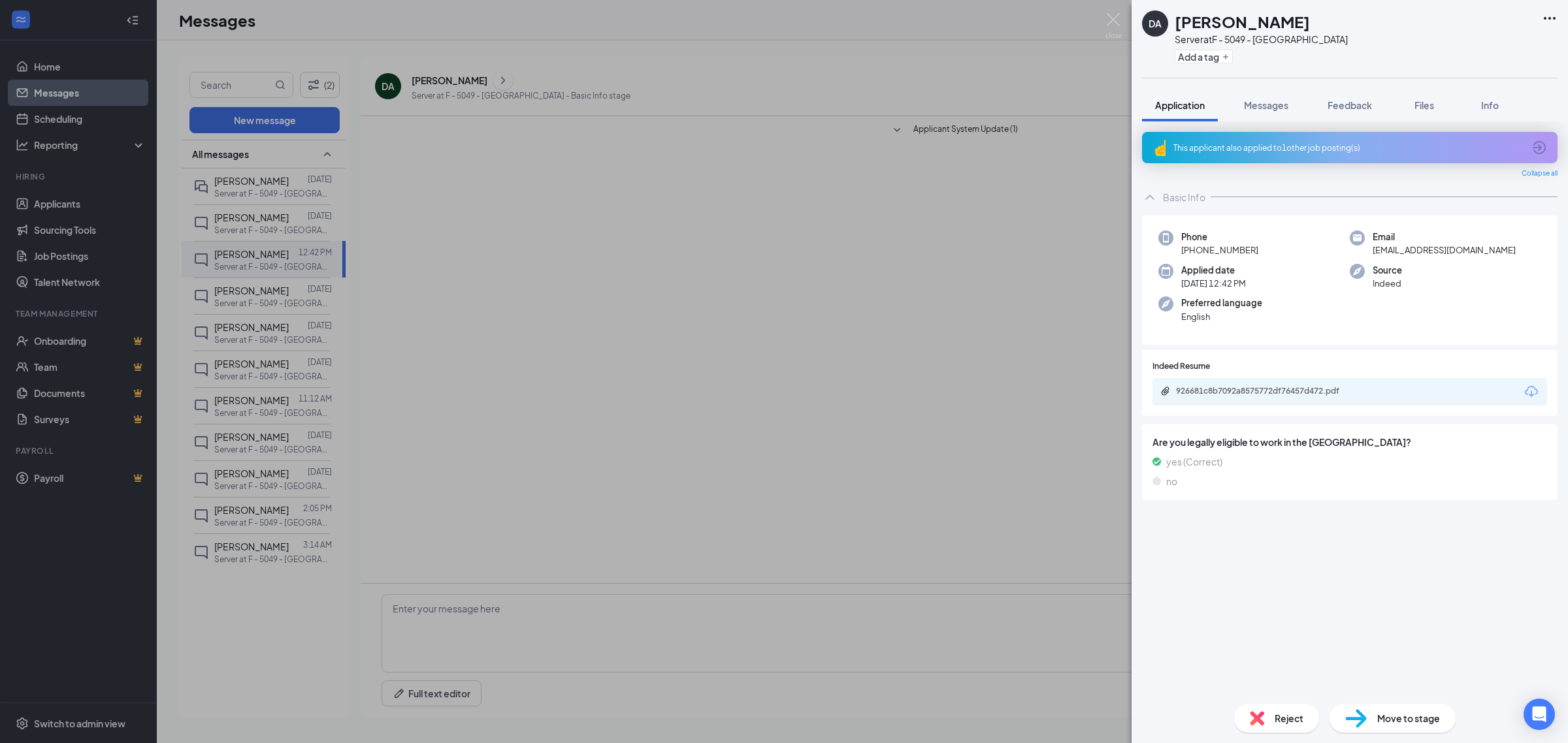
click at [1324, 401] on div "926681c8b7092a8575772df76457d472.pdf" at bounding box center [1349, 391] width 394 height 27
click at [1320, 396] on div "926681c8b7092a8575772df76457d472.pdf" at bounding box center [1265, 392] width 212 height 13
click at [566, 345] on div "DA Destiny Archuletta Server at F - 5049 - West Jordan Add a tag Application Me…" at bounding box center [784, 372] width 1568 height 743
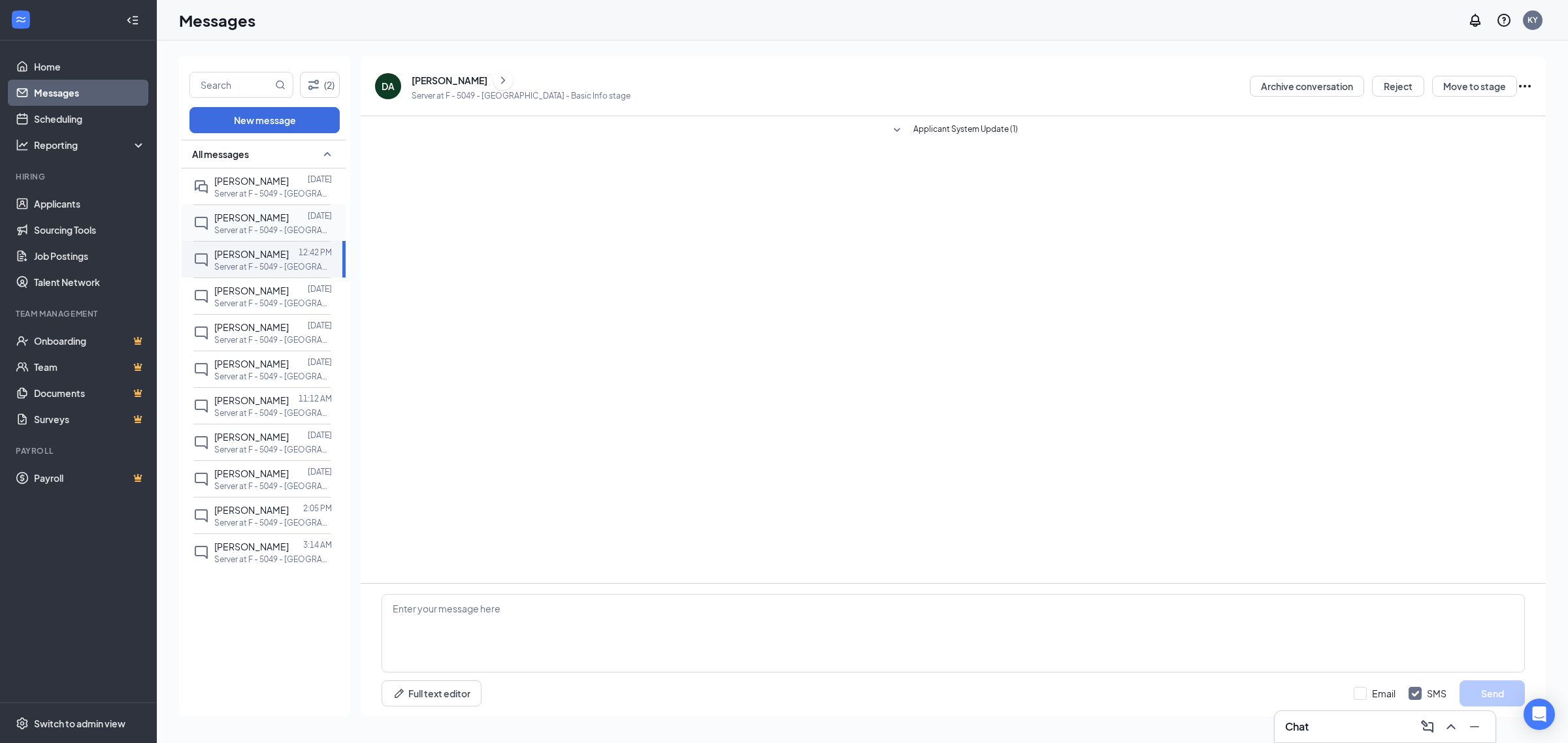
click at [287, 215] on span "[PERSON_NAME]" at bounding box center [252, 217] width 74 height 12
click at [449, 83] on div "[PERSON_NAME]" at bounding box center [449, 80] width 75 height 13
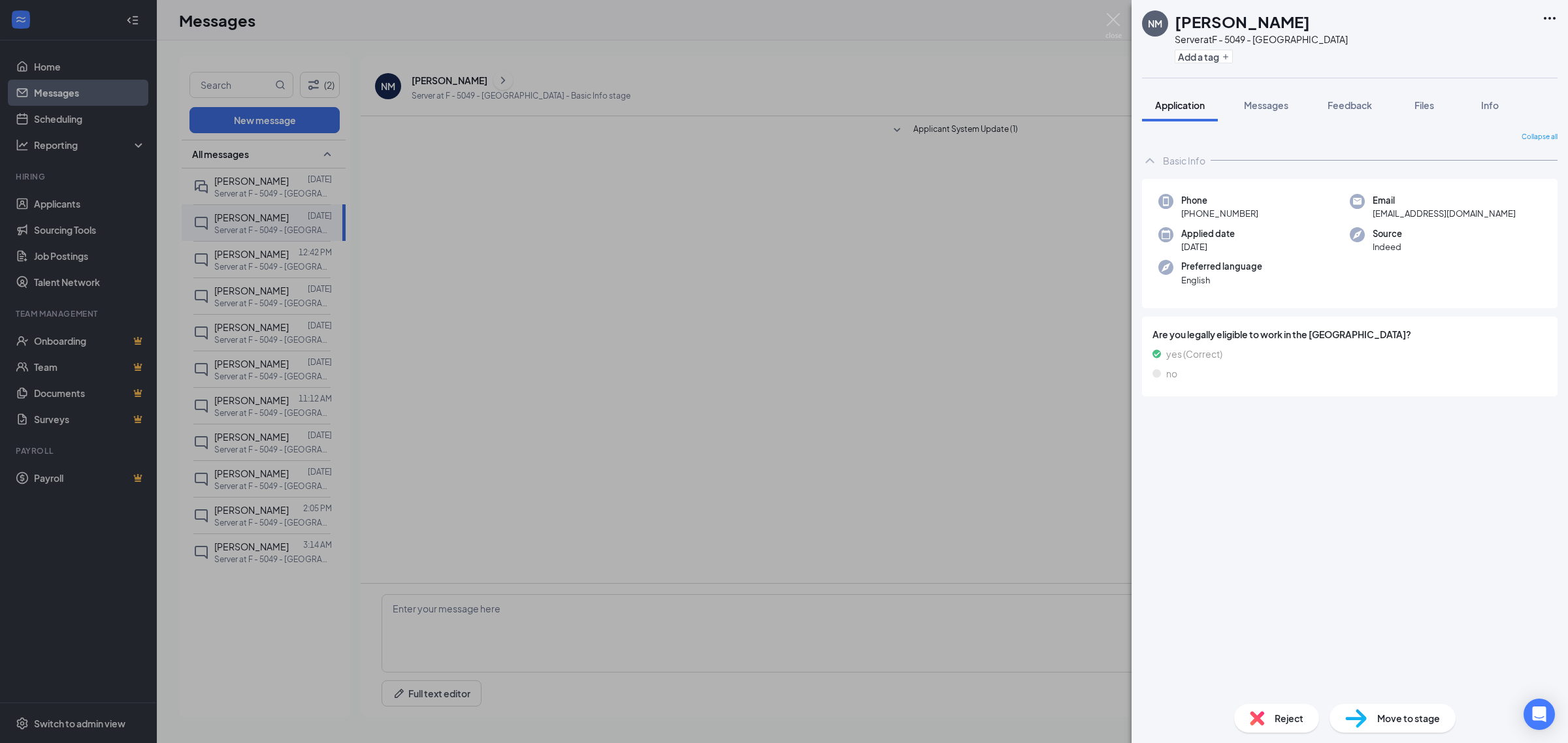
drag, startPoint x: 719, startPoint y: 214, endPoint x: 461, endPoint y: 215, distance: 258.0
click at [710, 222] on div "NM Nikkole McDonald Server at F - 5049 - West Jordan Add a tag Application Mess…" at bounding box center [784, 372] width 1568 height 743
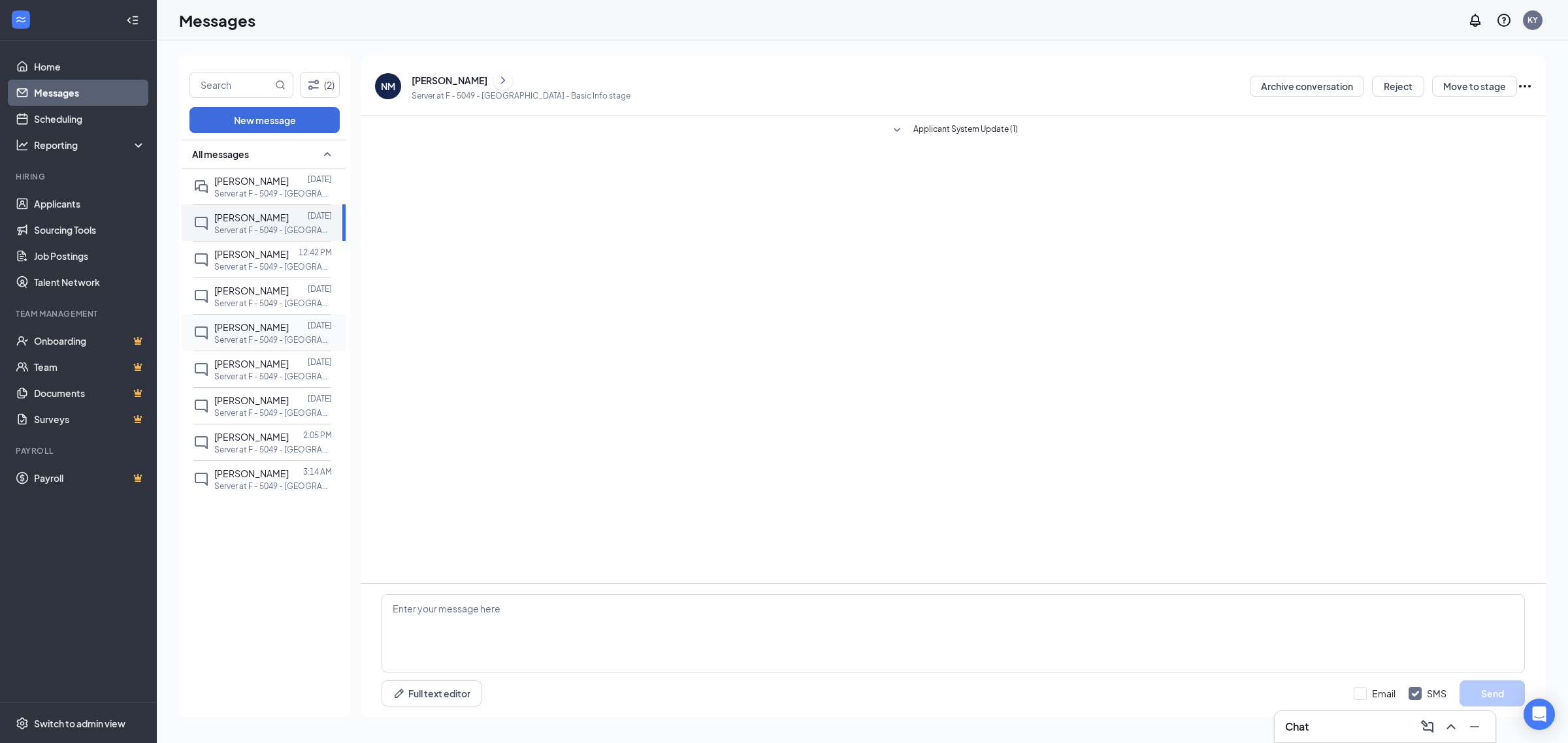
click at [243, 327] on span "[PERSON_NAME]" at bounding box center [252, 327] width 74 height 12
click at [1396, 84] on button "Reject" at bounding box center [1398, 85] width 53 height 21
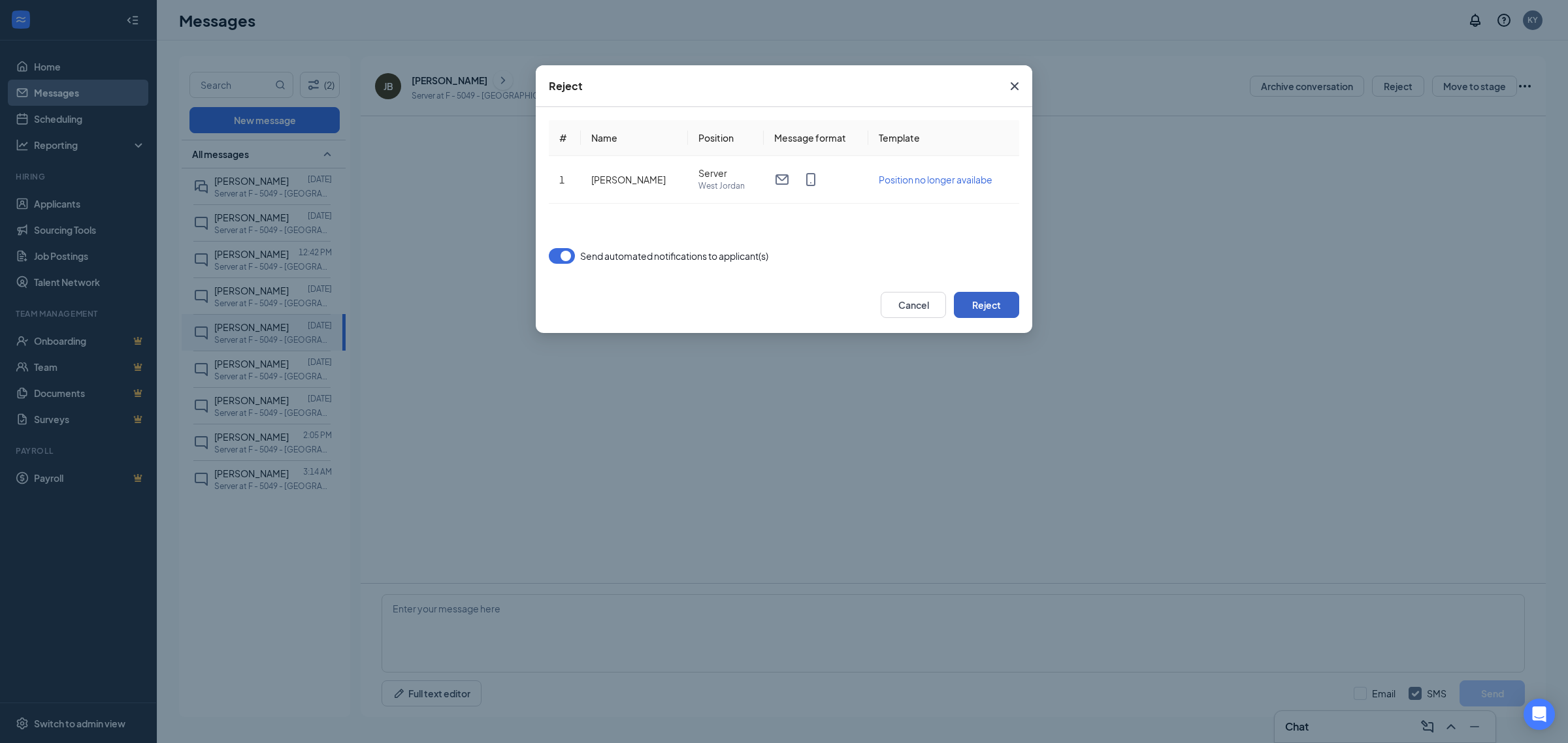
click at [968, 314] on button "Reject" at bounding box center [987, 304] width 65 height 26
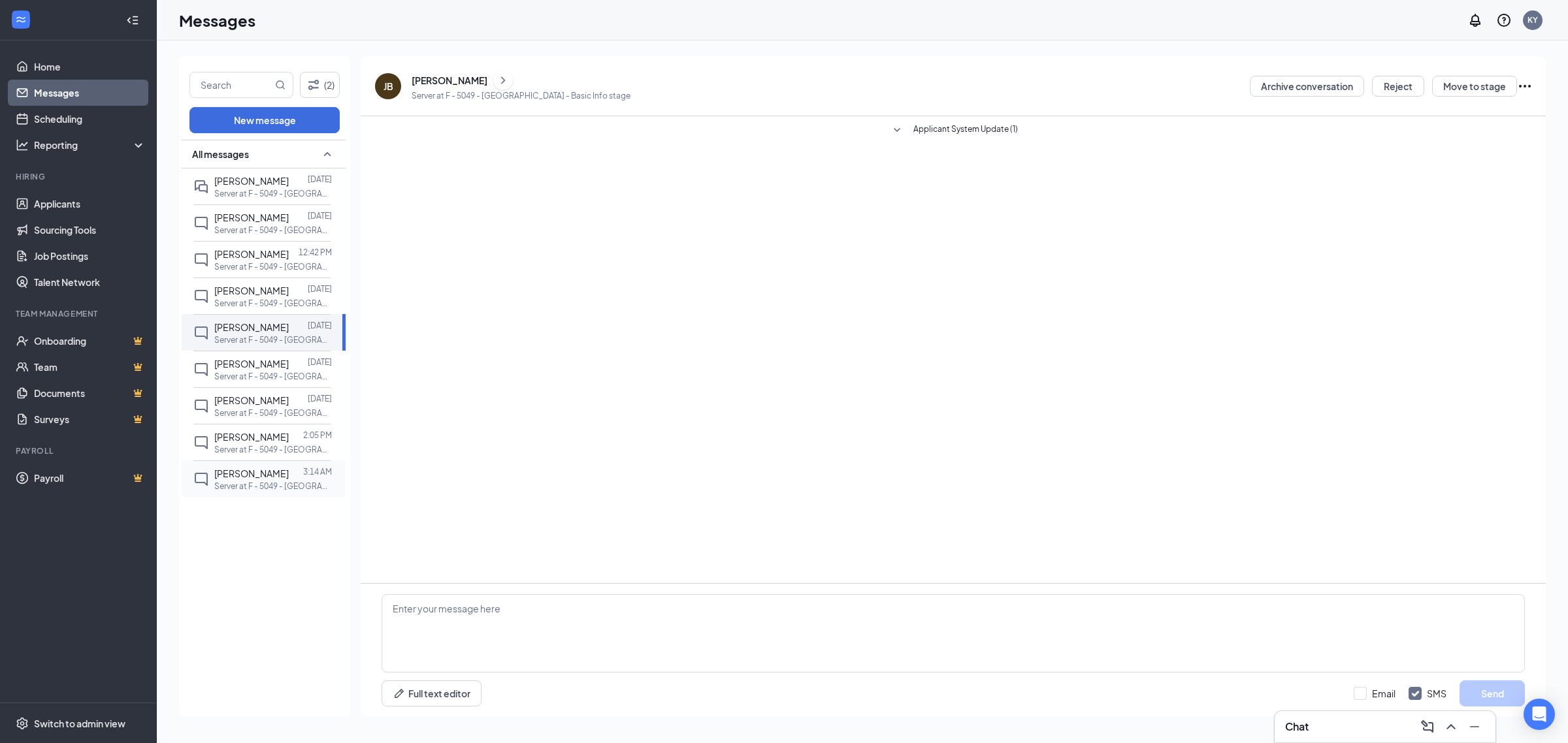
click at [247, 466] on div "Melissa Kemp 3:14 AM Server at F - 5049 - West Jordan" at bounding box center [262, 479] width 137 height 36
click at [432, 74] on div "[PERSON_NAME]" at bounding box center [449, 80] width 75 height 13
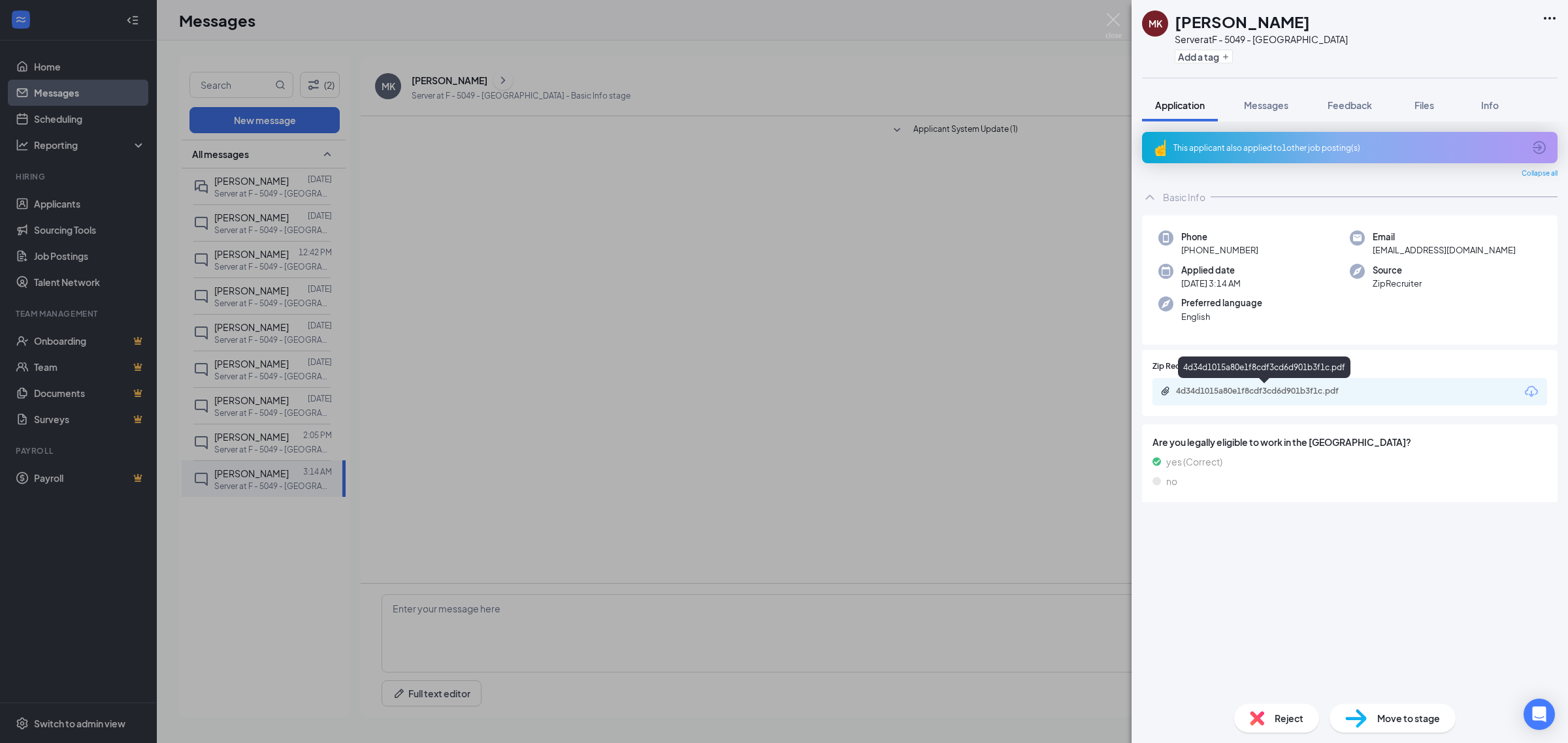
click at [1301, 396] on div "4d34d1015a80e1f8cdf3cd6d901b3f1c.pdf" at bounding box center [1266, 391] width 183 height 11
drag, startPoint x: 556, startPoint y: 269, endPoint x: 254, endPoint y: 436, distance: 345.1
click at [556, 270] on div "MK Melissa Kemp Server at F - 5049 - West Jordan Add a tag Application Messages…" at bounding box center [784, 372] width 1568 height 743
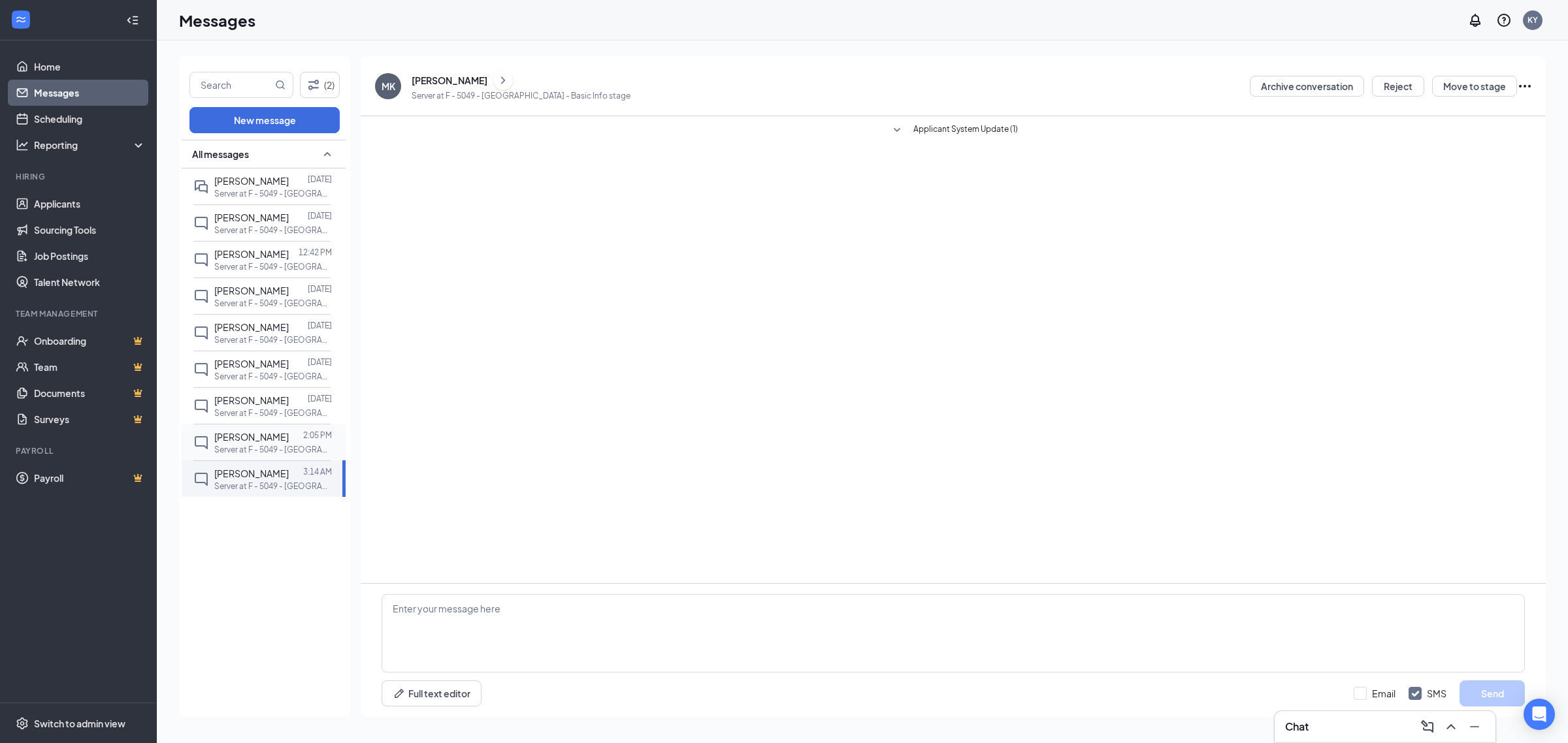
click at [253, 445] on p "Server at F - 5049 - [GEOGRAPHIC_DATA]" at bounding box center [273, 450] width 117 height 11
click at [422, 80] on div "[PERSON_NAME]" at bounding box center [449, 80] width 75 height 13
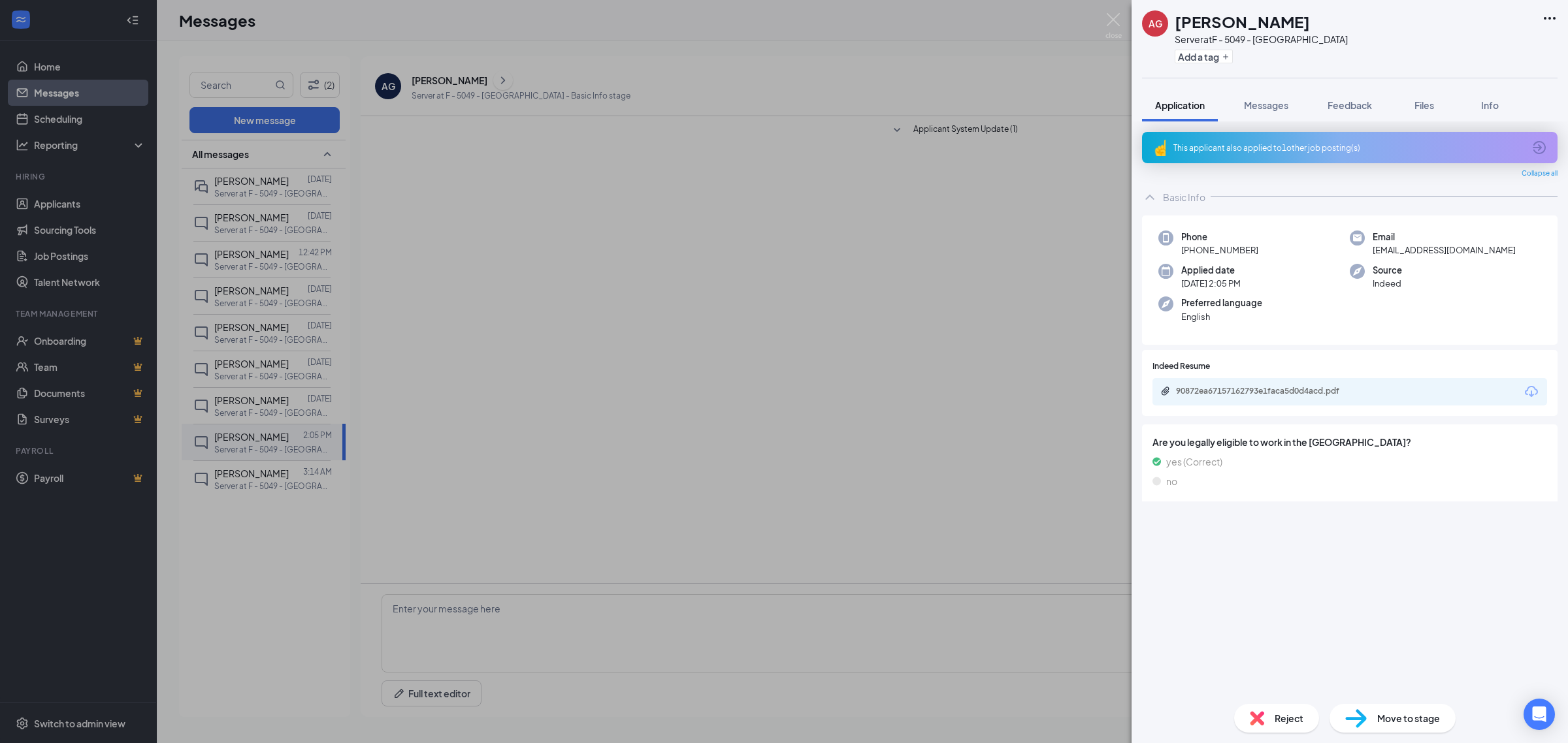
click at [1265, 403] on div "90872ea67157162793e1faca5d0d4acd.pdf" at bounding box center [1349, 391] width 394 height 27
click at [1262, 391] on div "90872ea67157162793e1faca5d0d4acd.pdf" at bounding box center [1266, 391] width 183 height 11
click at [649, 221] on div "AG Aleadra Grossi Server at F - 5049 - West Jordan Add a tag Application Messag…" at bounding box center [784, 372] width 1568 height 743
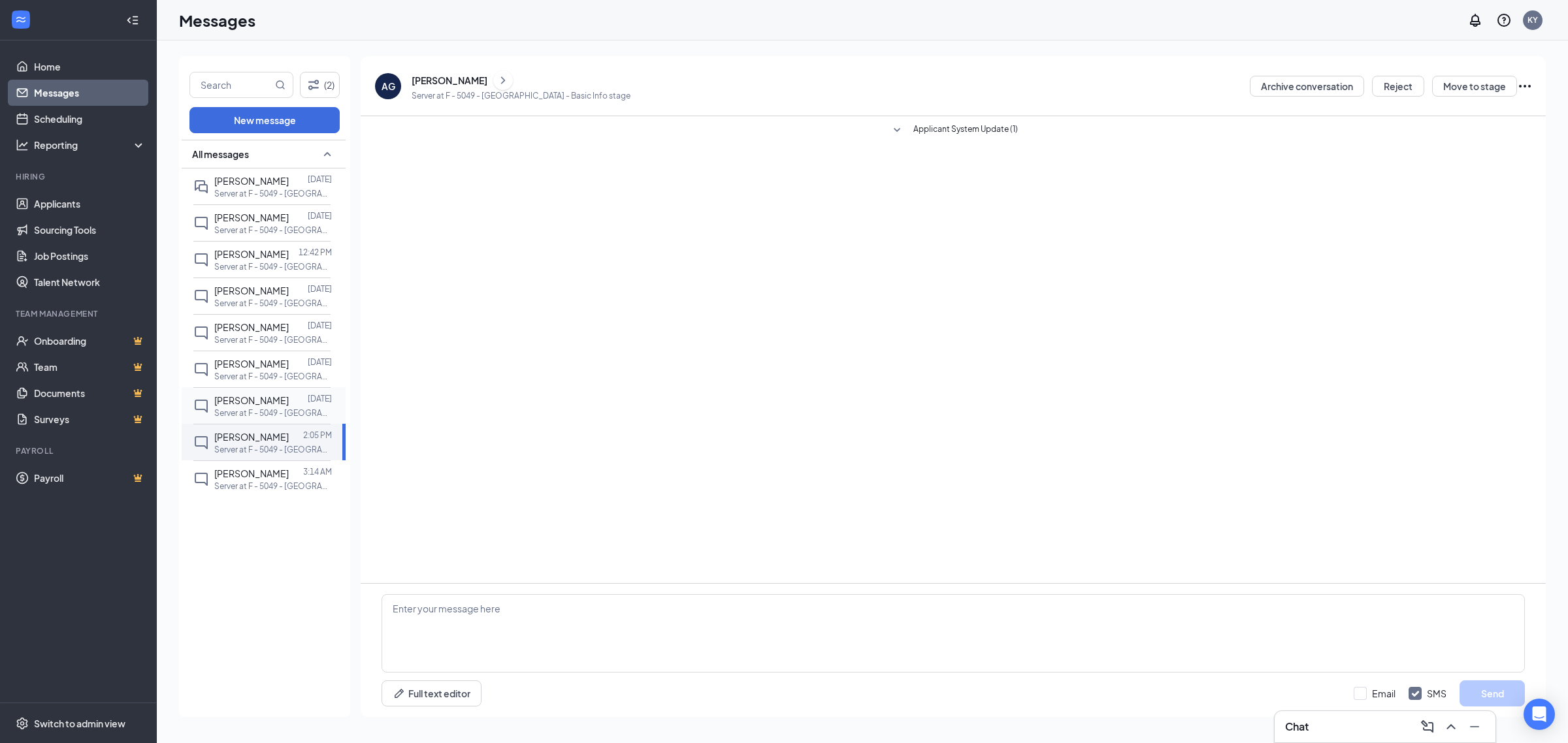
click at [247, 392] on div "Gracie Dotson Aug 18 Server at F - 5049 - West Jordan" at bounding box center [262, 405] width 137 height 36
click at [422, 75] on div "[PERSON_NAME]" at bounding box center [449, 80] width 75 height 13
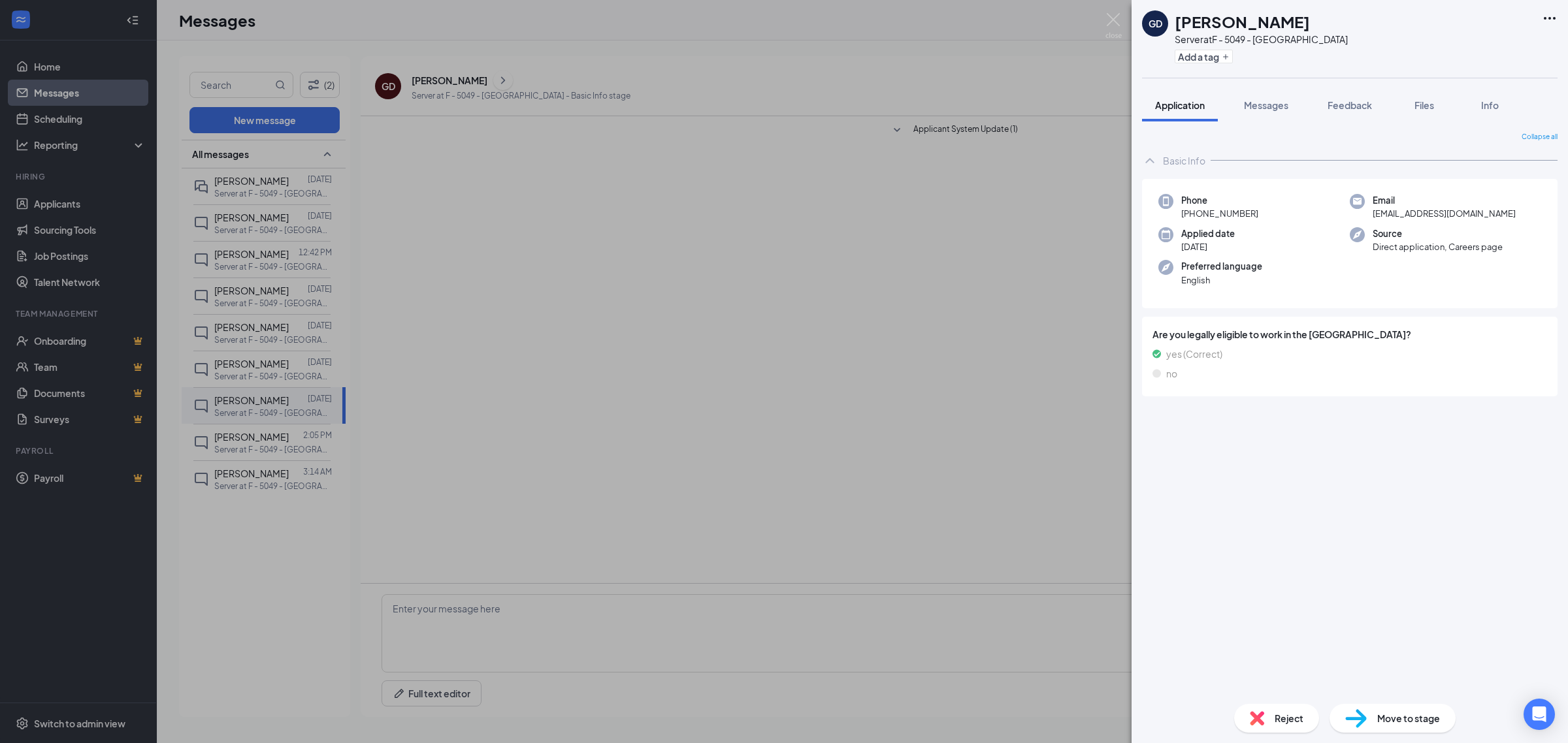
click at [766, 289] on div "GD Gracie Dotson Server at F - 5049 - West Jordan Add a tag Application Message…" at bounding box center [784, 372] width 1568 height 743
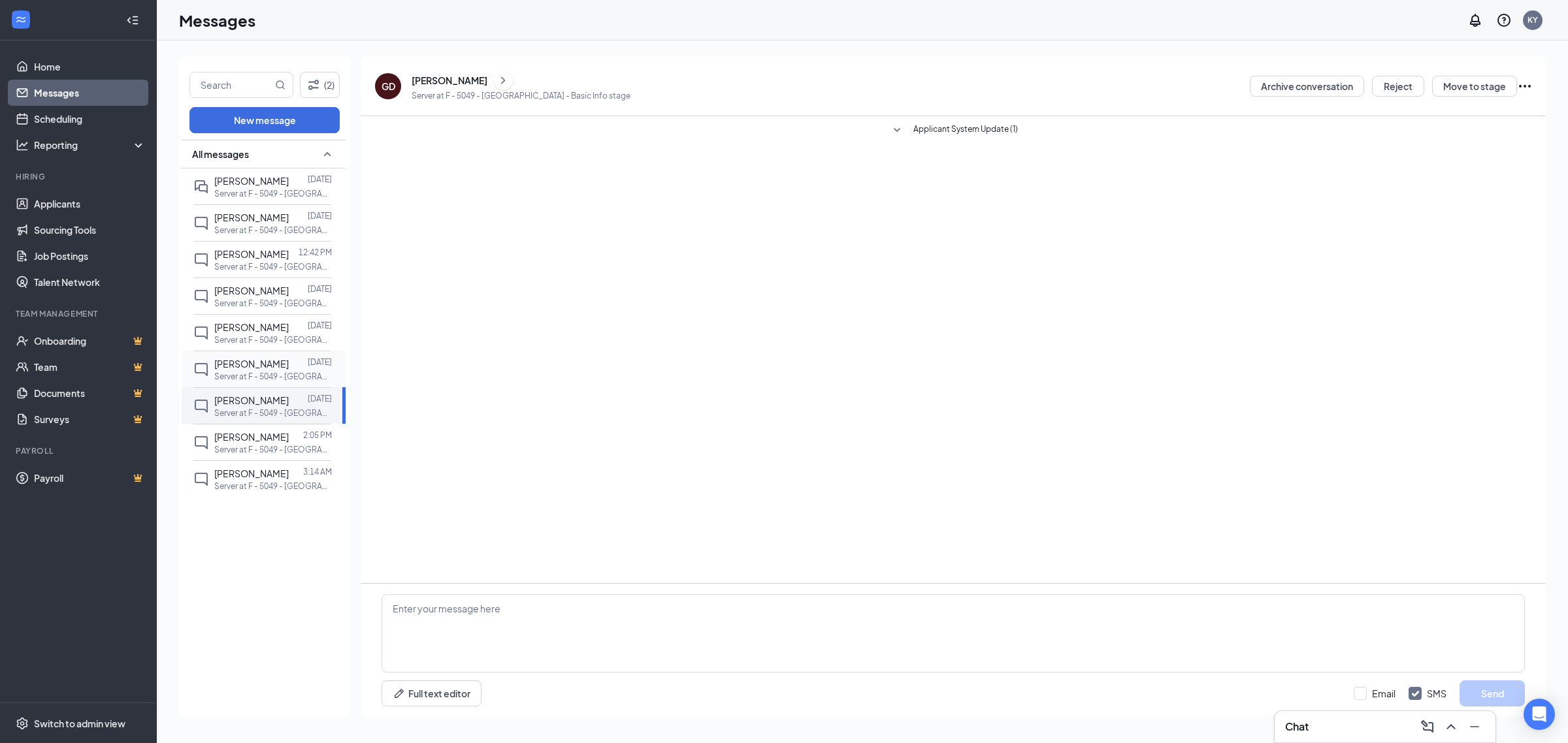
click at [287, 375] on p "Server at F - 5049 - [GEOGRAPHIC_DATA]" at bounding box center [273, 376] width 117 height 11
click at [433, 77] on div "[PERSON_NAME]" at bounding box center [449, 80] width 75 height 13
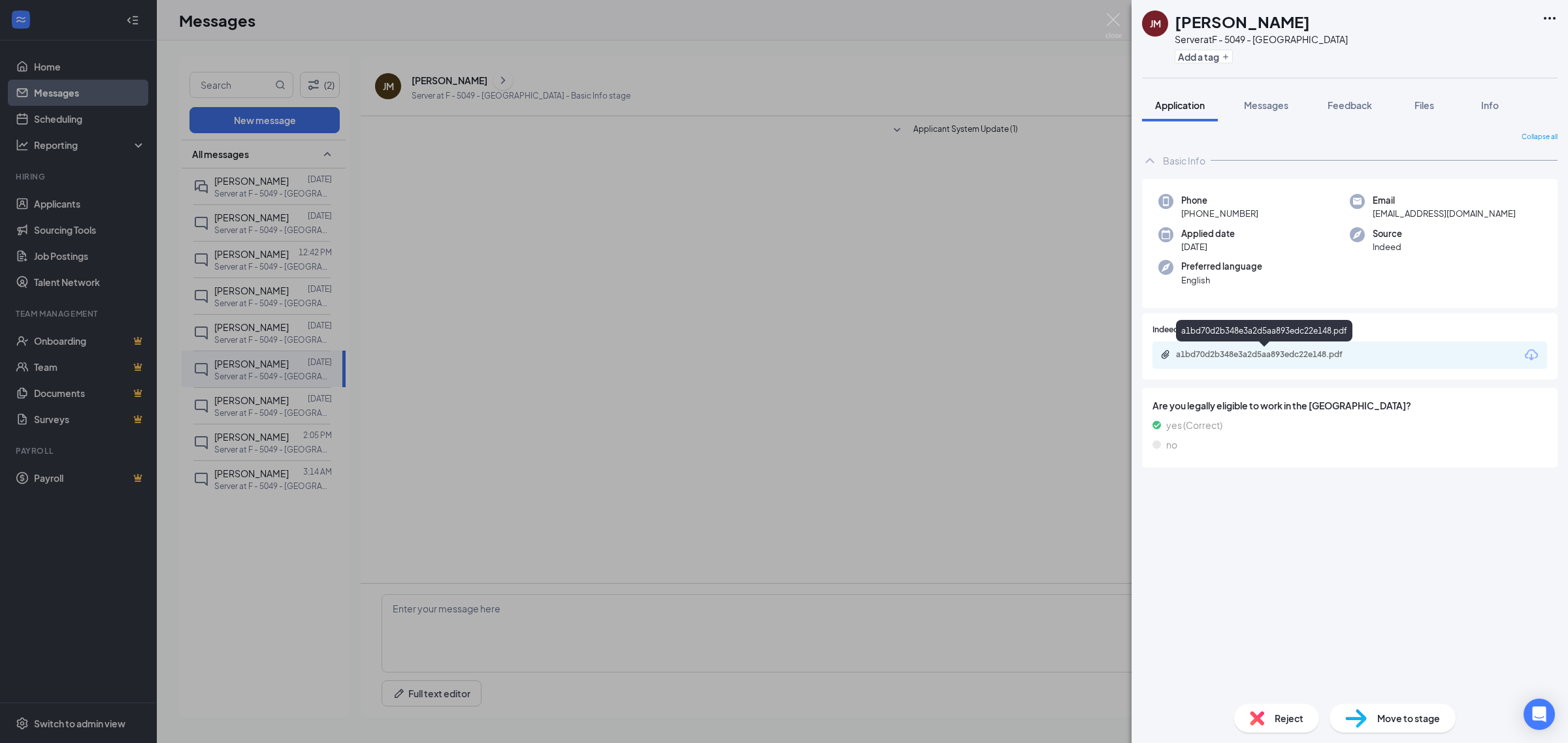
click at [1281, 350] on div "a1bd70d2b348e3a2d5aa893edc22e148.pdf" at bounding box center [1266, 355] width 183 height 11
click at [508, 210] on div "JM Jaclyn Meacham Server at F - 5049 - West Jordan Add a tag Application Messag…" at bounding box center [784, 372] width 1568 height 743
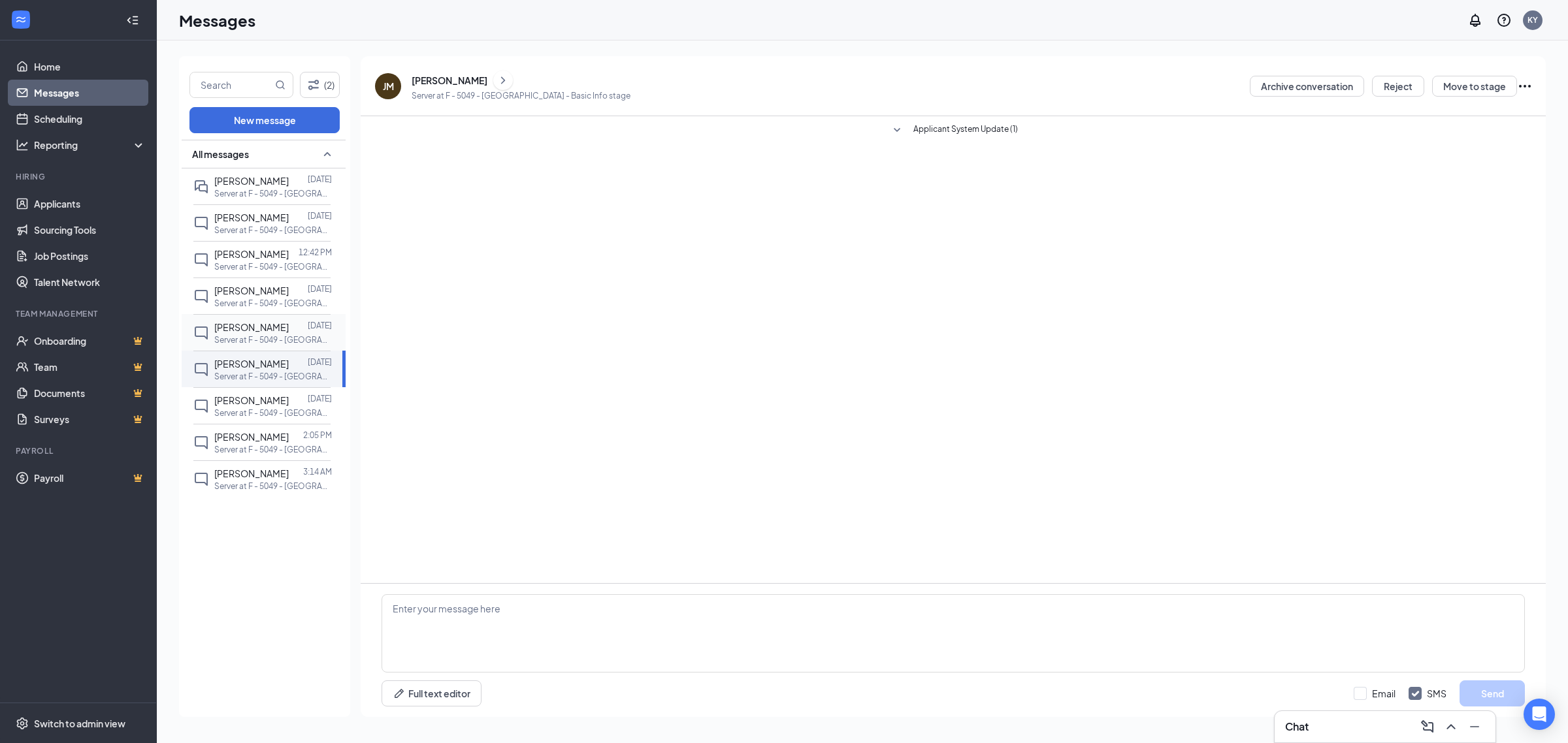
click at [237, 337] on p "Server at F - 5049 - [GEOGRAPHIC_DATA]" at bounding box center [273, 340] width 117 height 11
click at [278, 200] on div "[PERSON_NAME] [DATE] Server at F - 5049 - [GEOGRAPHIC_DATA]" at bounding box center [262, 187] width 137 height 36
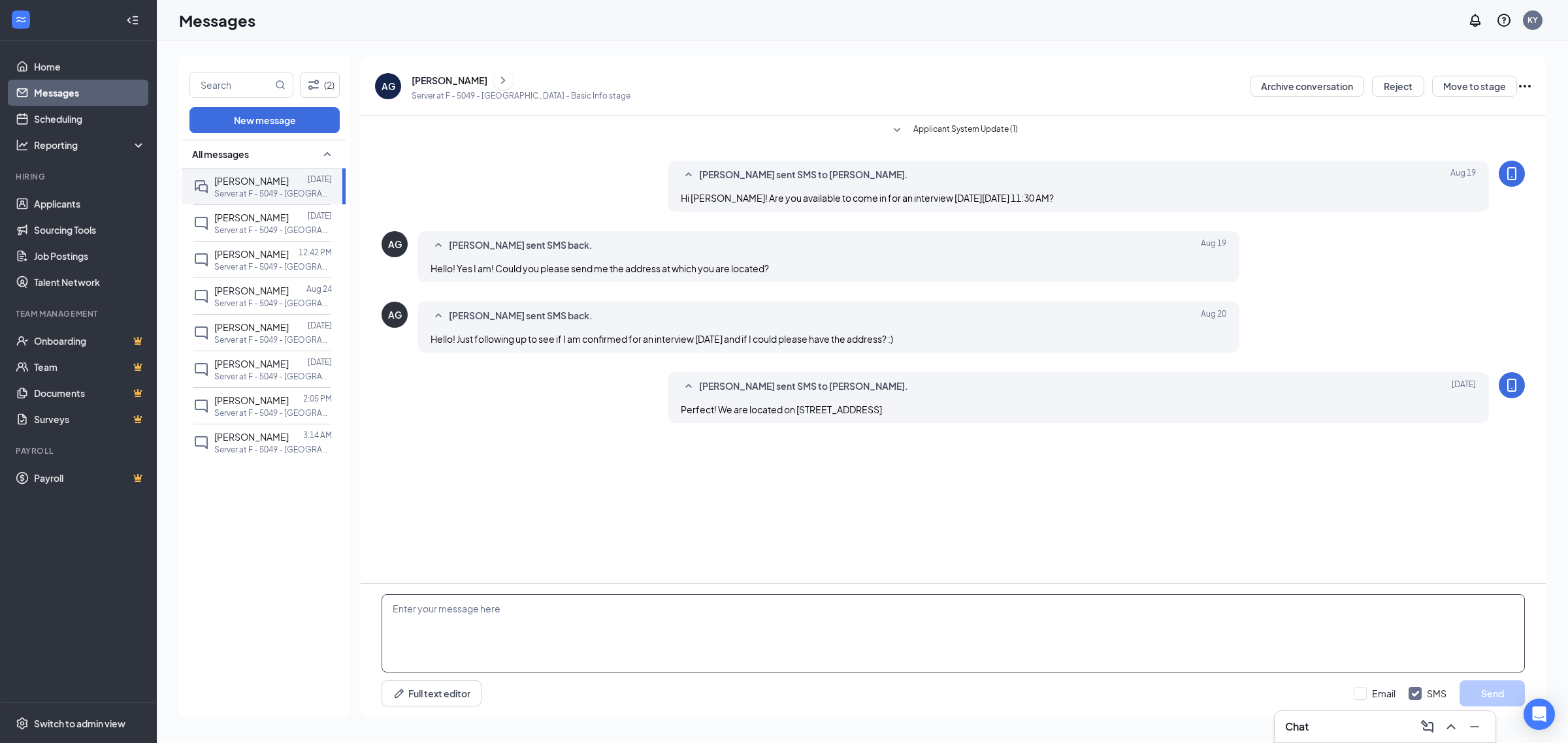
click at [511, 597] on textarea at bounding box center [953, 633] width 1143 height 78
type textarea "H"
type textarea "i"
